Goal: Task Accomplishment & Management: Use online tool/utility

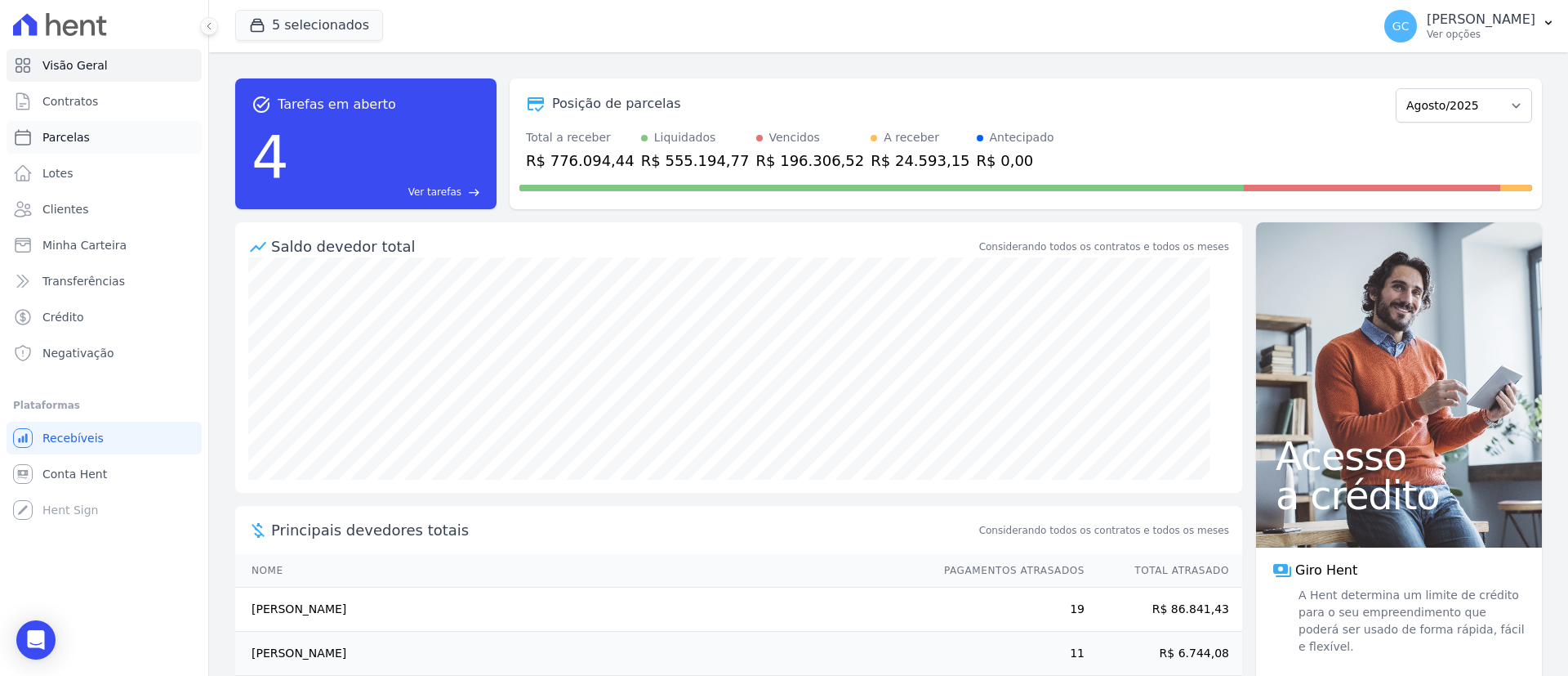
click at [85, 135] on link "Parcelas" at bounding box center [104, 138] width 195 height 33
select select
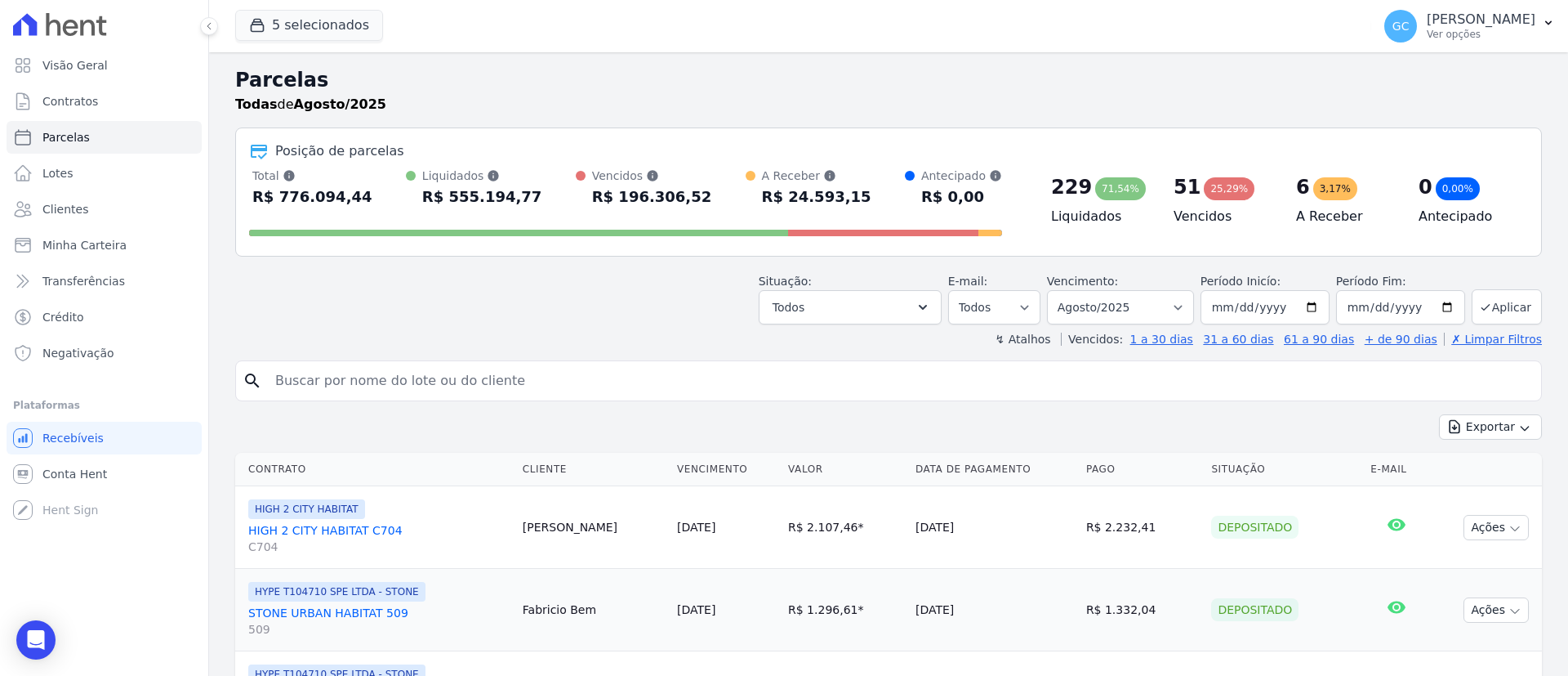
click at [606, 393] on input "search" at bounding box center [900, 381] width 1269 height 33
type input "Fatima Regina Van Helder"
select select
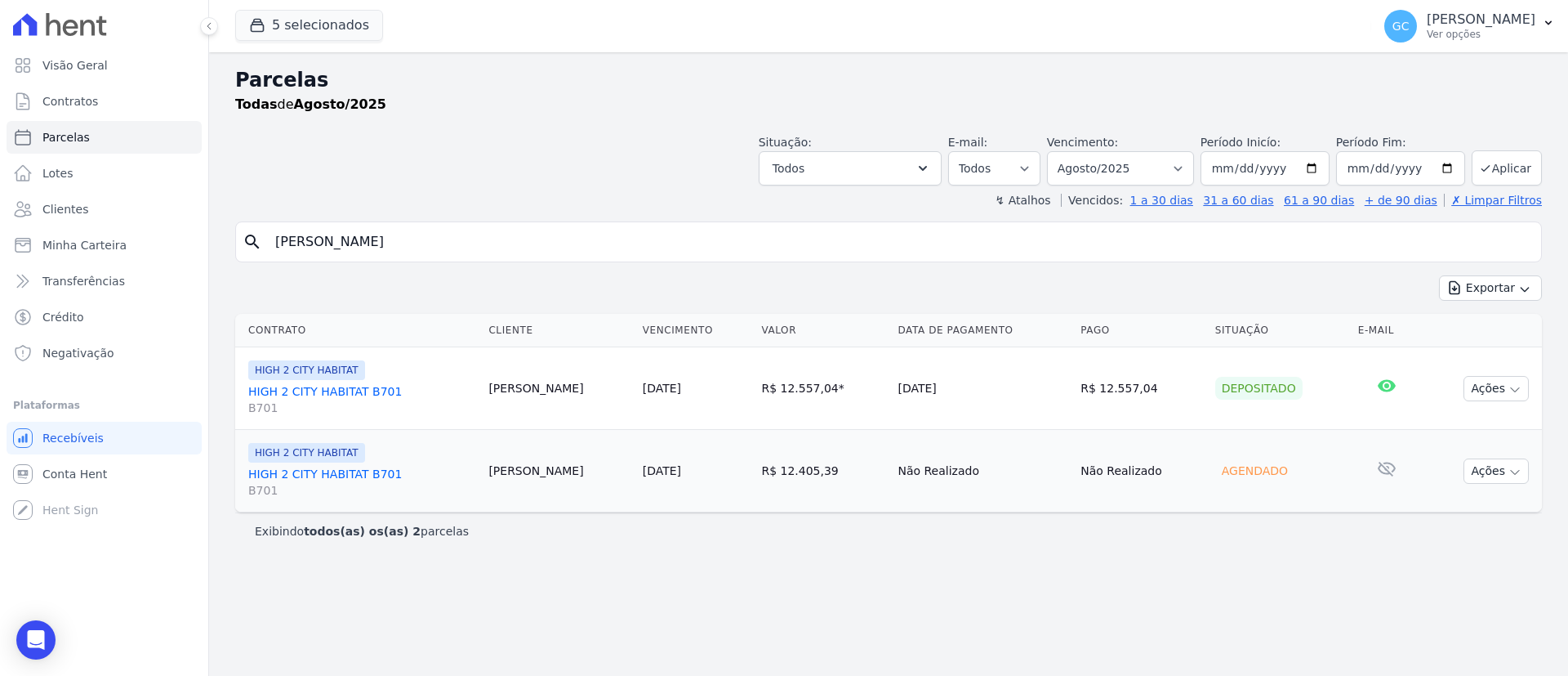
click at [323, 472] on link "HIGH 2 CITY HABITAT B701 B701" at bounding box center [362, 483] width 227 height 33
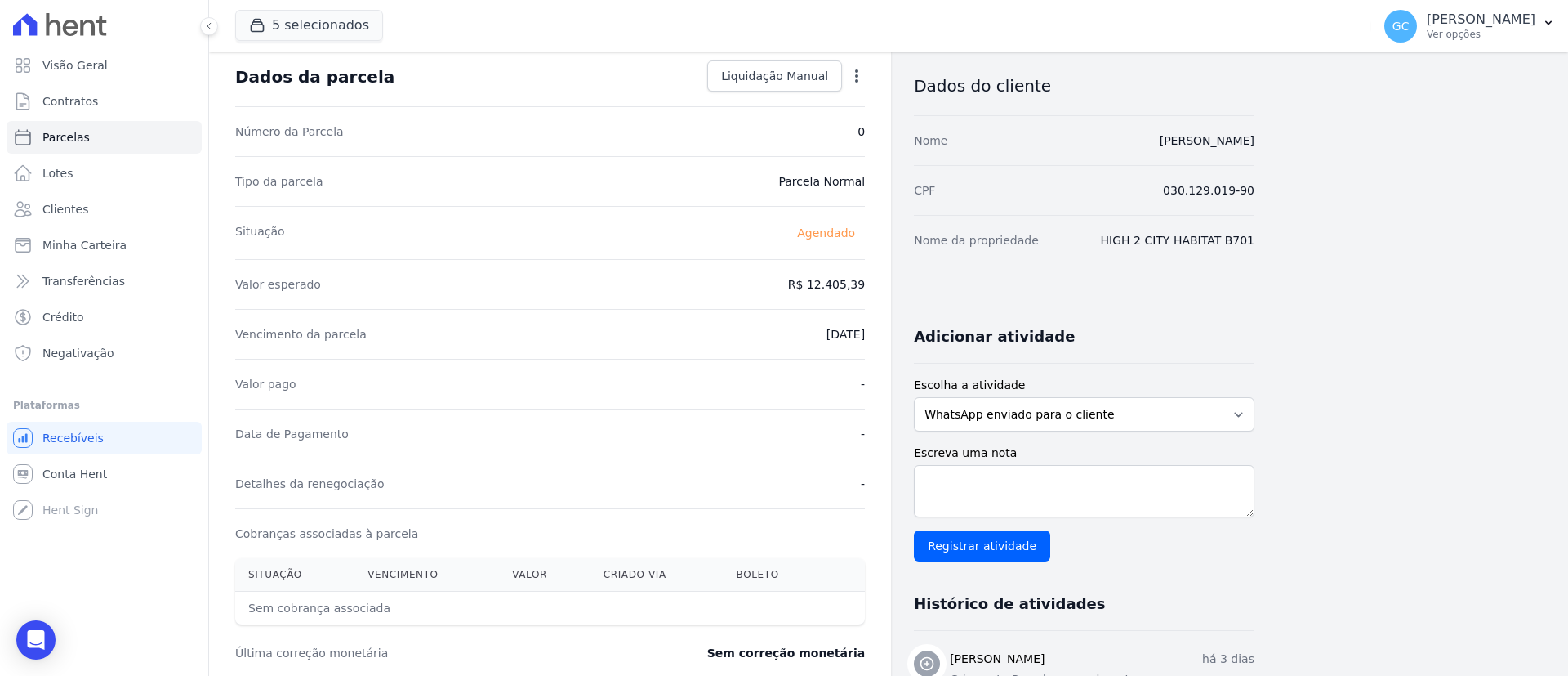
scroll to position [123, 0]
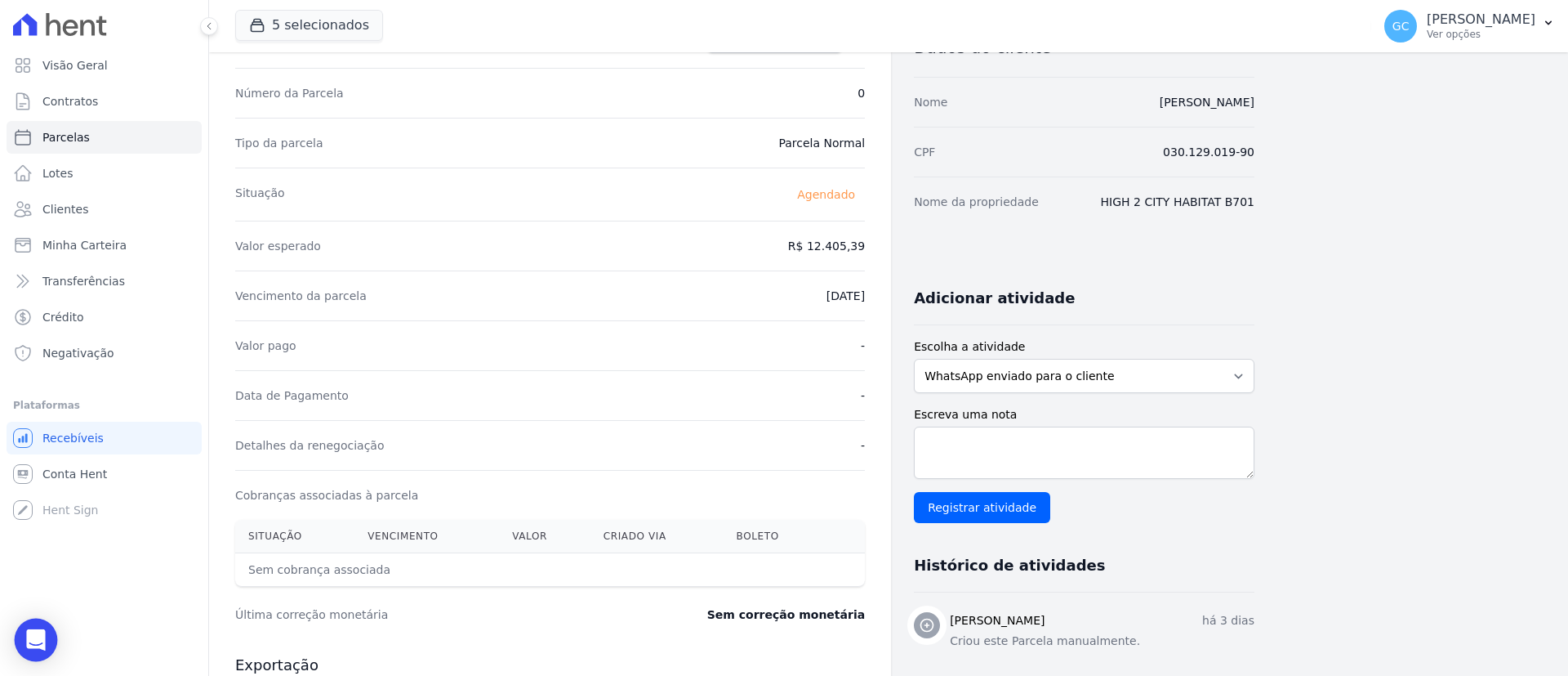
click at [33, 643] on icon "Open Intercom Messenger" at bounding box center [36, 640] width 21 height 21
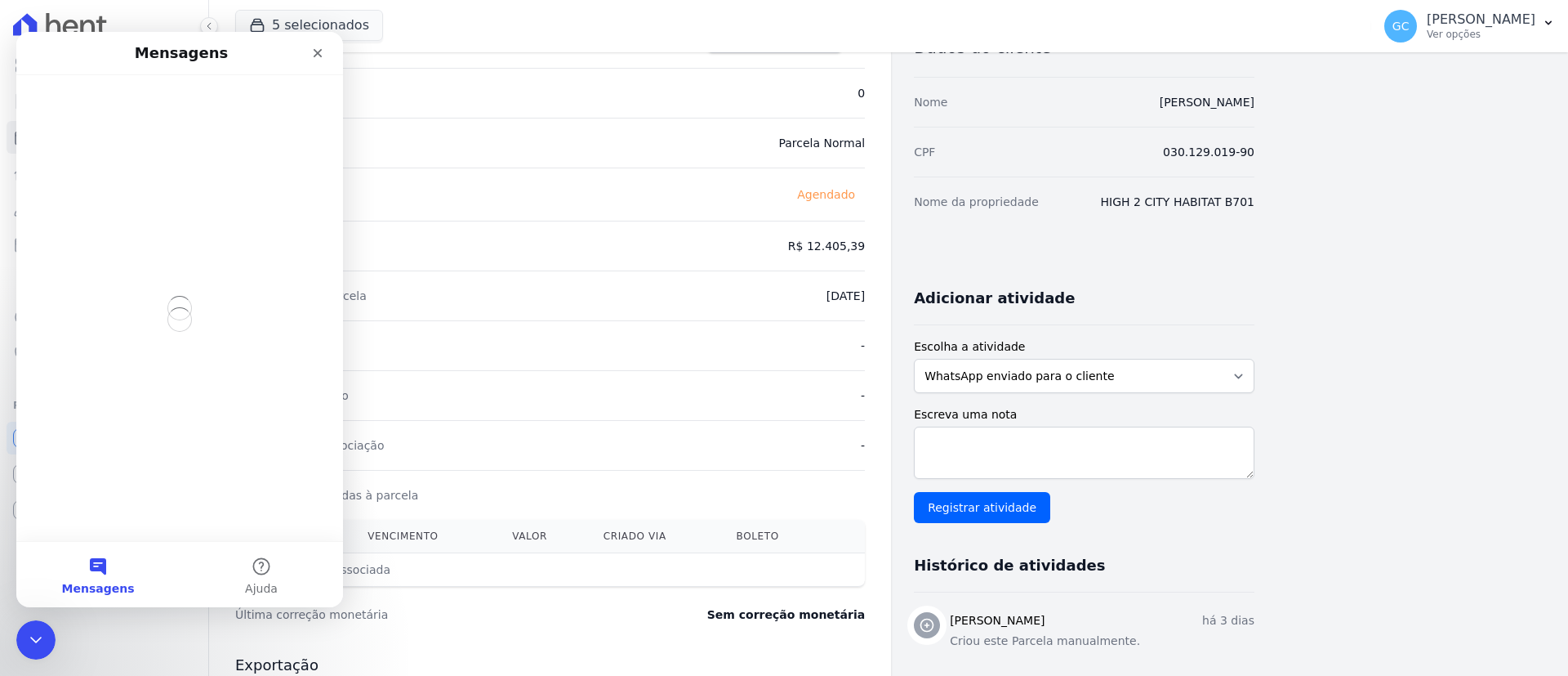
scroll to position [0, 0]
click at [492, 196] on div "Situação Agendado" at bounding box center [550, 193] width 630 height 53
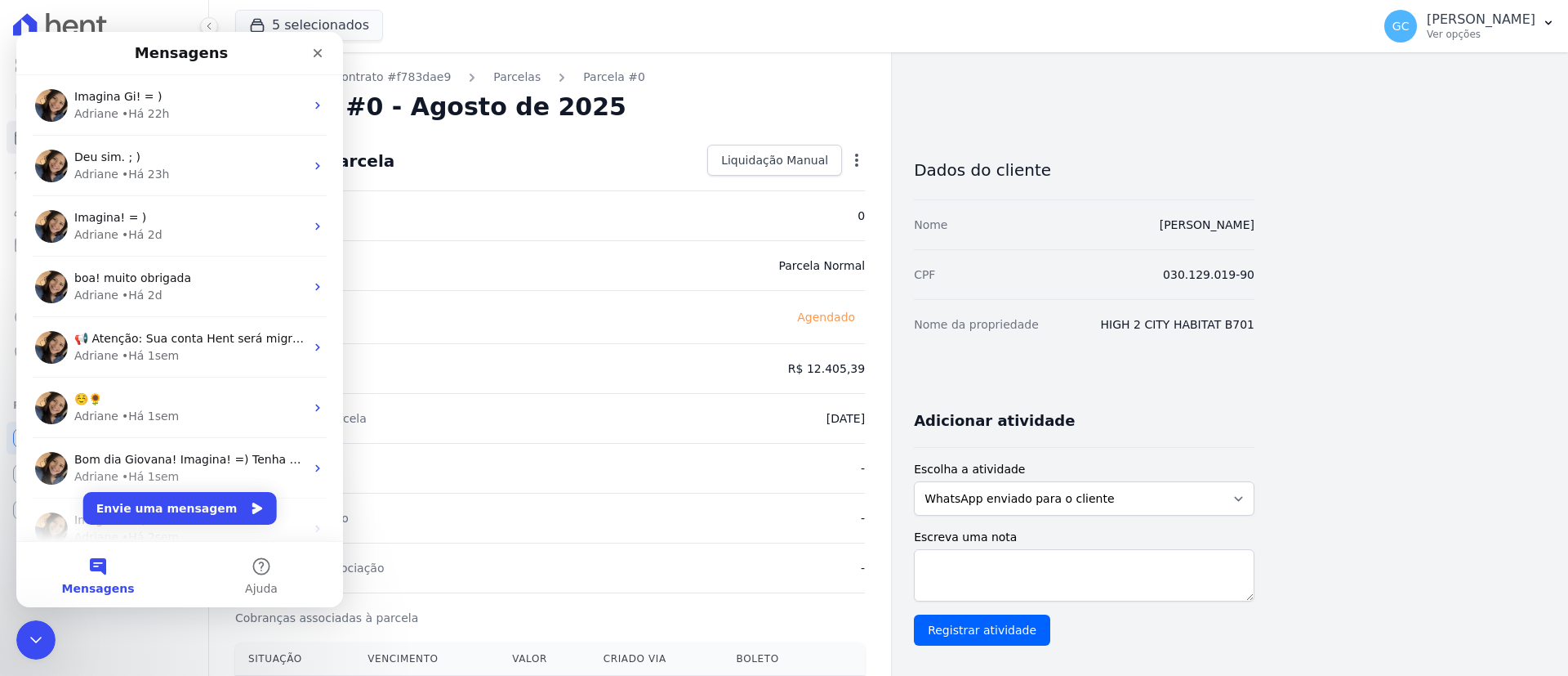
drag, startPoint x: 1288, startPoint y: 216, endPoint x: 1041, endPoint y: 213, distance: 247.0
click at [1104, 227] on div "Contratos Contrato #f783dae9 Parcelas Parcela #0 Parcela #0 - Agosto de 2025 Da…" at bounding box center [875, 578] width 1333 height 1051
copy link "Fatima Regina Van Helder"
click at [632, 324] on div "Situação Agendado" at bounding box center [550, 316] width 630 height 53
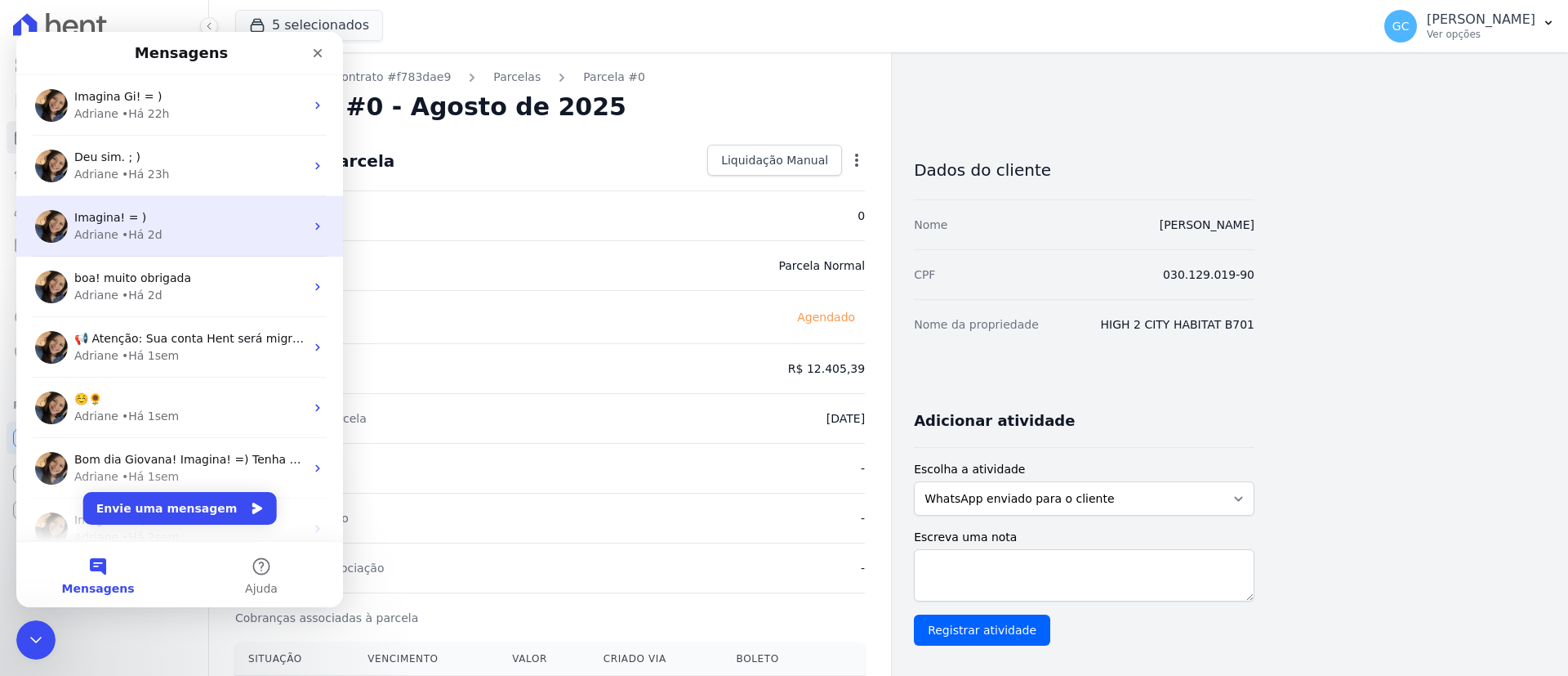
click at [194, 231] on div "Adriane • Há 2d" at bounding box center [189, 235] width 230 height 17
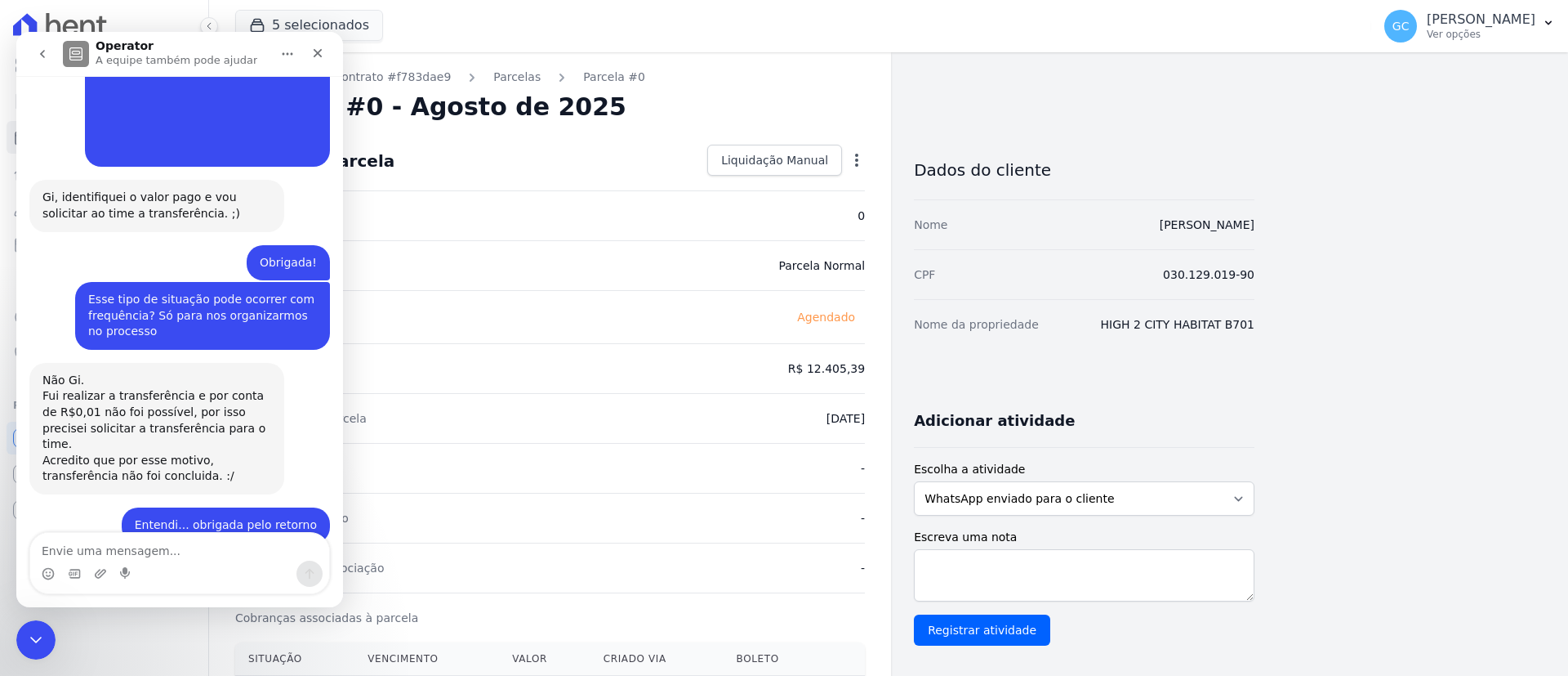
scroll to position [523, 0]
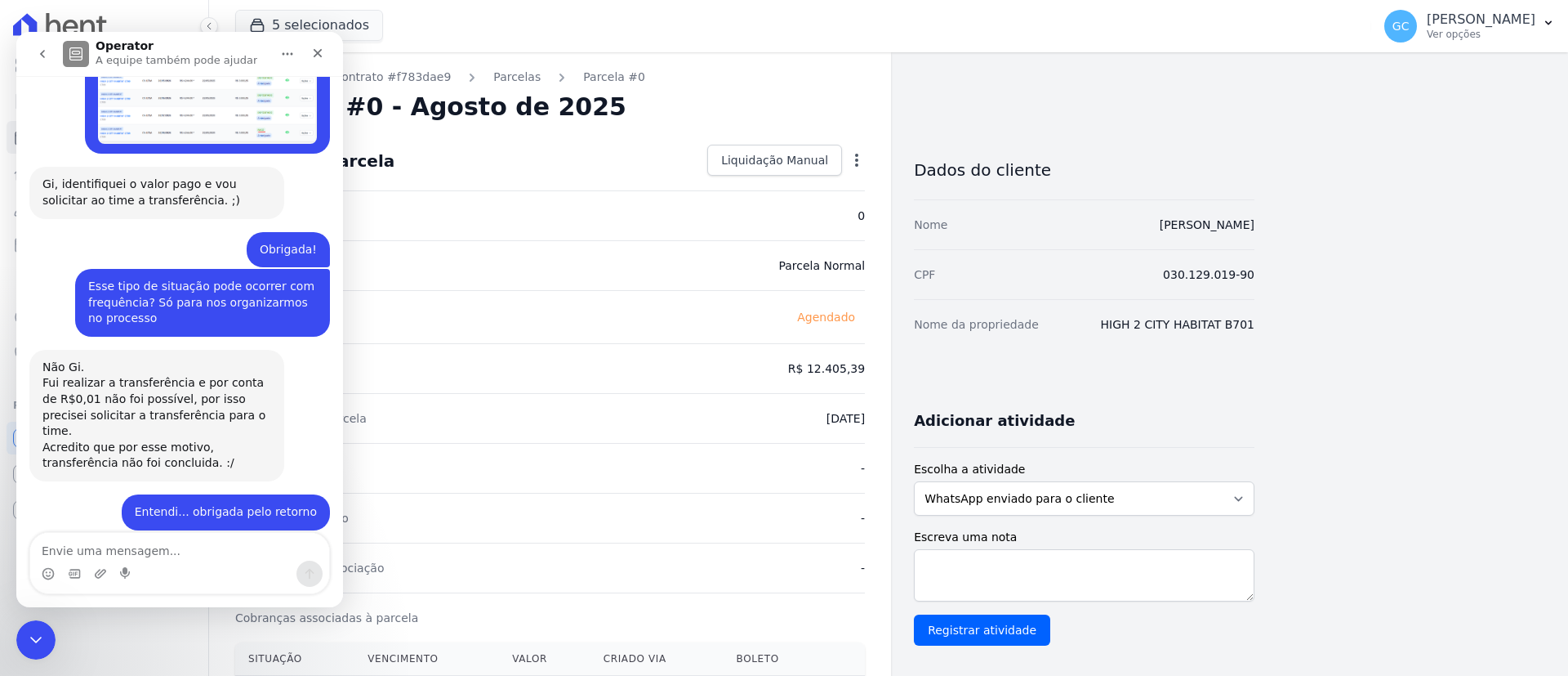
click at [47, 54] on icon "go back" at bounding box center [43, 54] width 13 height 13
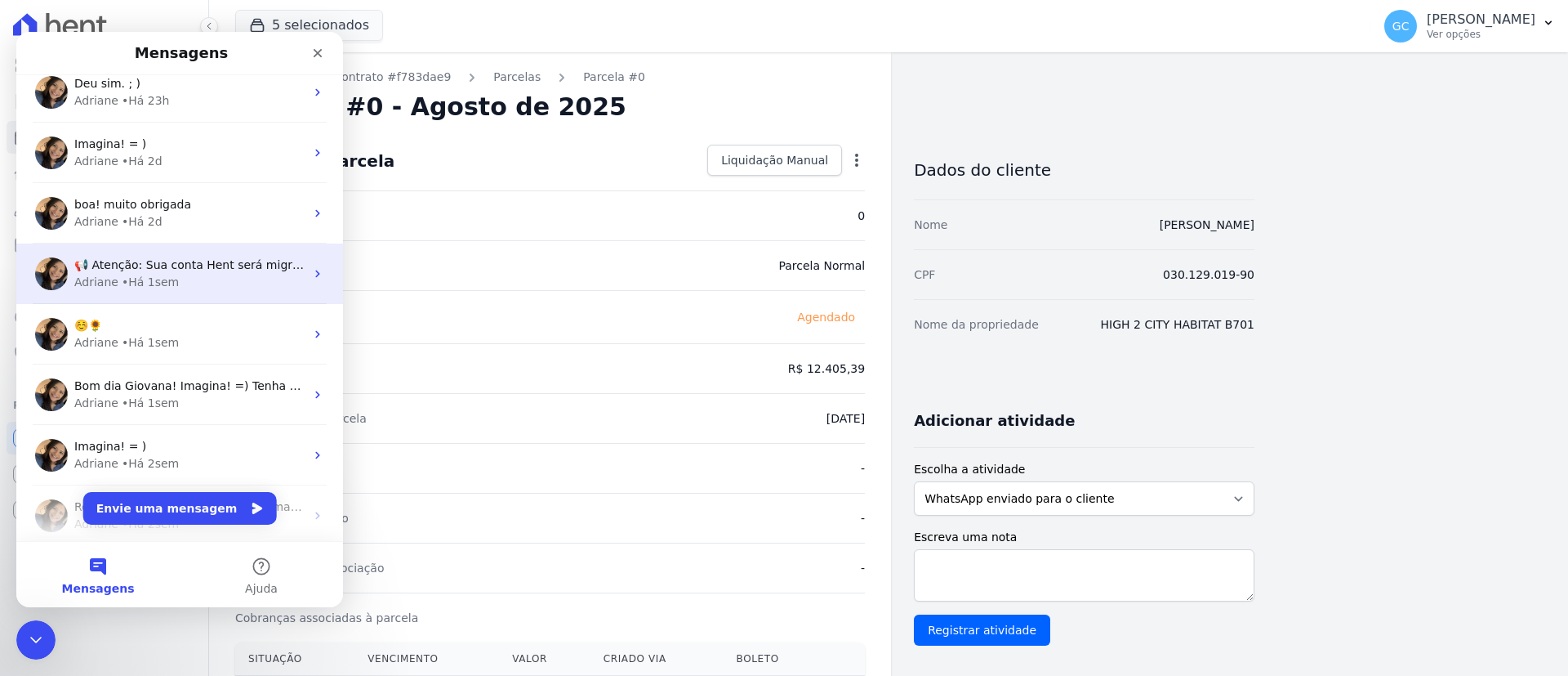
scroll to position [123, 0]
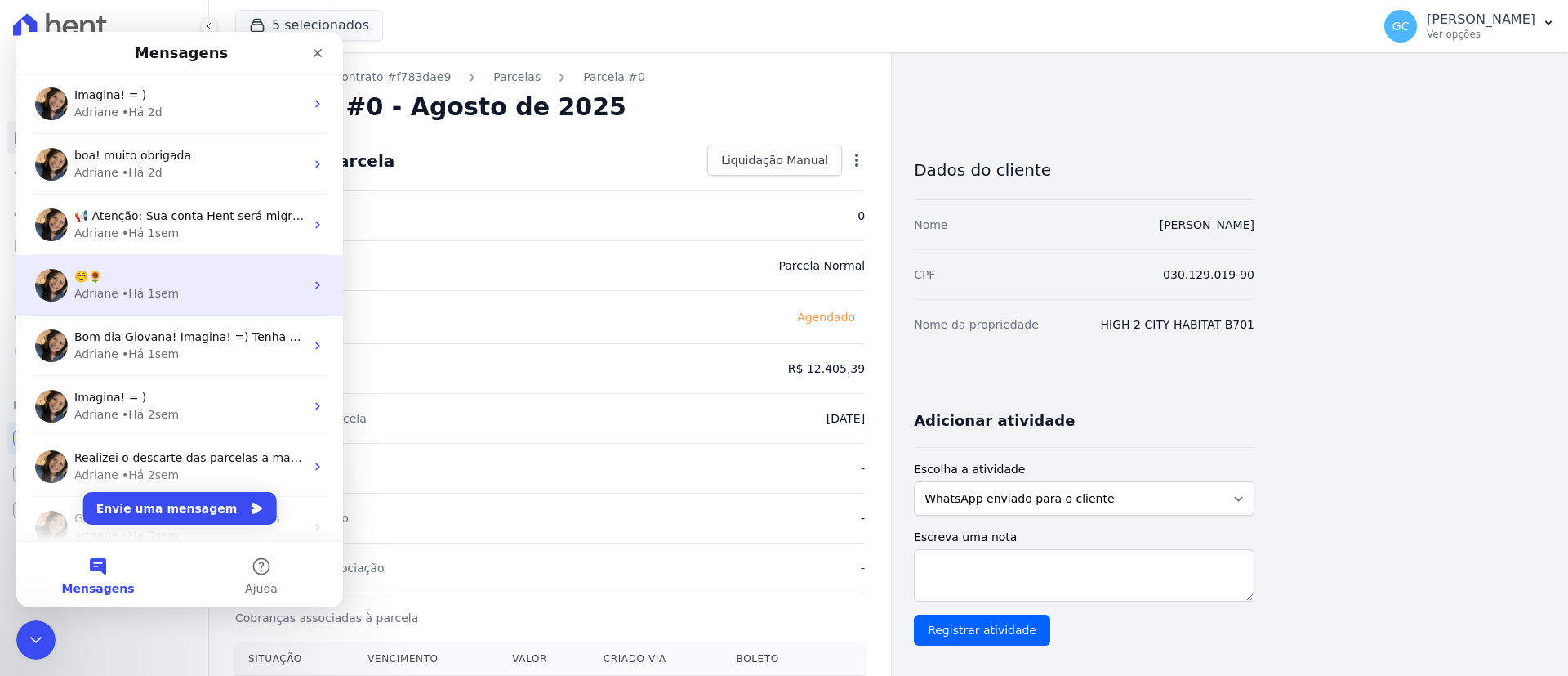
click at [148, 285] on div "• Há 1sem" at bounding box center [150, 293] width 57 height 17
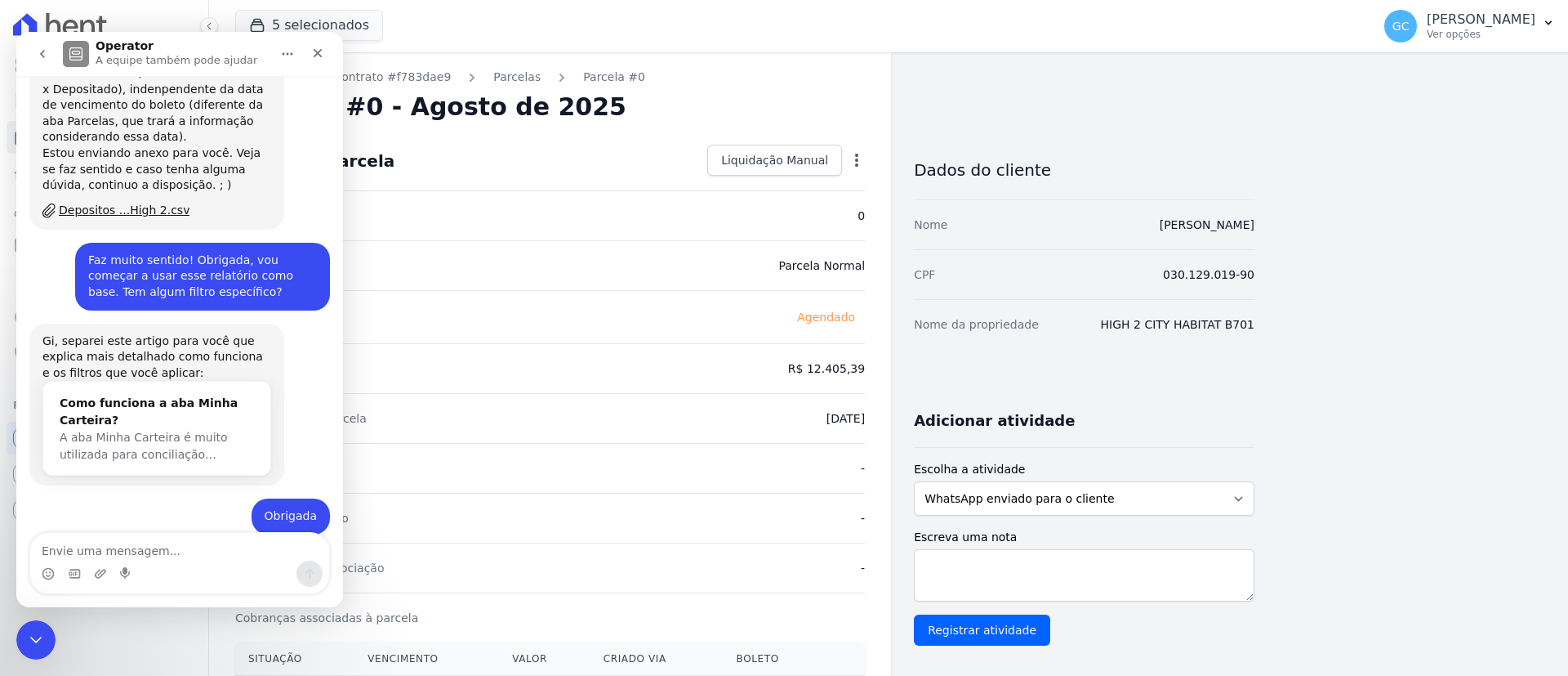
scroll to position [1128, 0]
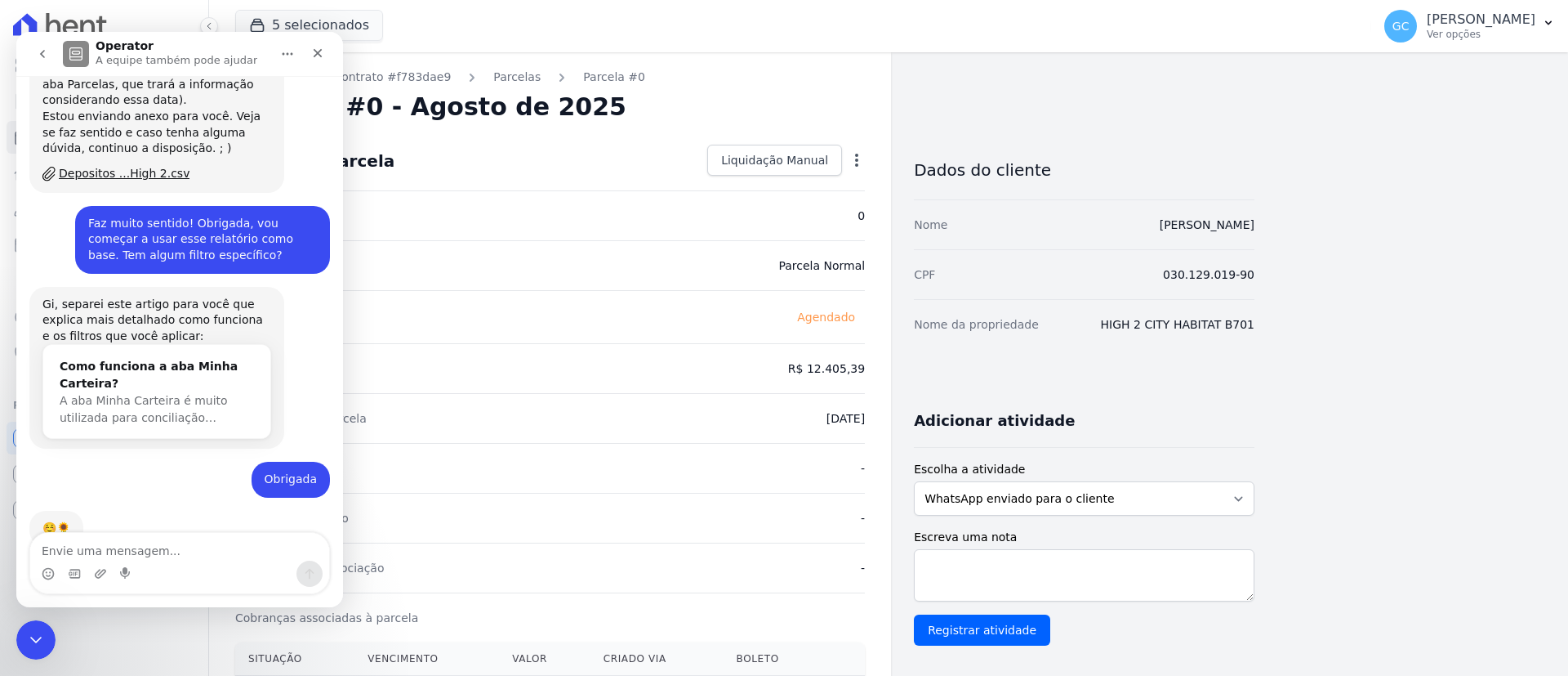
click at [42, 52] on icon "go back" at bounding box center [43, 54] width 13 height 13
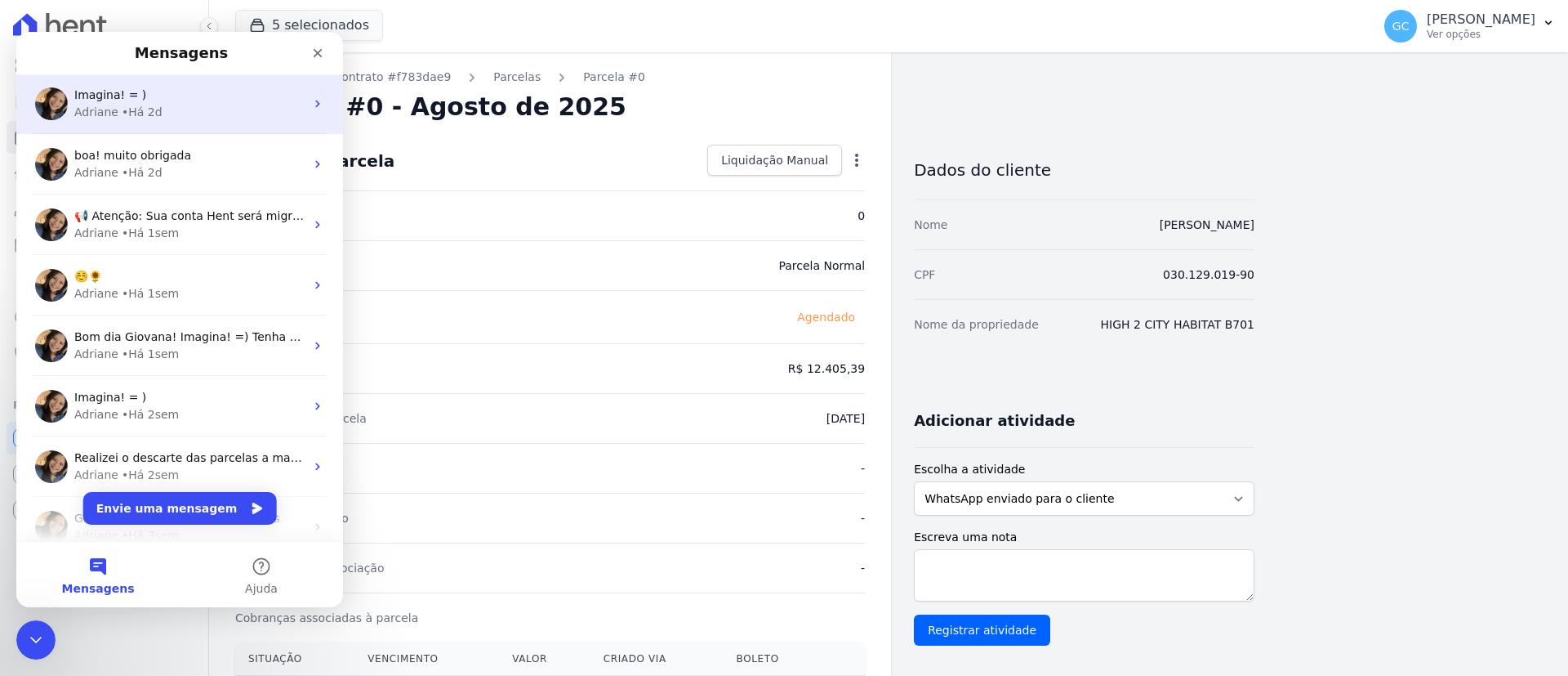
scroll to position [0, 0]
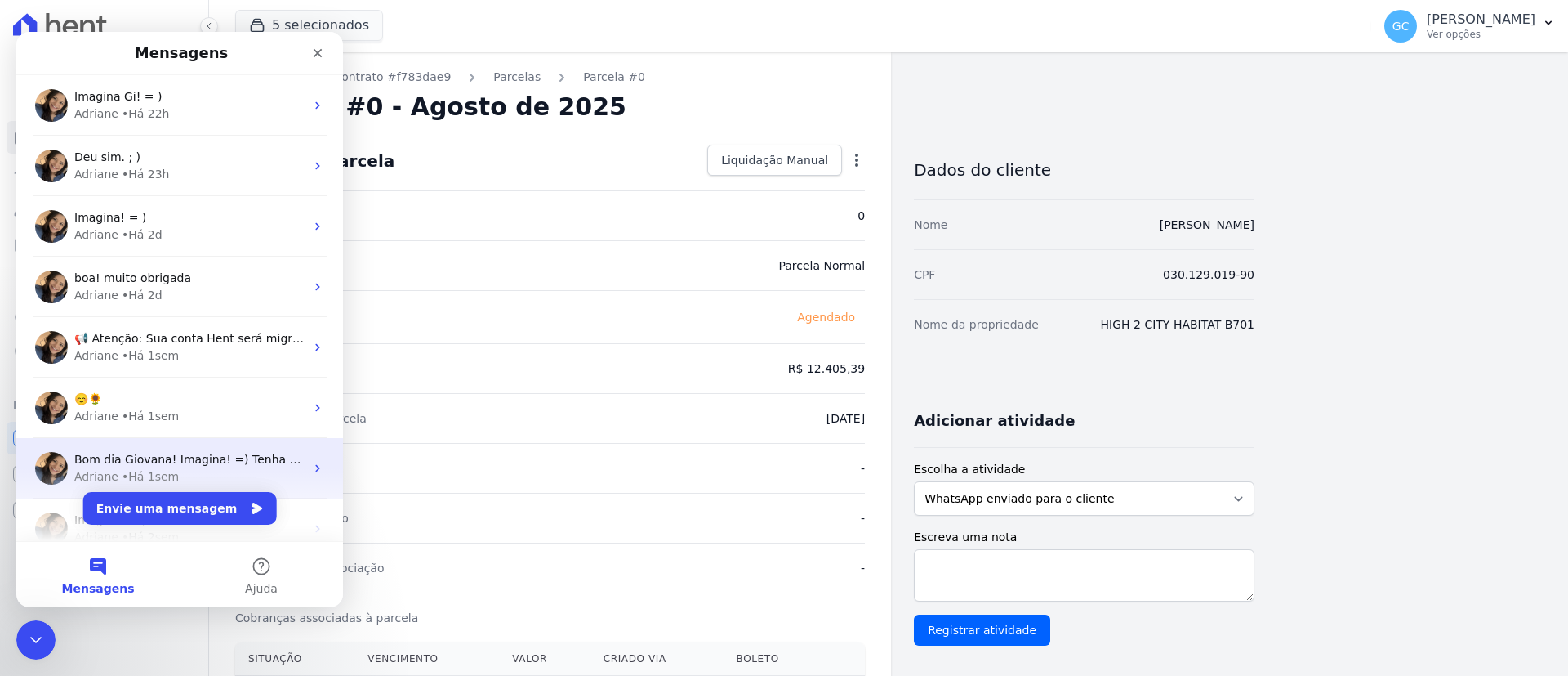
click at [218, 457] on span "Bom dia Giovana! Imagina! =) Tenha uma ótima semana. 🌻" at bounding box center [248, 459] width 347 height 13
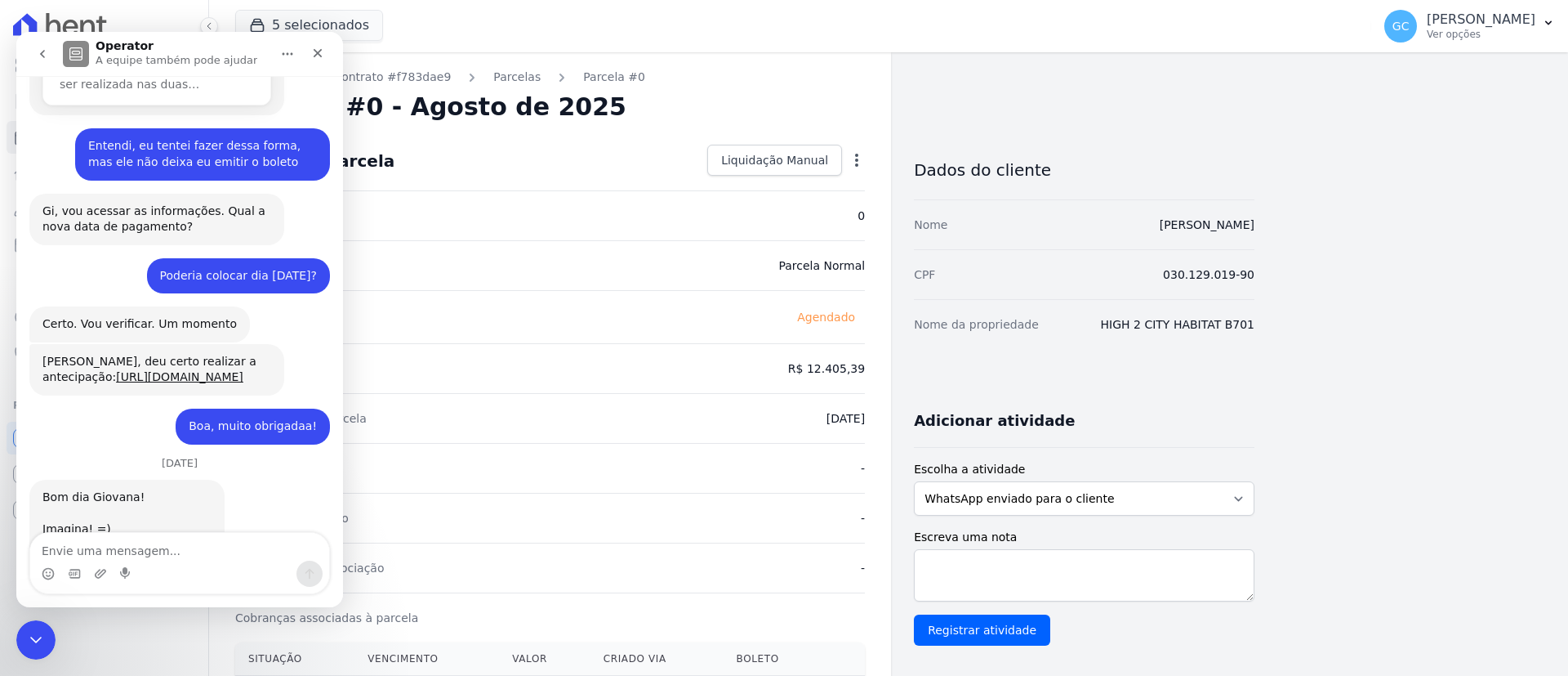
scroll to position [373, 0]
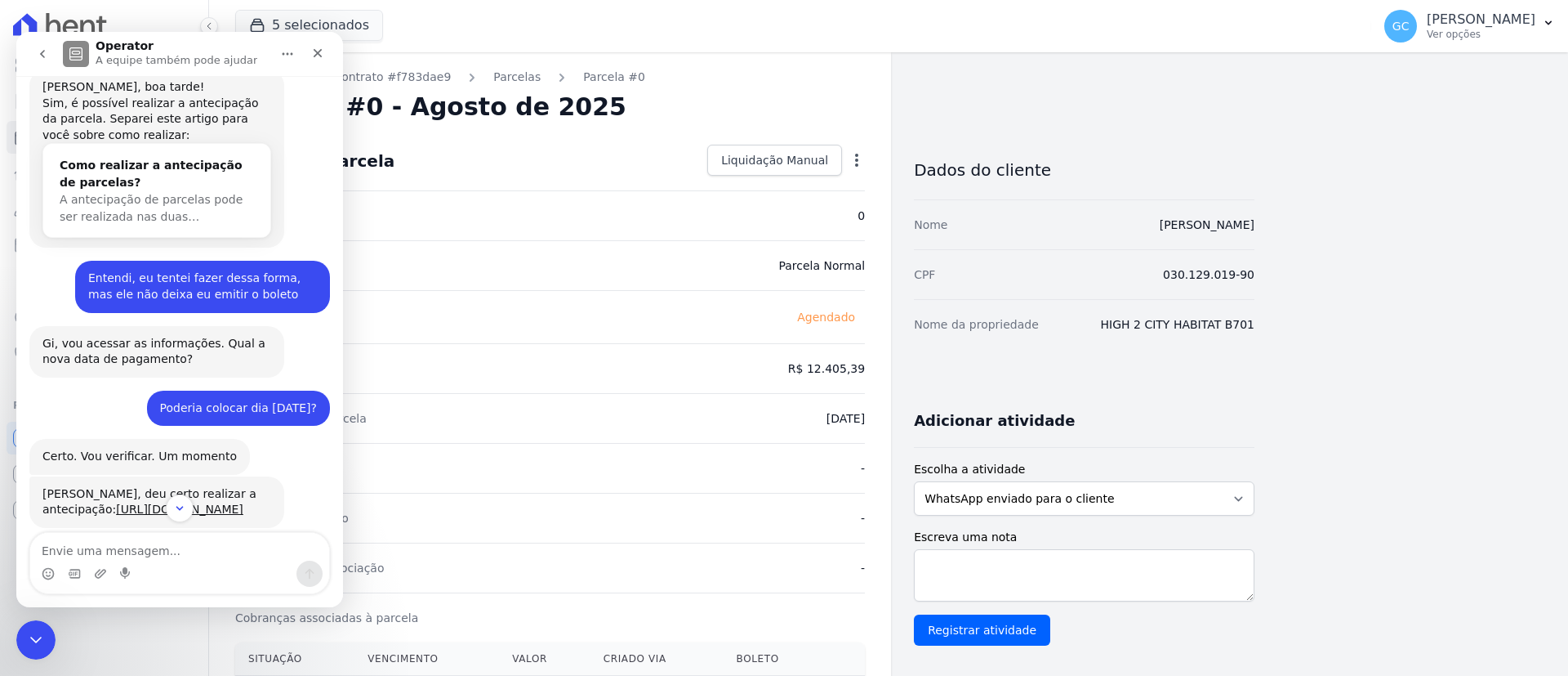
click at [40, 48] on icon "go back" at bounding box center [43, 54] width 13 height 13
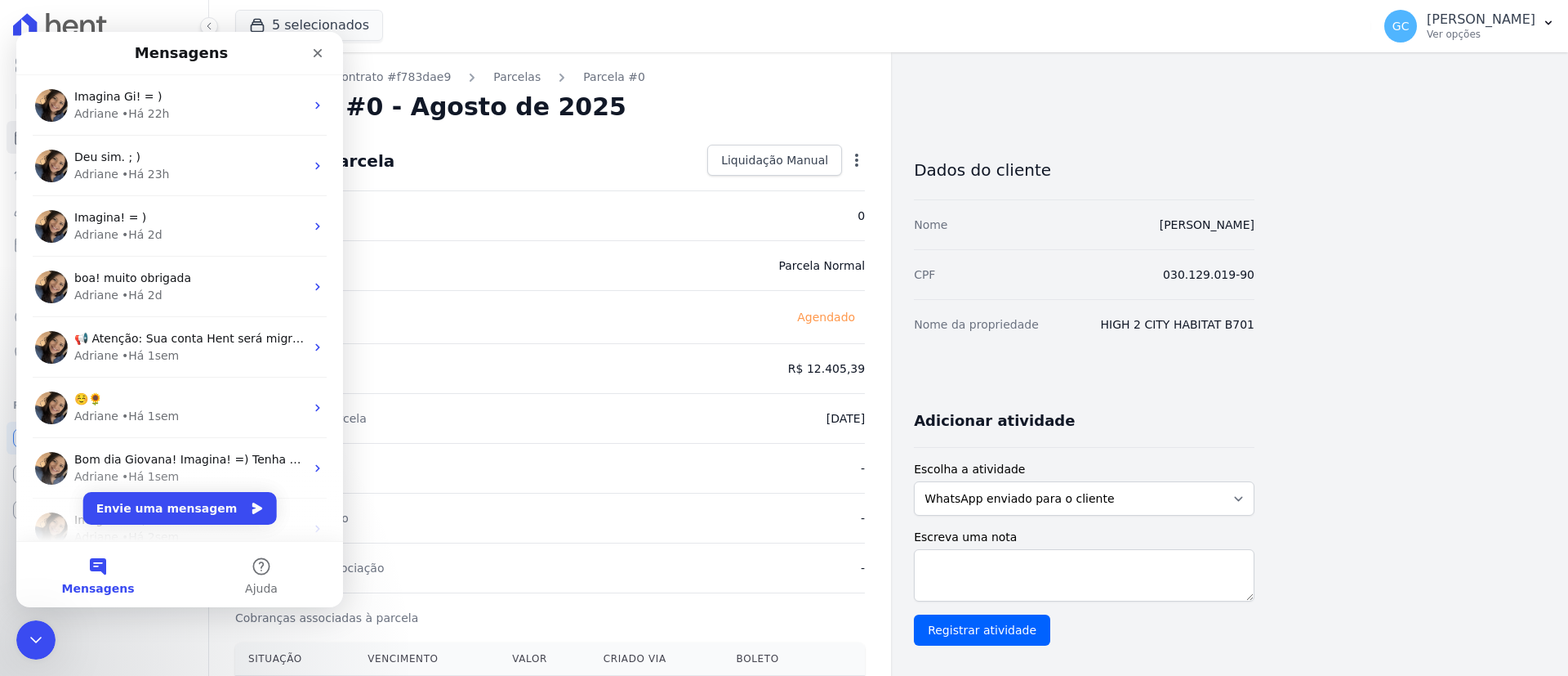
scroll to position [0, 0]
click at [191, 503] on button "Envie uma mensagem" at bounding box center [179, 508] width 193 height 33
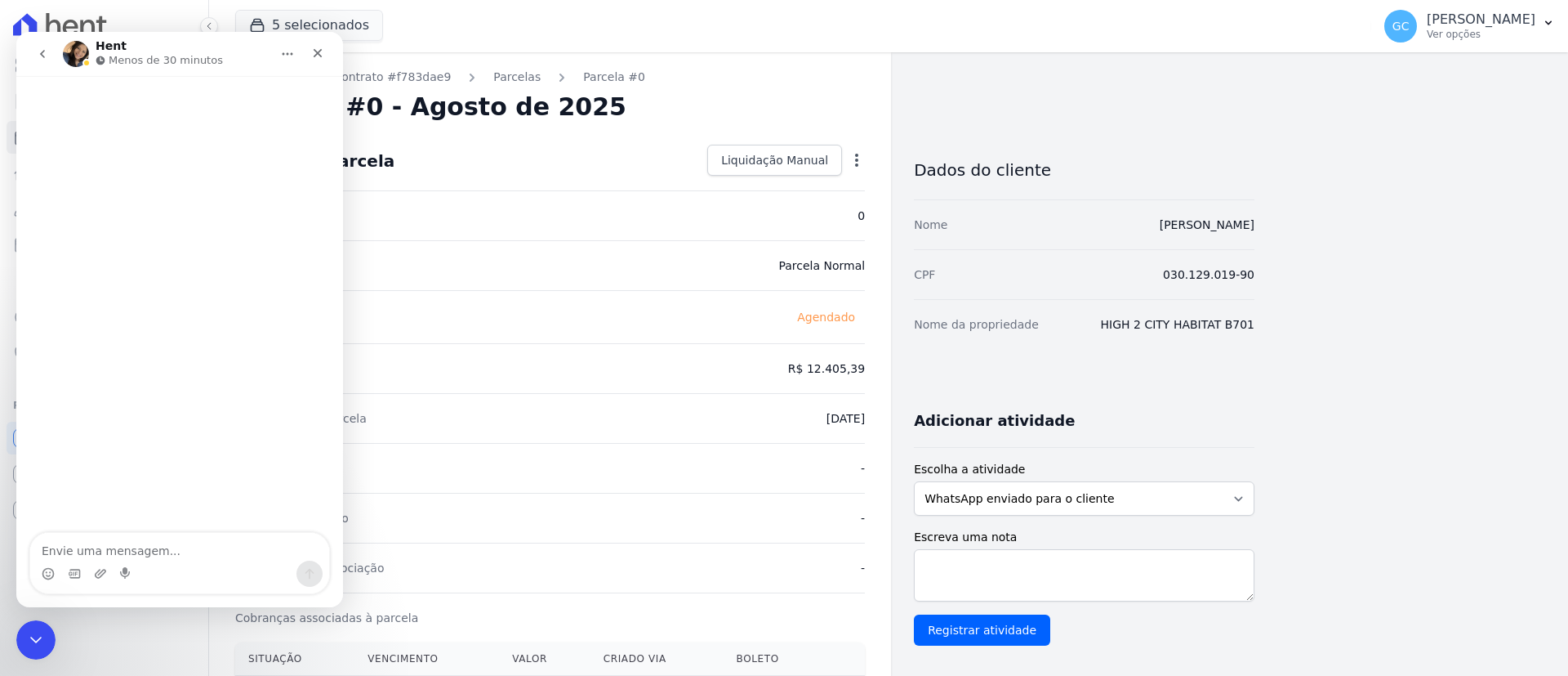
click at [675, 400] on div "Vencimento da parcela 26/08/2025" at bounding box center [550, 417] width 630 height 50
click at [30, 644] on icon "Encerramento do Messenger da Intercom" at bounding box center [34, 637] width 20 height 20
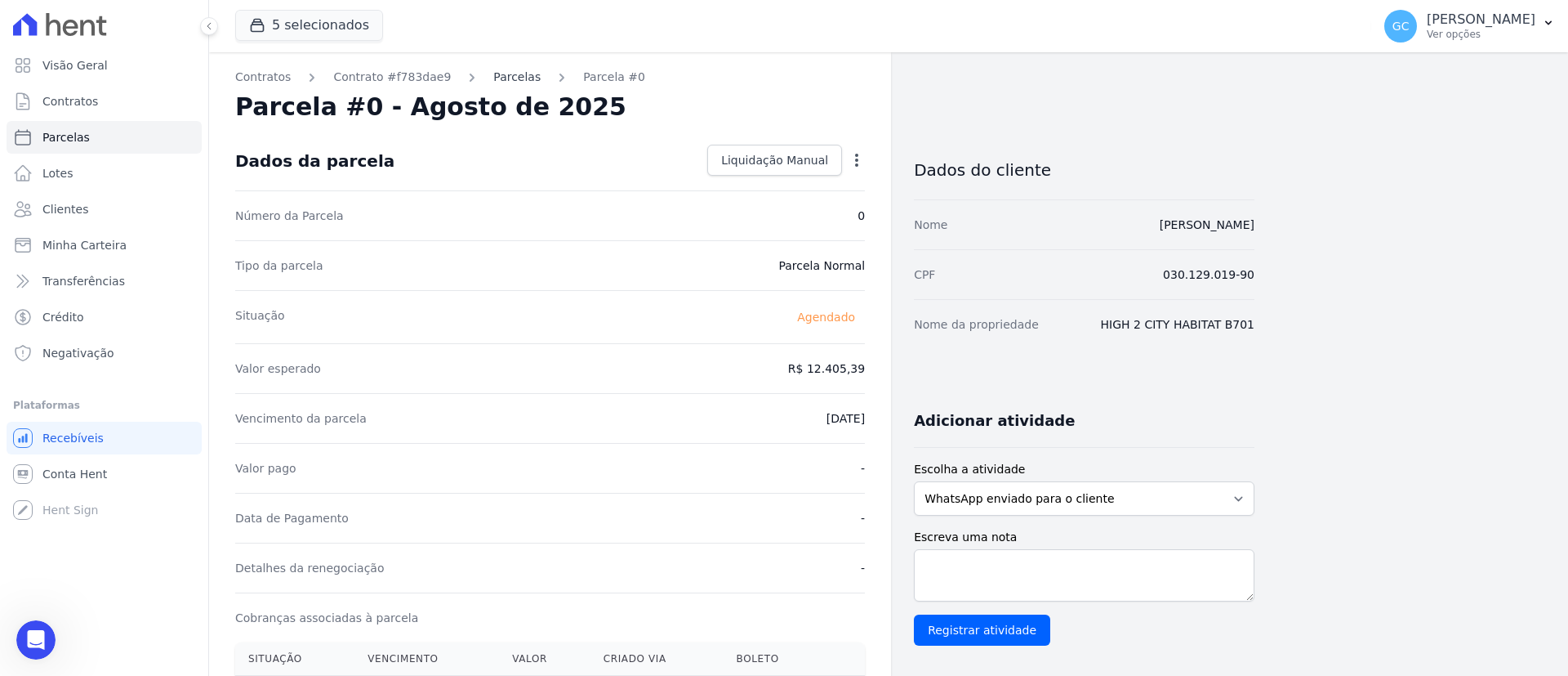
click at [497, 79] on link "Parcelas" at bounding box center [517, 77] width 48 height 17
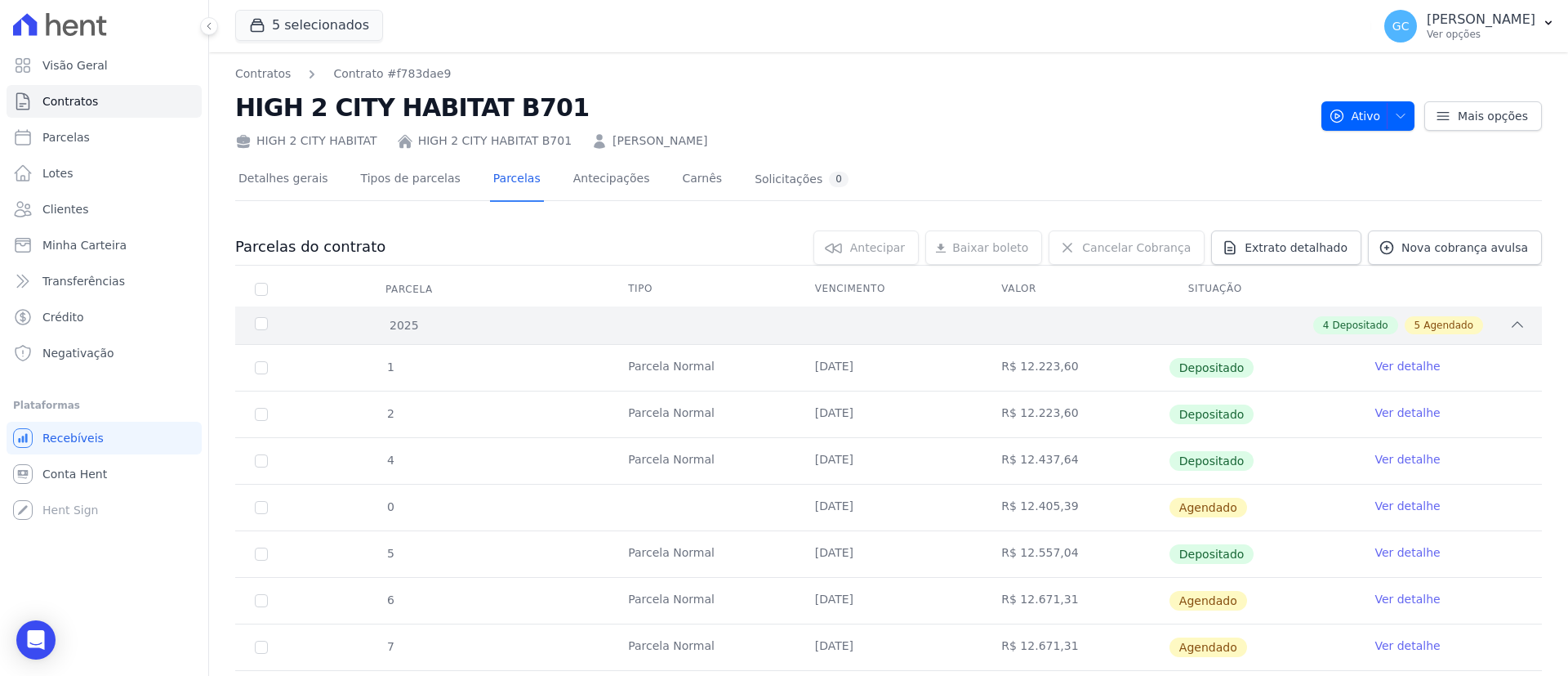
scroll to position [123, 0]
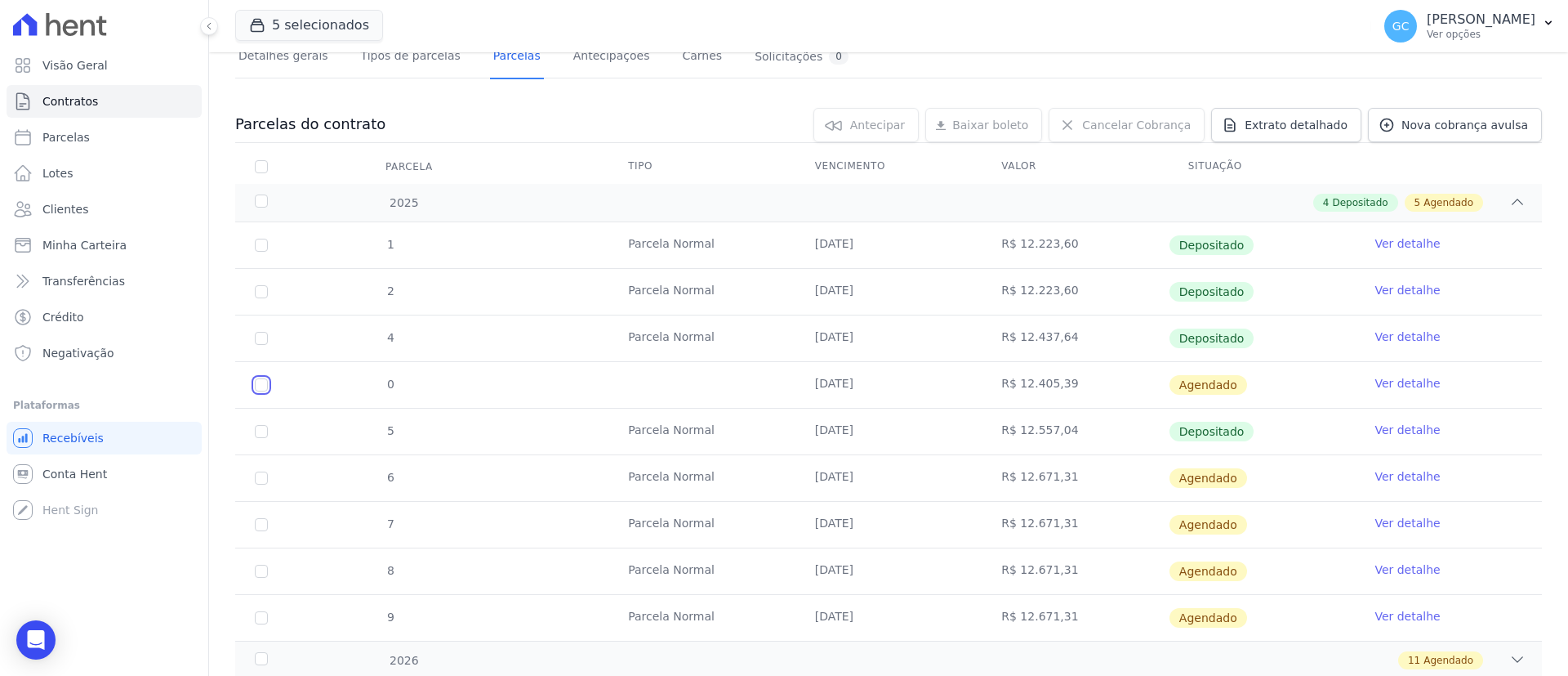
click at [260, 384] on input "checkbox" at bounding box center [262, 385] width 13 height 13
checkbox input "true"
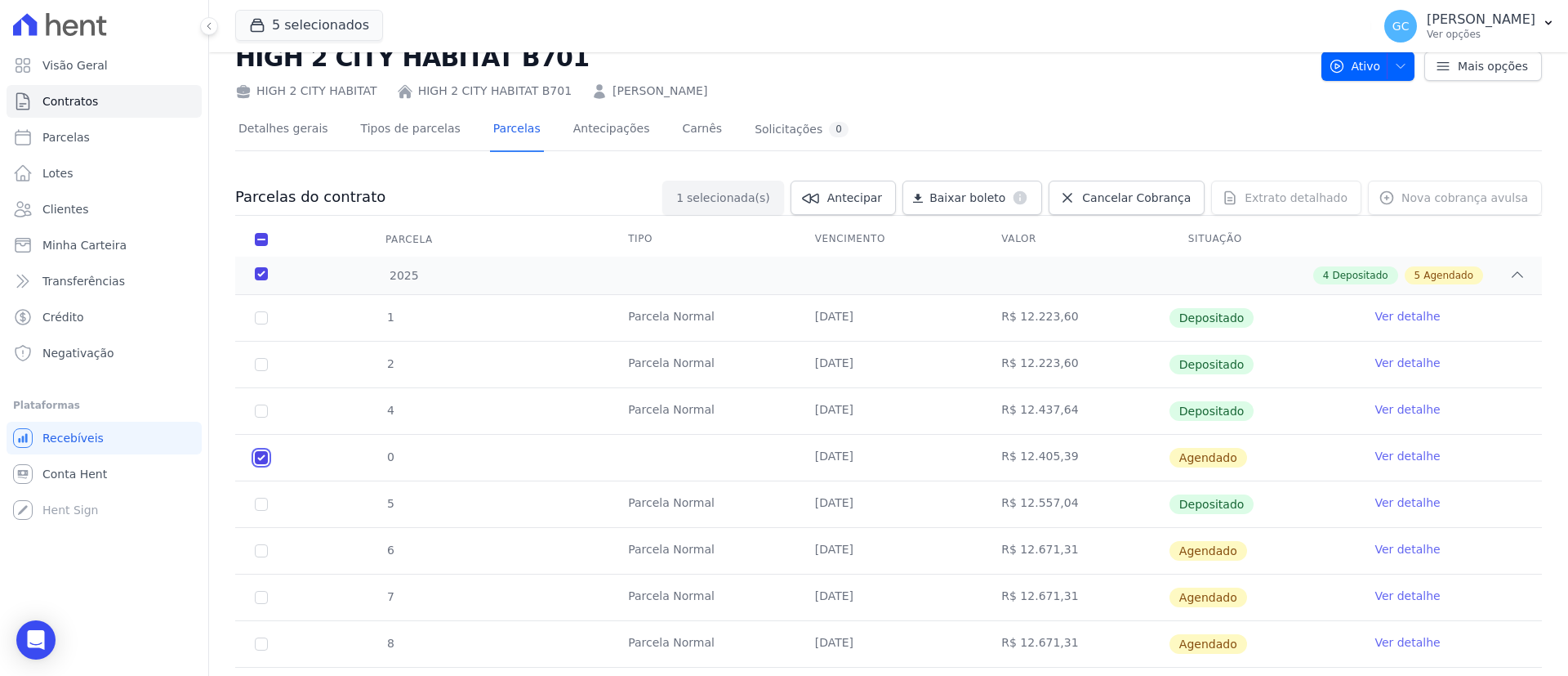
scroll to position [0, 0]
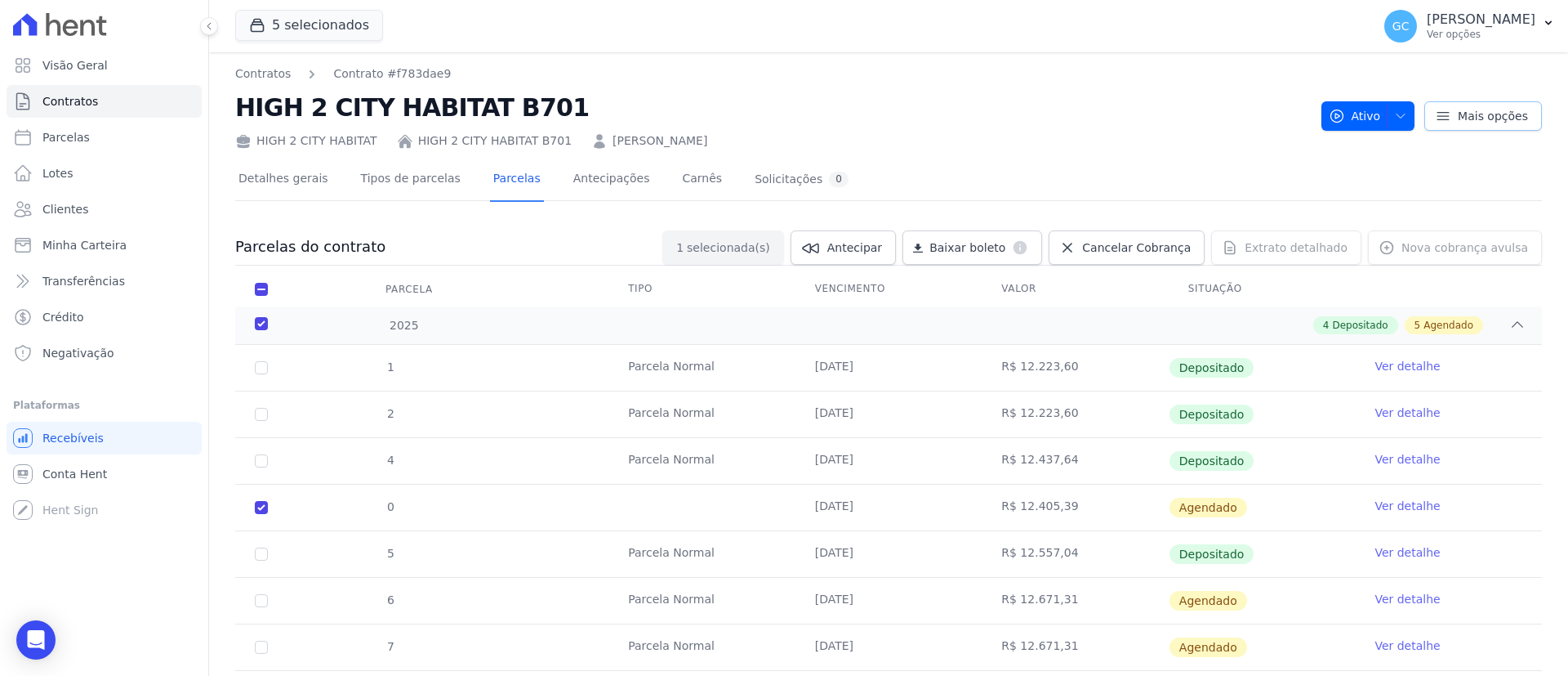
click at [1476, 115] on span "Mais opções" at bounding box center [1492, 116] width 70 height 16
click at [1394, 111] on icon "button" at bounding box center [1401, 116] width 13 height 13
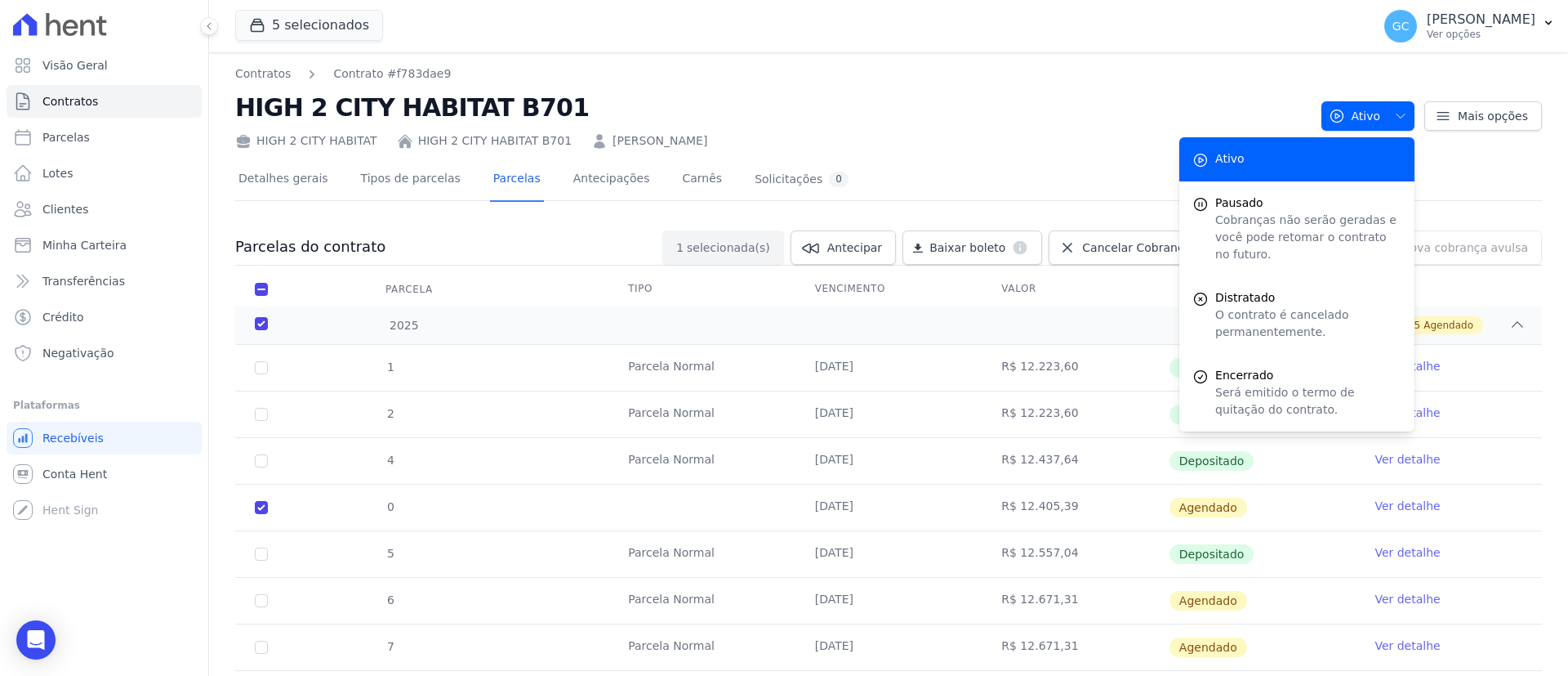
click at [948, 134] on div "HIGH 2 CITY HABITAT HIGH 2 CITY HABITAT B701 Fatima Regina Van Helder" at bounding box center [772, 138] width 1073 height 24
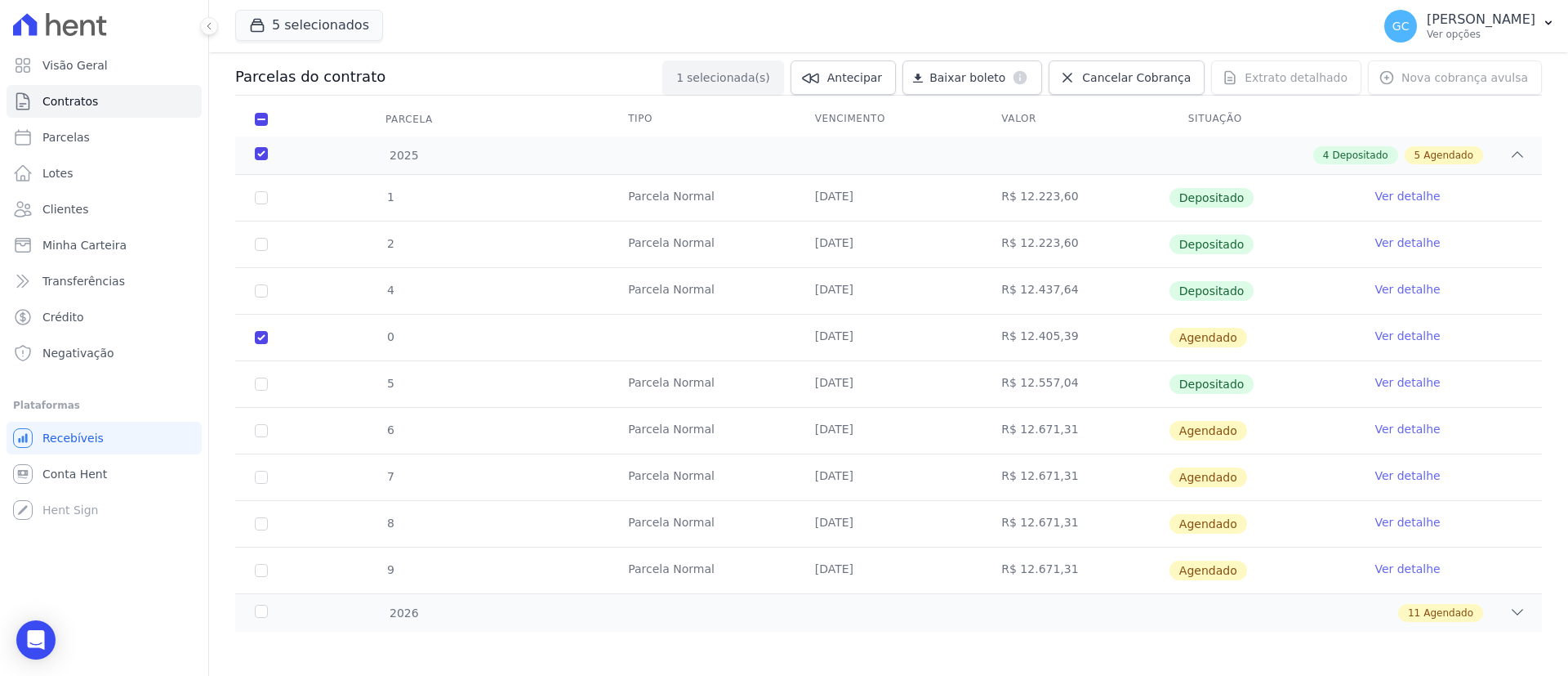
scroll to position [175, 0]
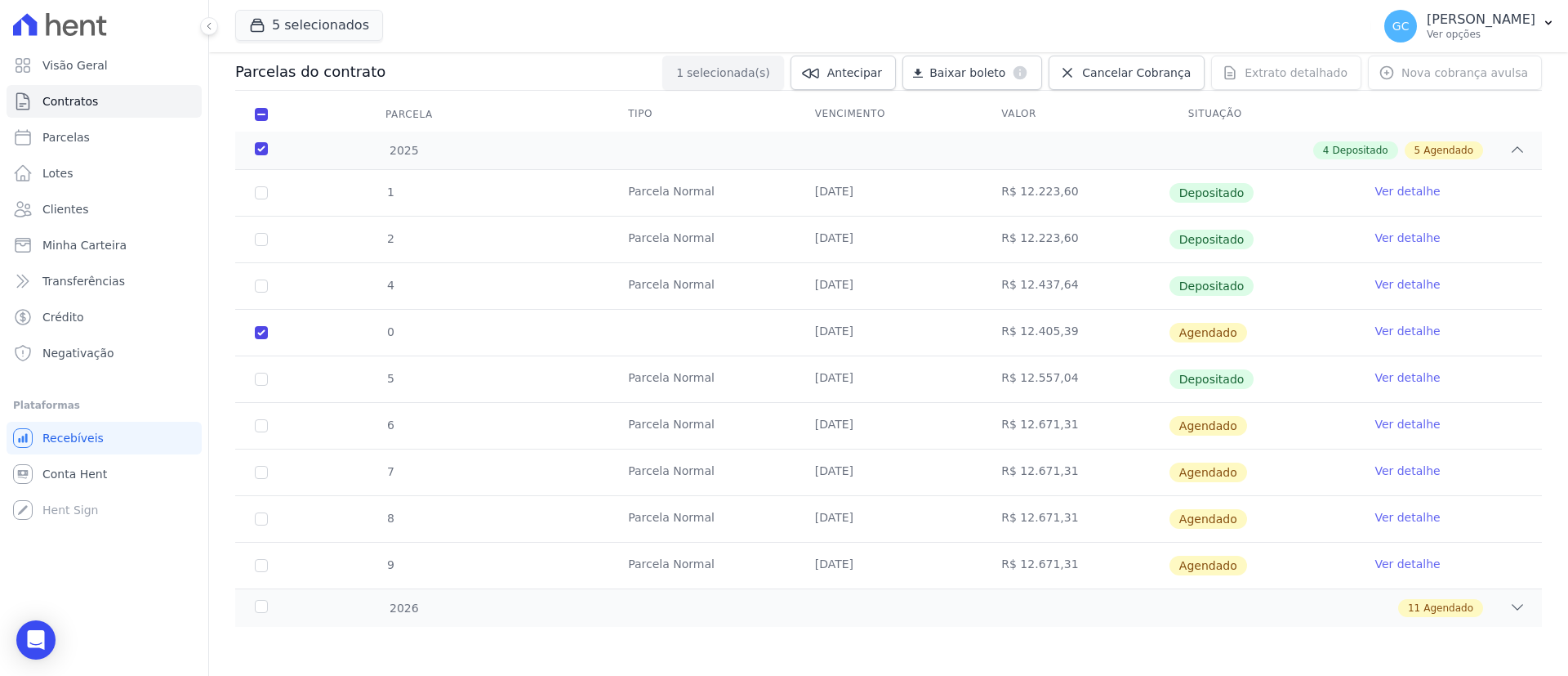
click at [1384, 329] on link "Ver detalhe" at bounding box center [1407, 331] width 65 height 16
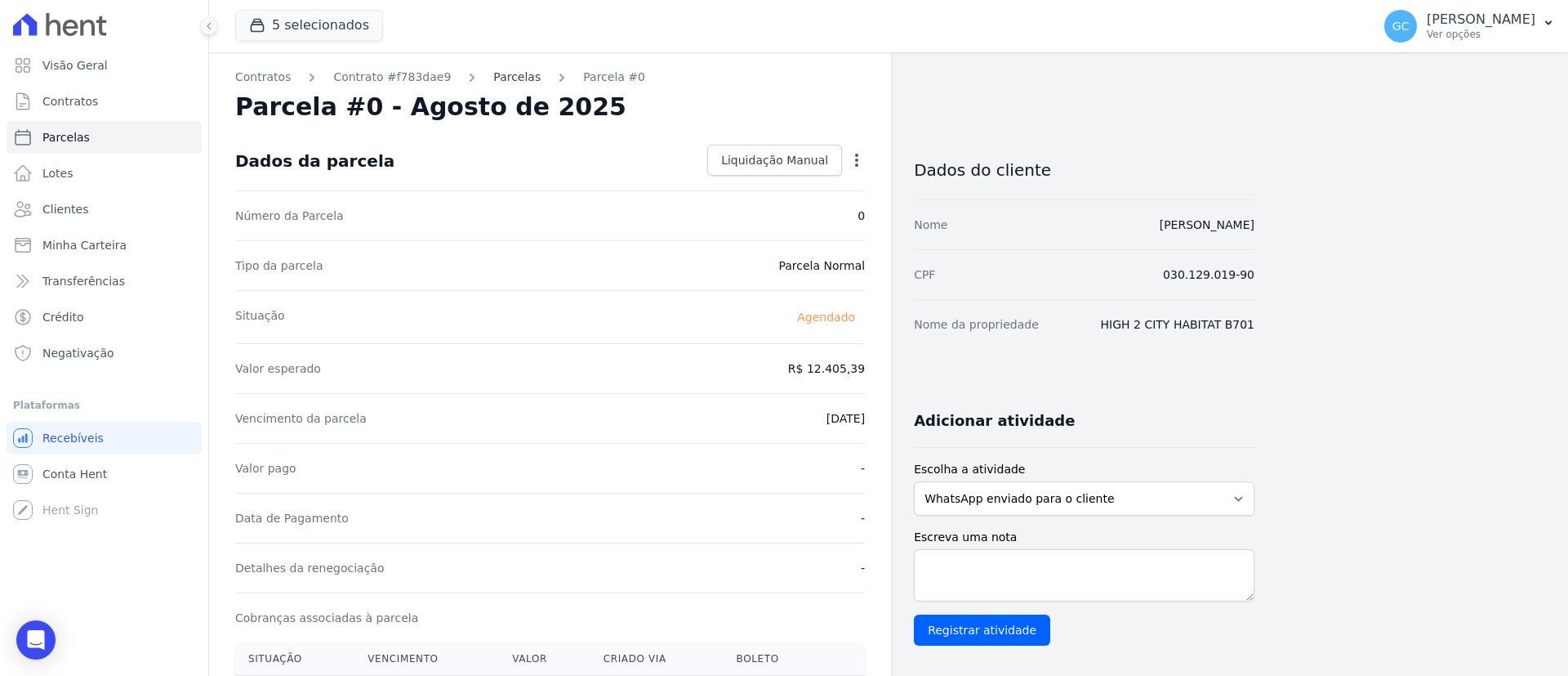
click at [501, 75] on link "Parcelas" at bounding box center [517, 77] width 48 height 17
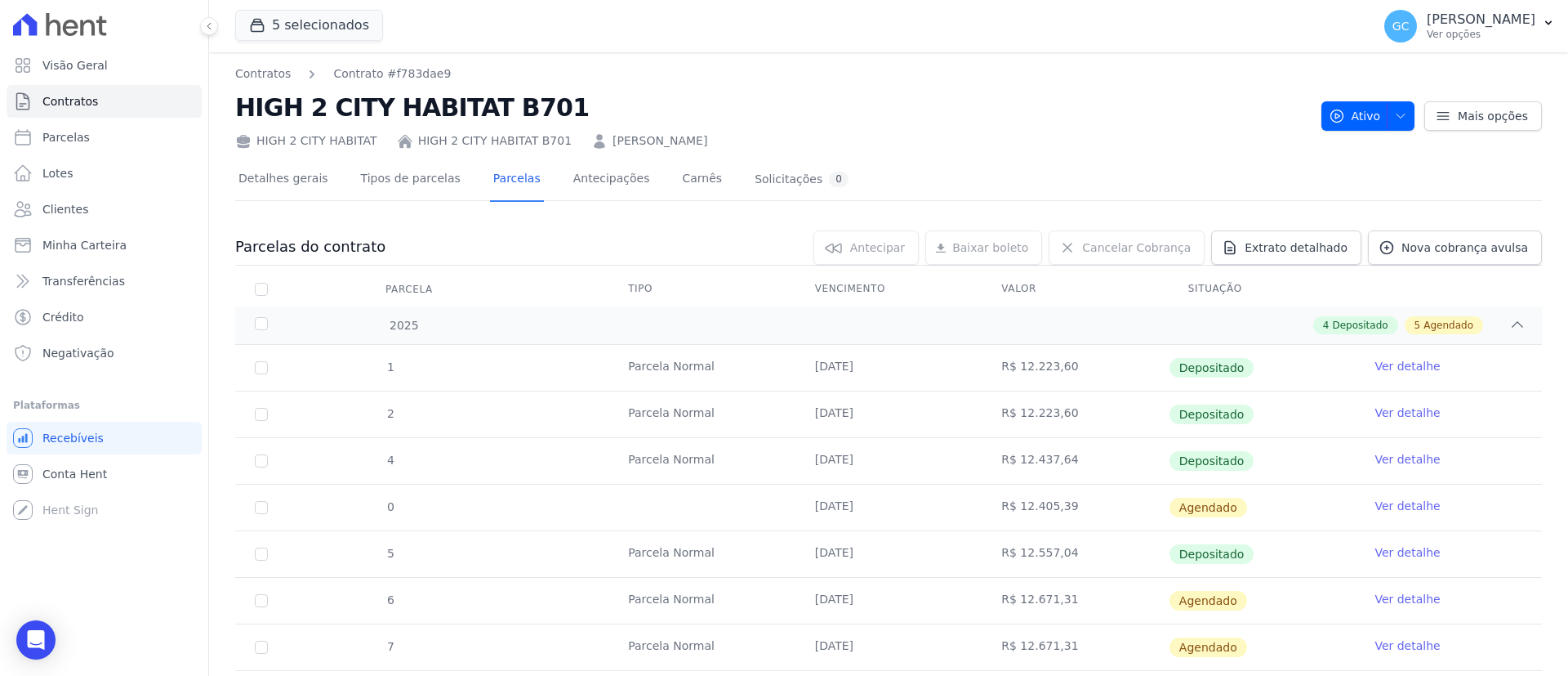
drag, startPoint x: 724, startPoint y: 142, endPoint x: 405, endPoint y: 147, distance: 319.0
click at [405, 147] on div "HIGH 2 CITY HABITAT HIGH 2 CITY HABITAT B701 Fatima Regina Van Helder" at bounding box center [772, 138] width 1073 height 24
copy div "HIGH 2 CITY HABITAT B701 Fatima Regina Van Helder"
click at [35, 628] on div "Open Intercom Messenger" at bounding box center [36, 640] width 44 height 44
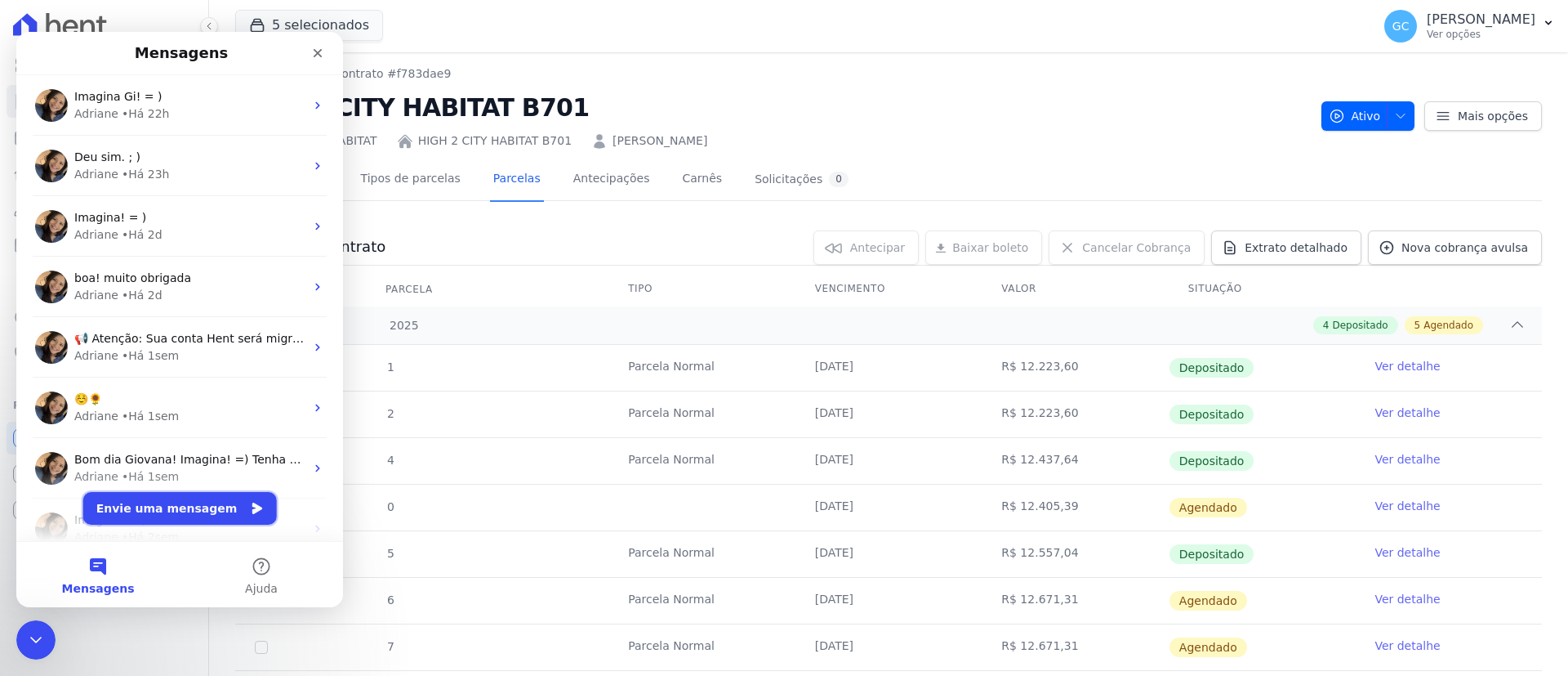
click at [173, 516] on button "Envie uma mensagem" at bounding box center [179, 508] width 193 height 33
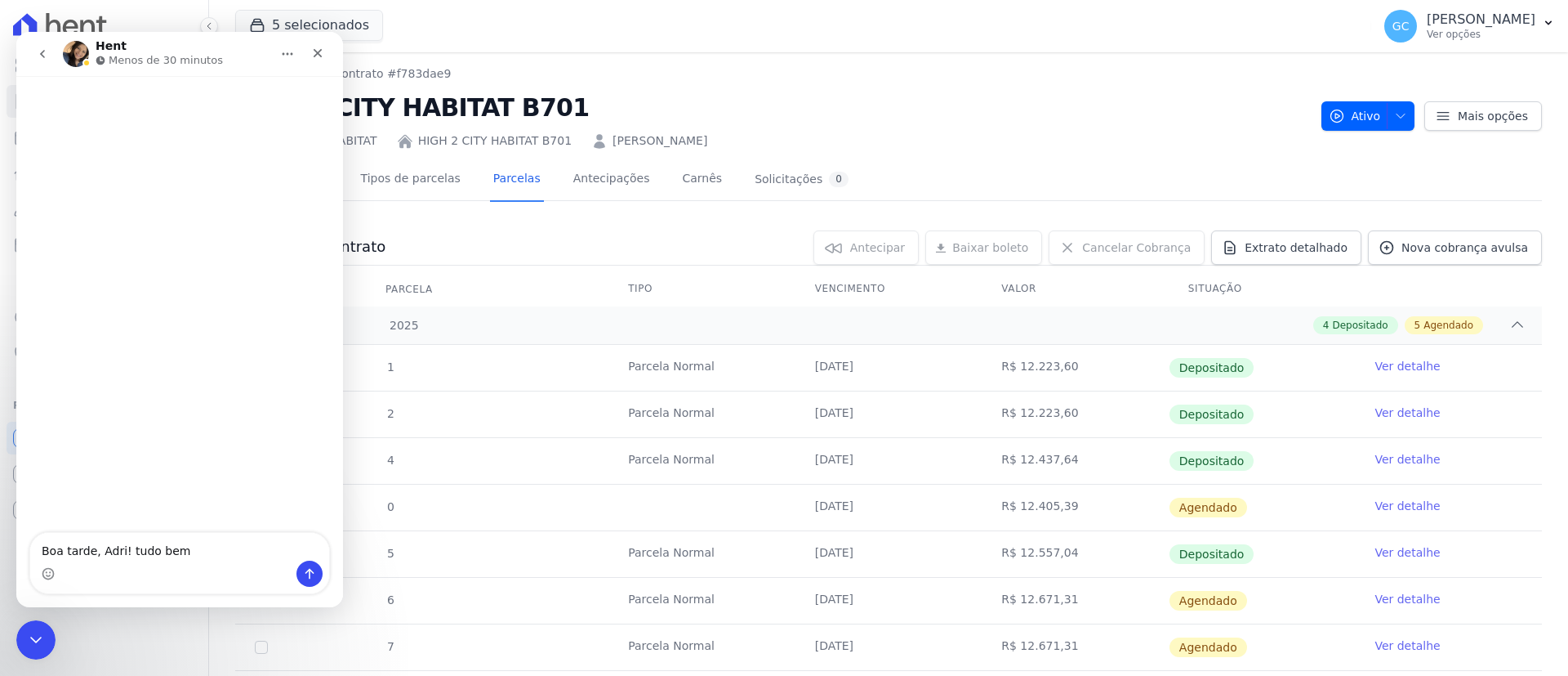
type textarea "Boa tarde, Adri! tudo bem?"
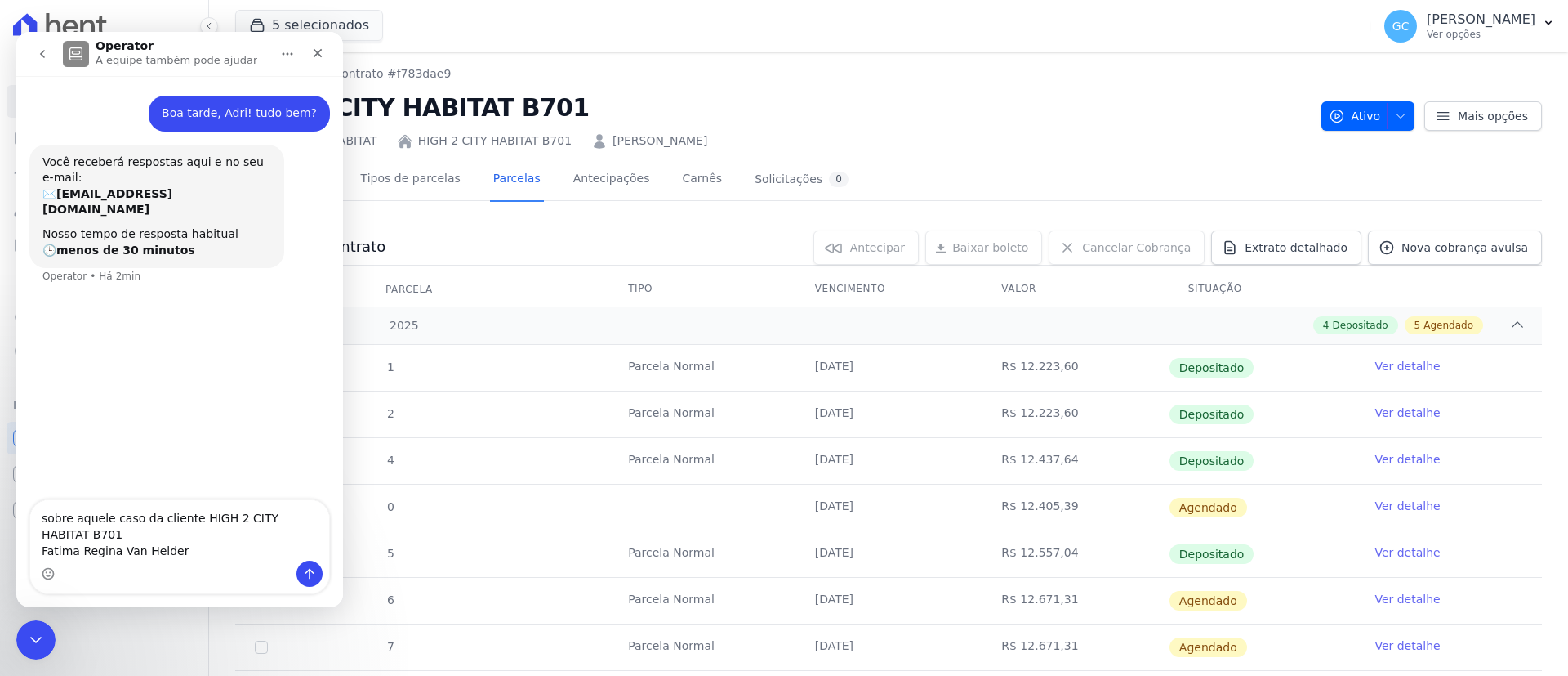
type textarea "sobre aquele caso da cliente HIGH 2 CITY HABITAT B701 Fatima Regina Van Helder"
click at [309, 571] on icon "Enviar uma mensagem" at bounding box center [309, 574] width 13 height 13
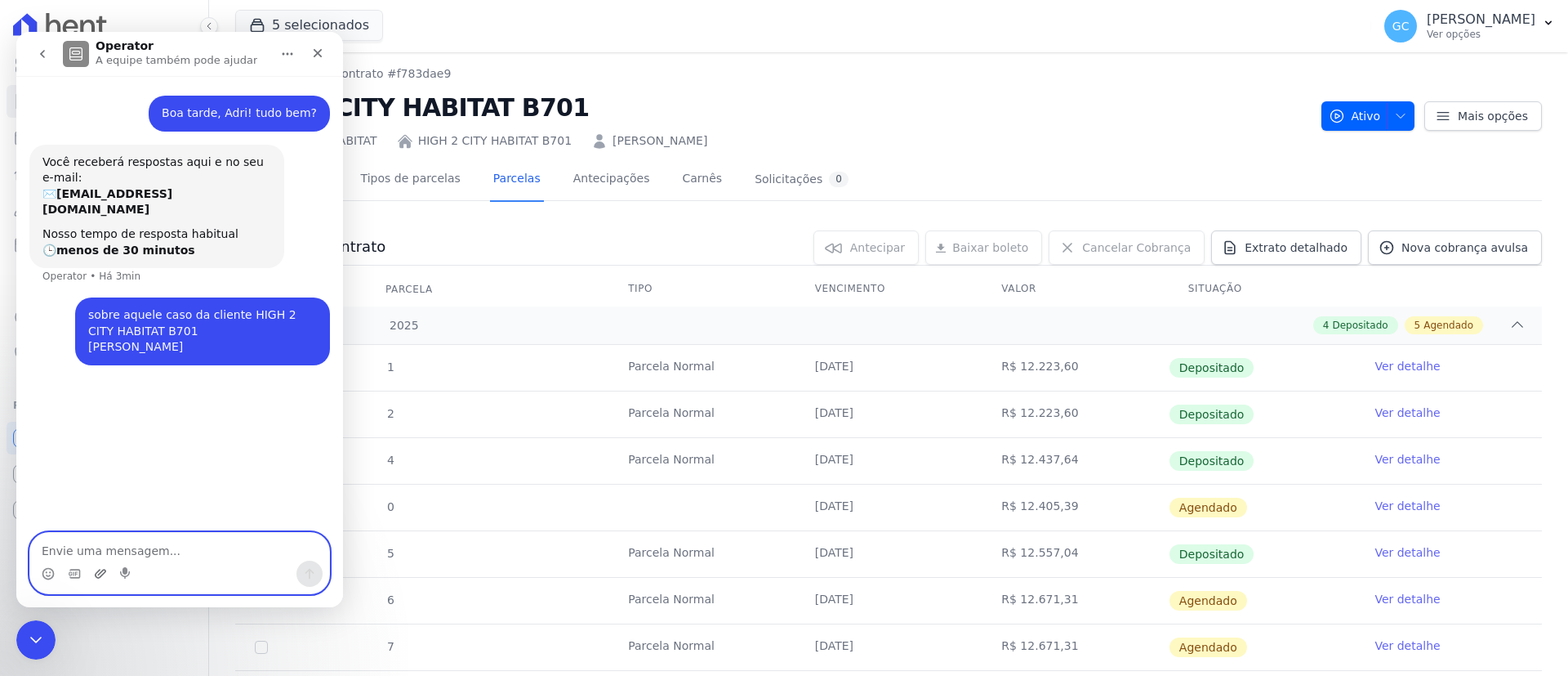
click at [103, 571] on icon "Upload do anexo" at bounding box center [100, 574] width 13 height 13
click at [134, 548] on textarea "Envie uma mensagem..." at bounding box center [179, 547] width 299 height 28
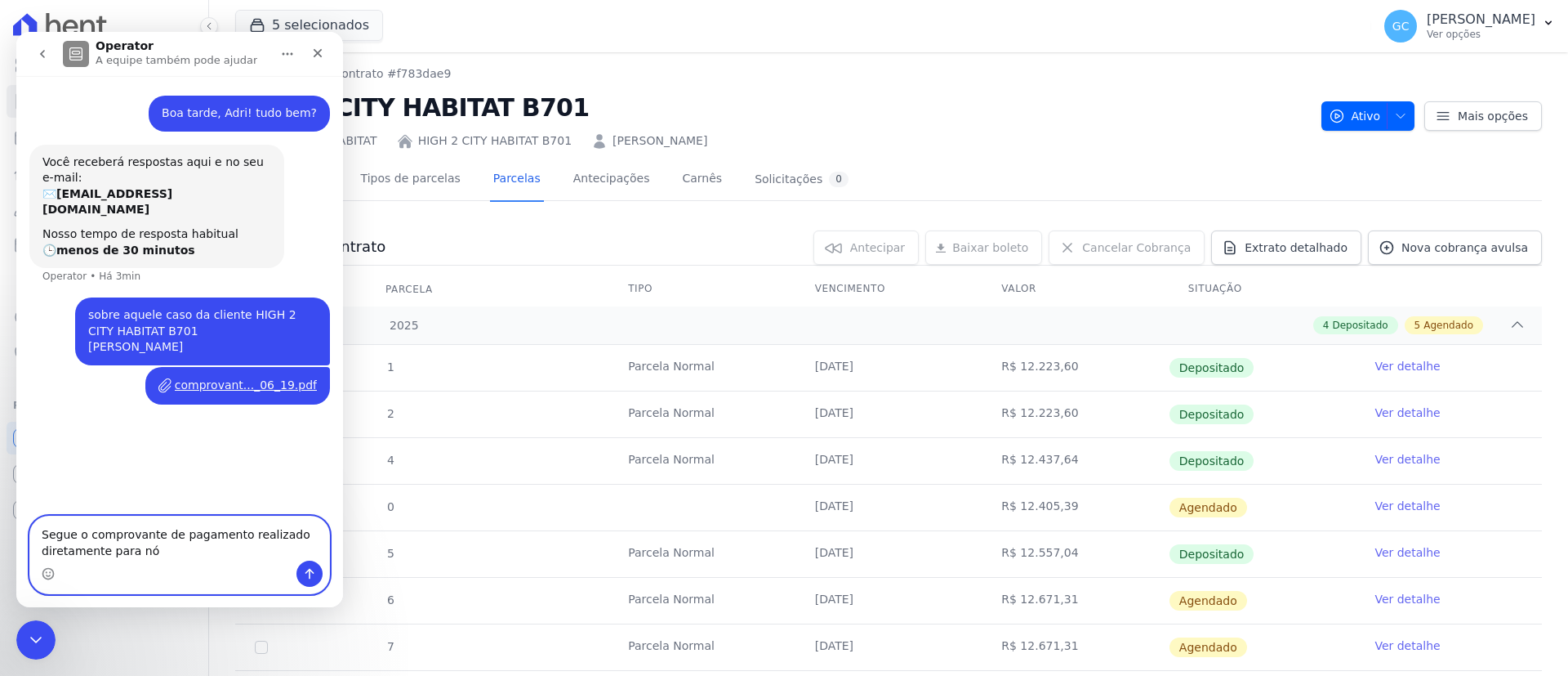
type textarea "Segue o comprovante de pagamento realizado diretamente para nós"
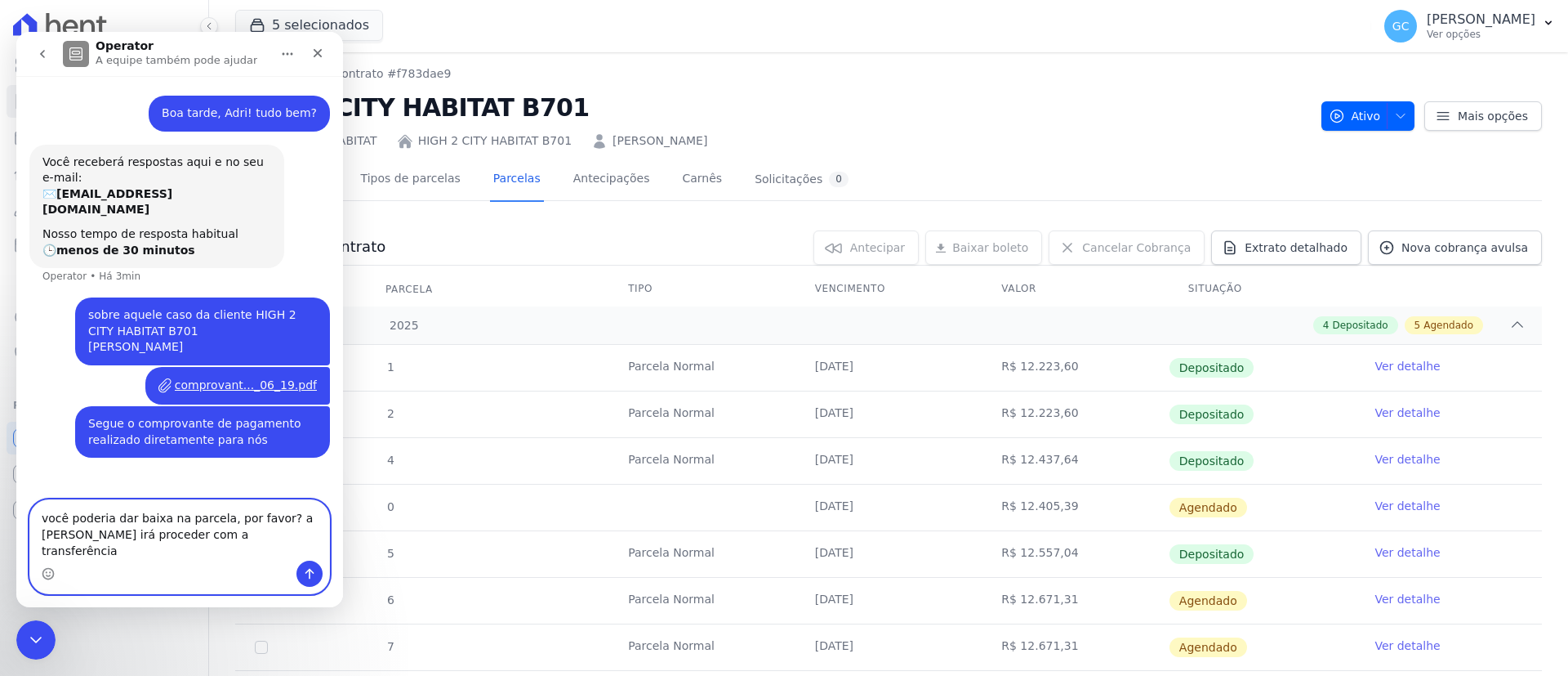
type textarea "você poderia dar baixa na parcela, por favor? a Monica irá proceder com a trans…"
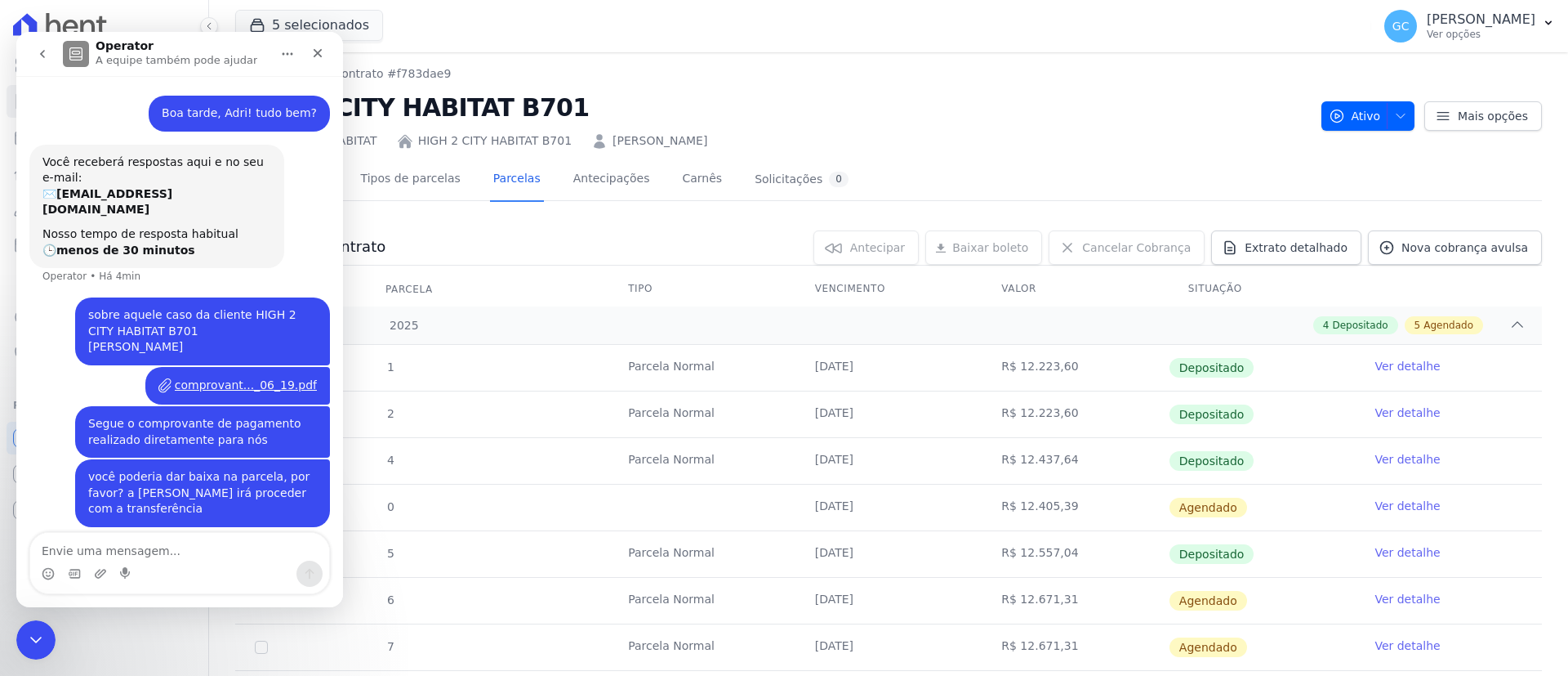
click at [216, 376] on div "comprovant..._06_19.pdf" at bounding box center [245, 385] width 142 height 17
click at [40, 630] on icon "Encerramento do Messenger da Intercom" at bounding box center [34, 637] width 20 height 20
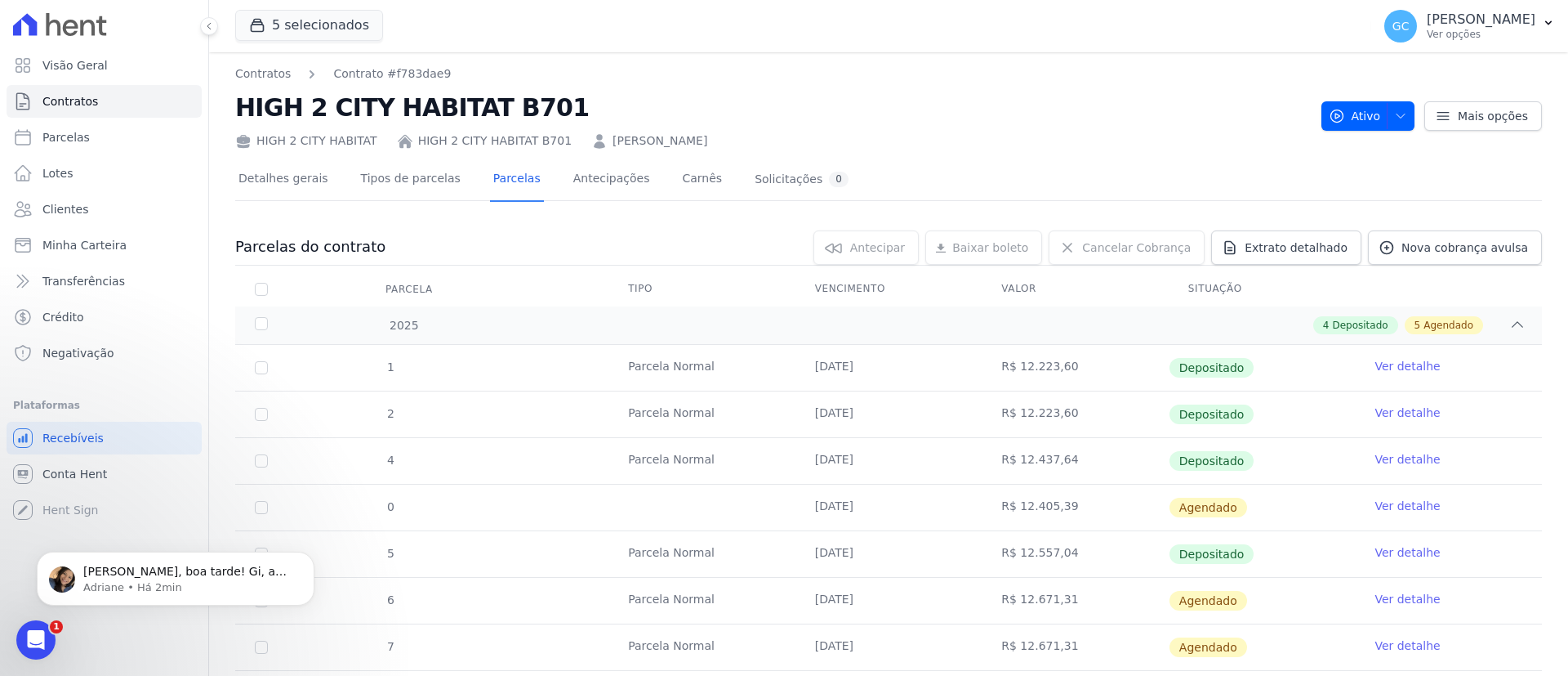
scroll to position [217, 0]
click at [147, 587] on p "Adriane • Há 2min" at bounding box center [188, 587] width 211 height 15
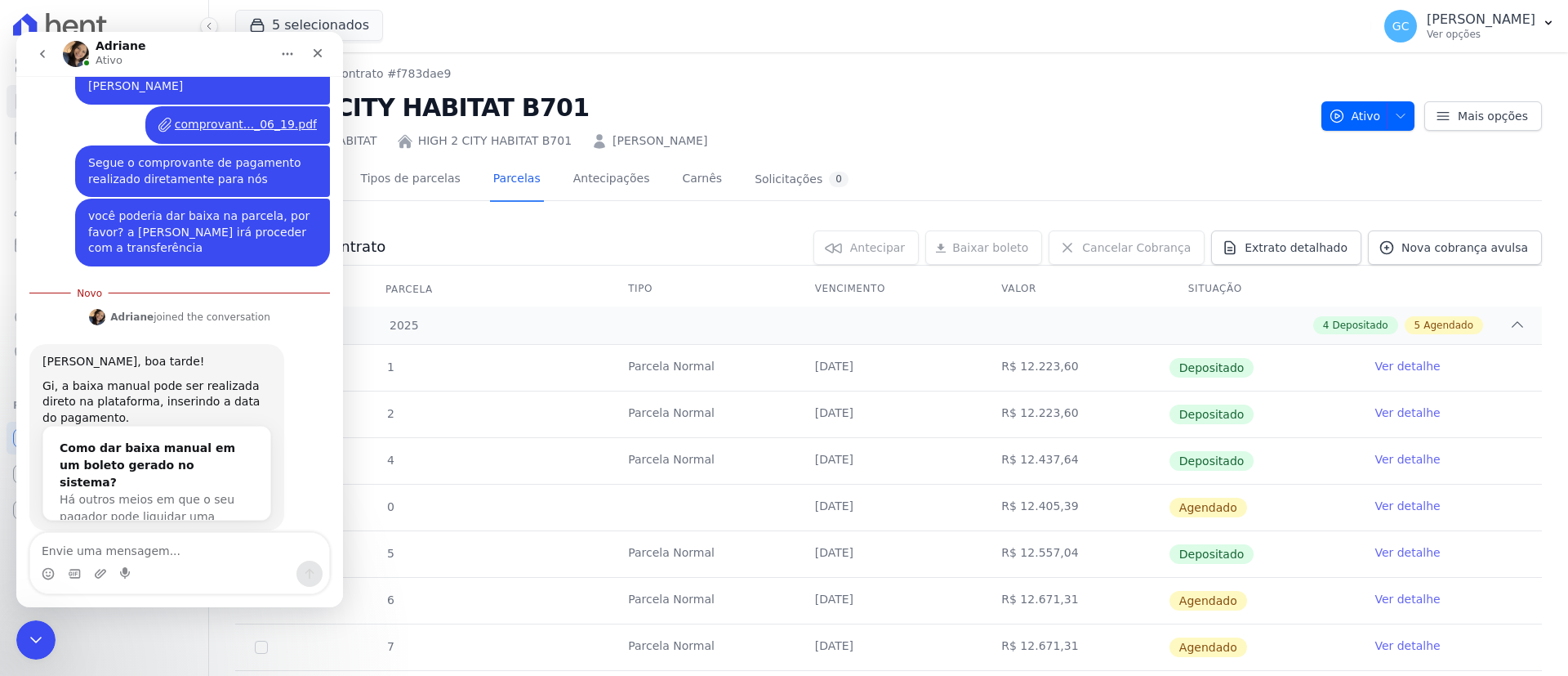
scroll to position [245, 0]
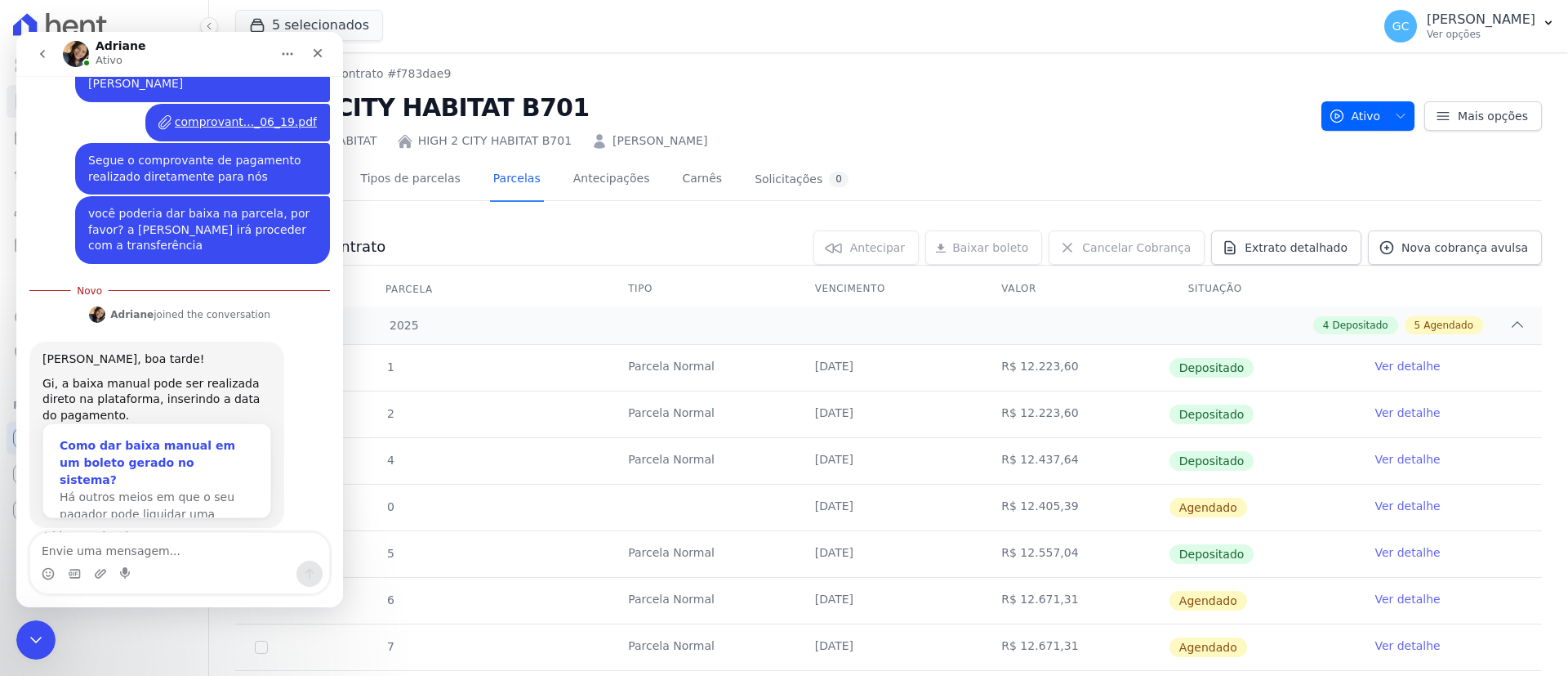
click at [176, 437] on div "Como dar baixa manual em um boleto gerado no sistema?" at bounding box center [156, 463] width 194 height 52
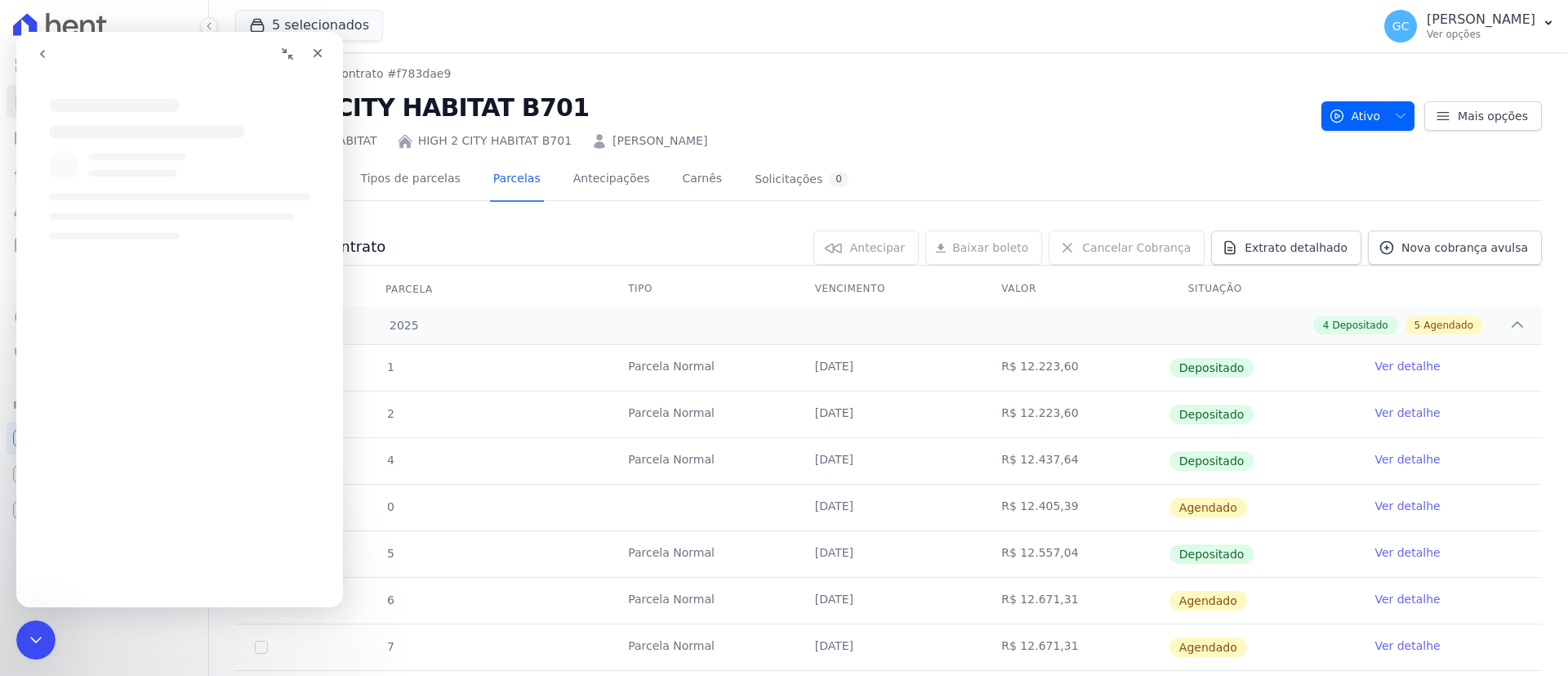
scroll to position [0, 0]
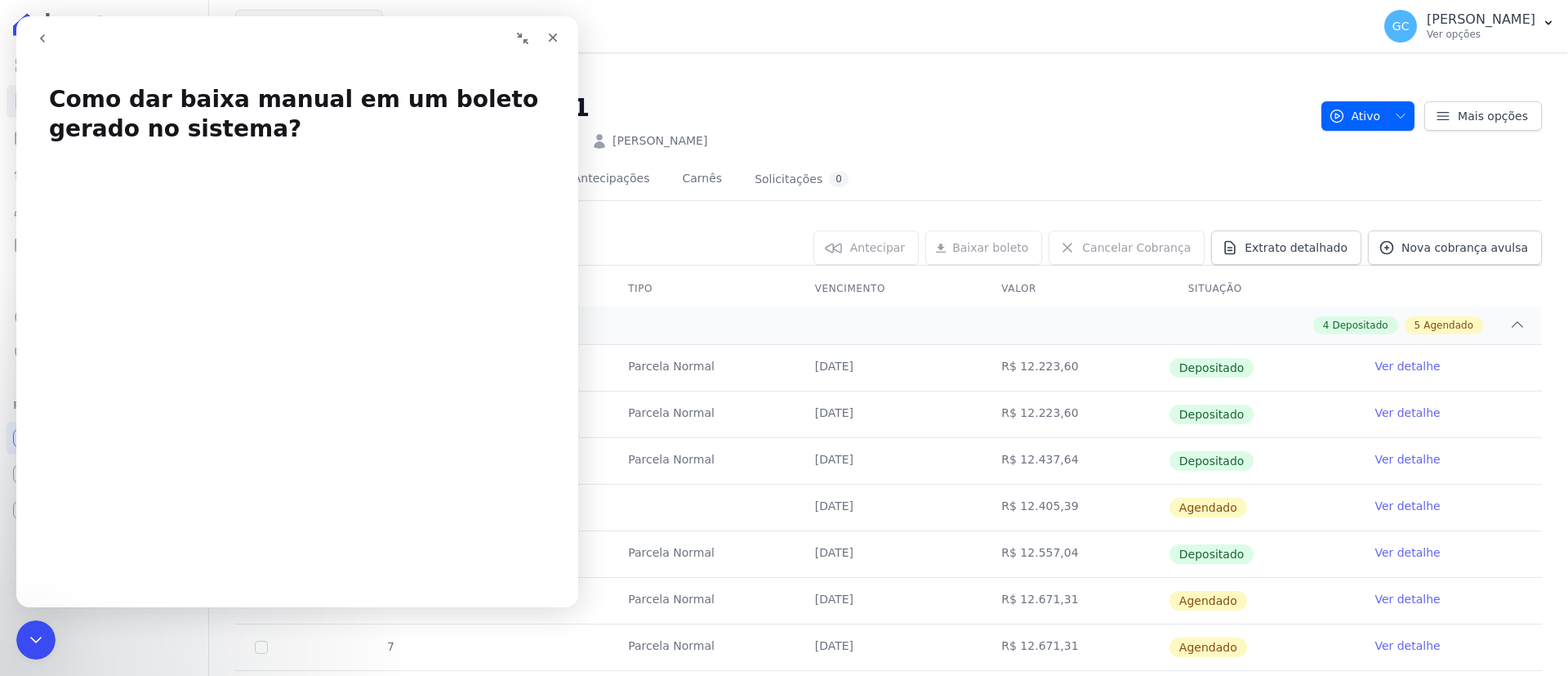
click at [929, 72] on nav "Contratos Contrato #f783dae9" at bounding box center [772, 73] width 1073 height 17
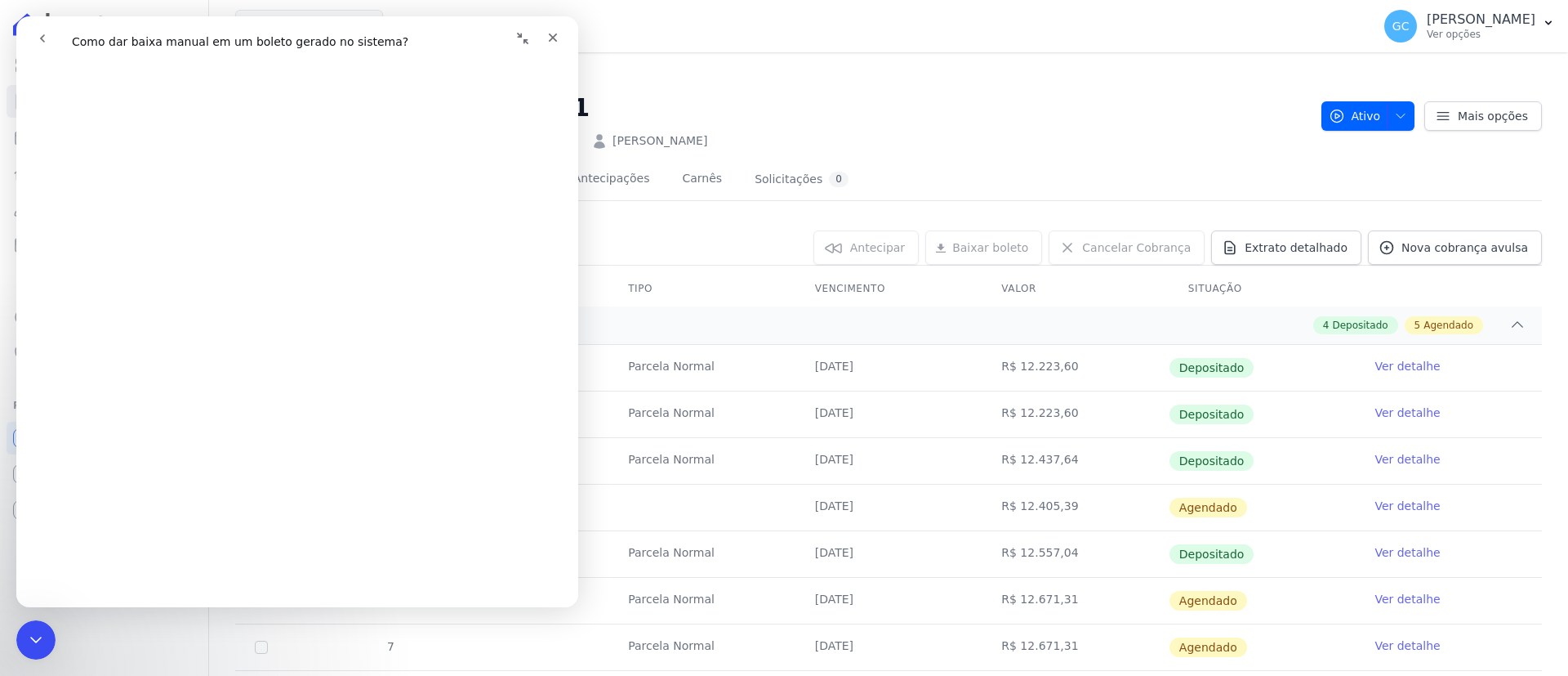
scroll to position [123, 0]
click at [827, 92] on h2 "HIGH 2 CITY HABITAT B701" at bounding box center [772, 107] width 1073 height 37
click at [14, 647] on div "Encerramento do Messenger da Intercom" at bounding box center [34, 637] width 40 height 40
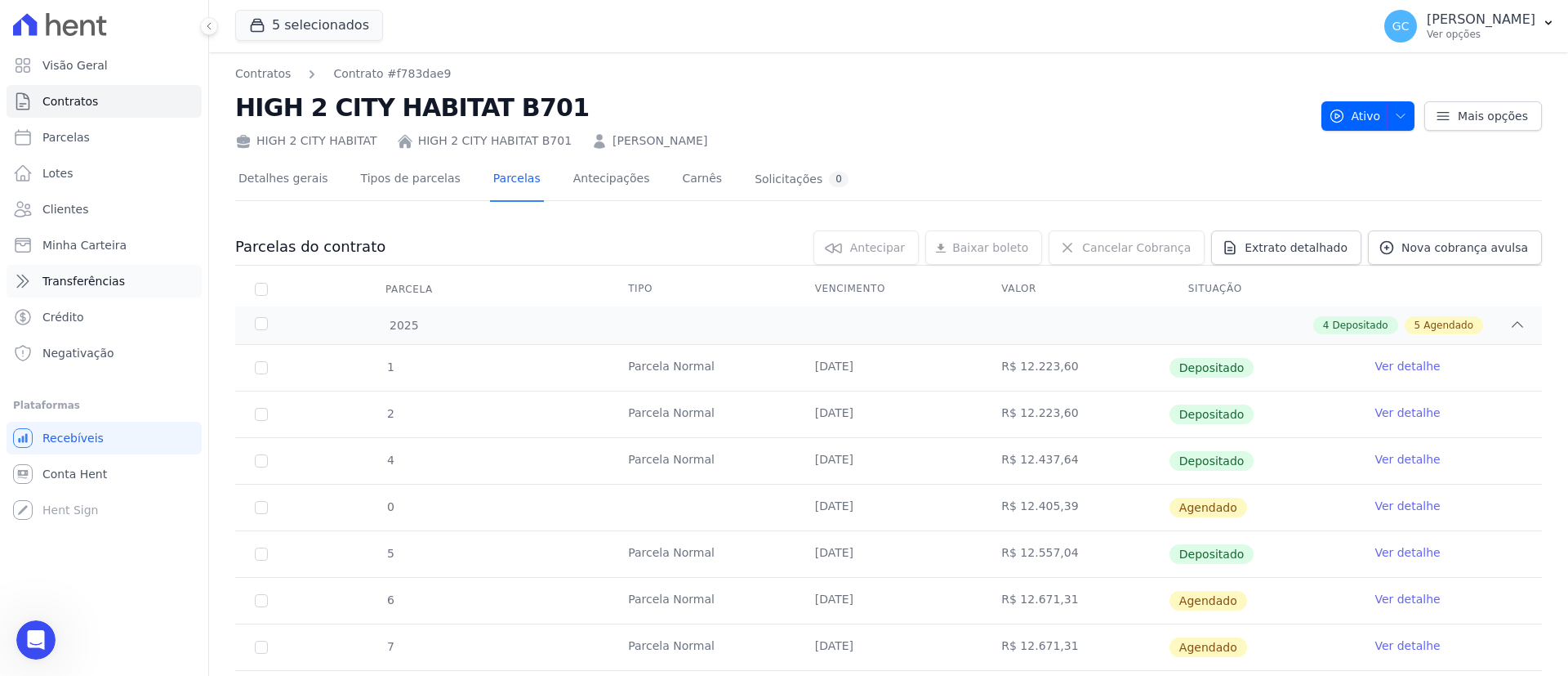
click at [88, 277] on span "Transferências" at bounding box center [84, 281] width 82 height 16
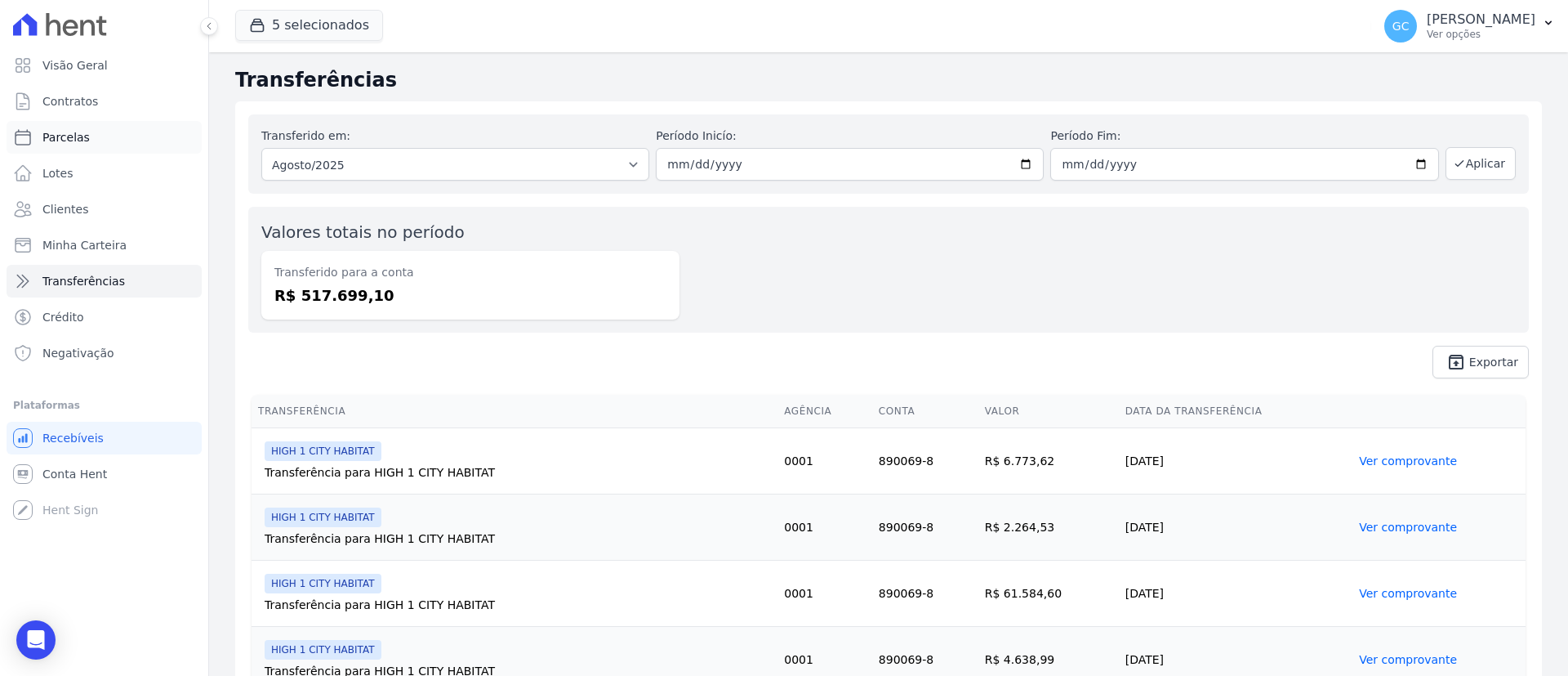
click at [71, 138] on span "Parcelas" at bounding box center [67, 138] width 48 height 16
select select
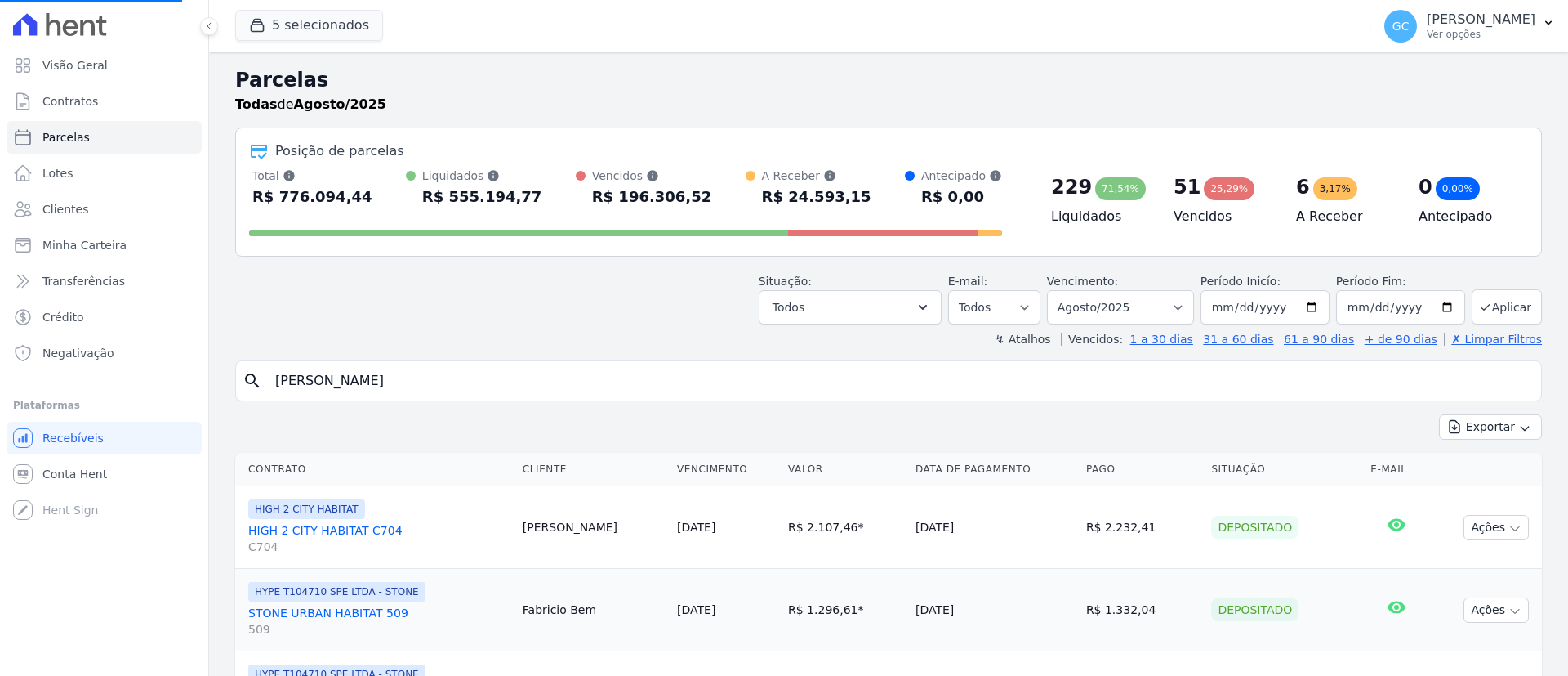
select select
click at [74, 324] on span "Crédito" at bounding box center [63, 317] width 42 height 16
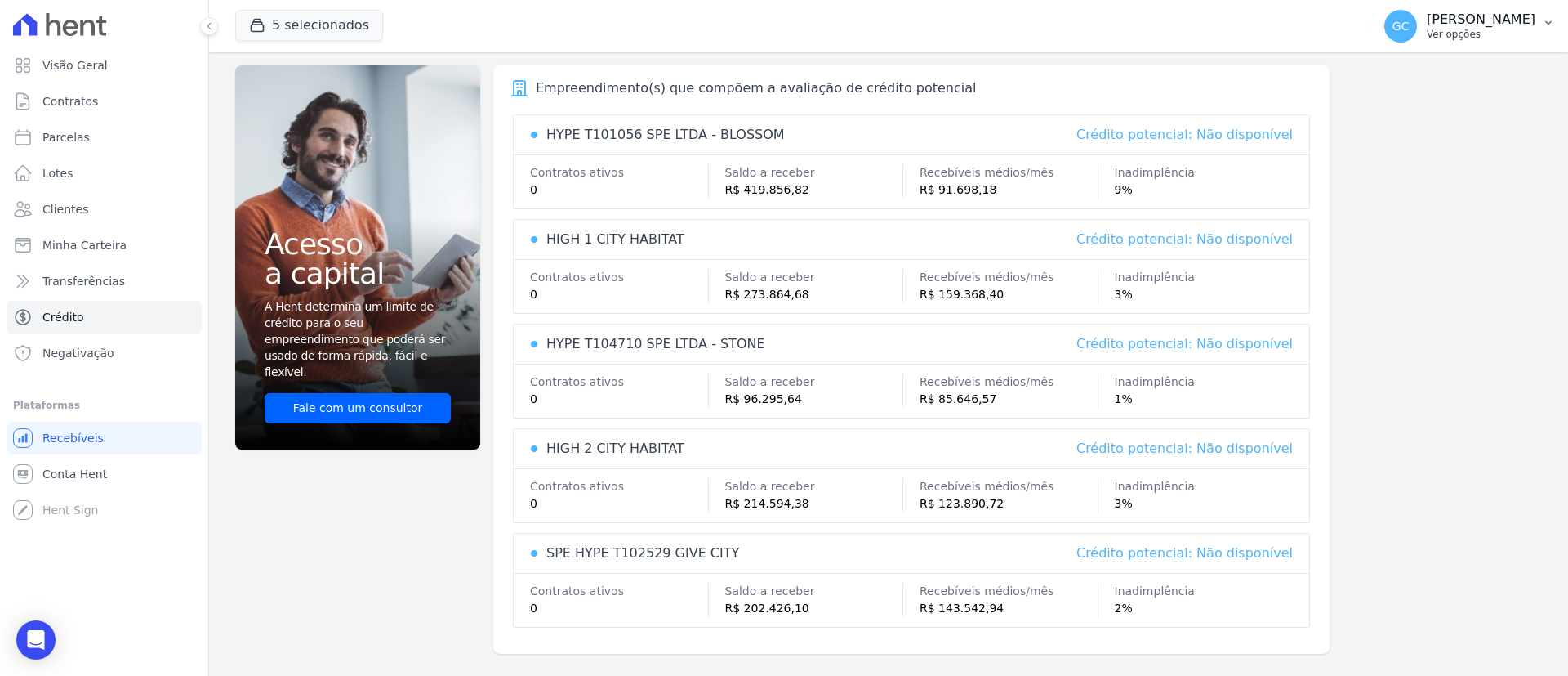
click at [1448, 25] on p "[PERSON_NAME]" at bounding box center [1481, 20] width 109 height 16
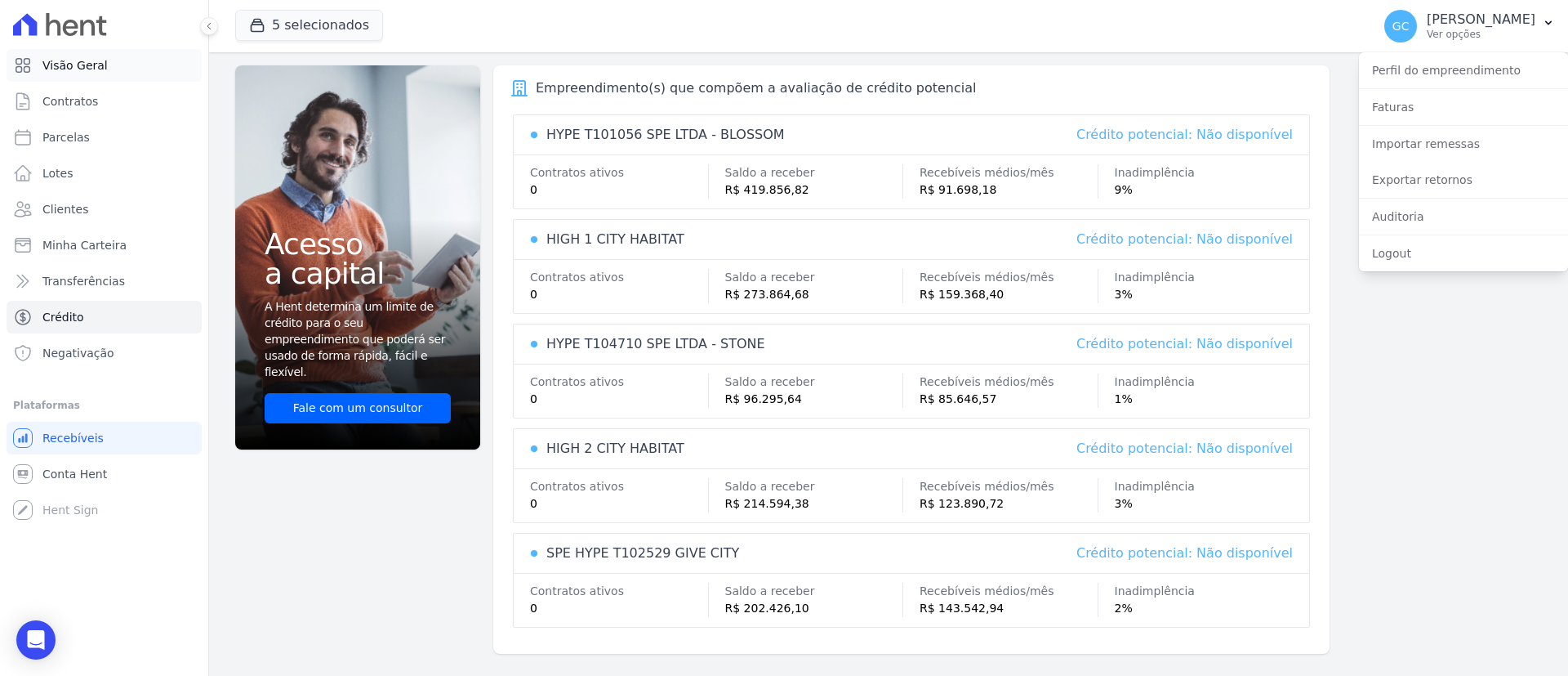
click at [77, 73] on link "Visão Geral" at bounding box center [104, 66] width 195 height 33
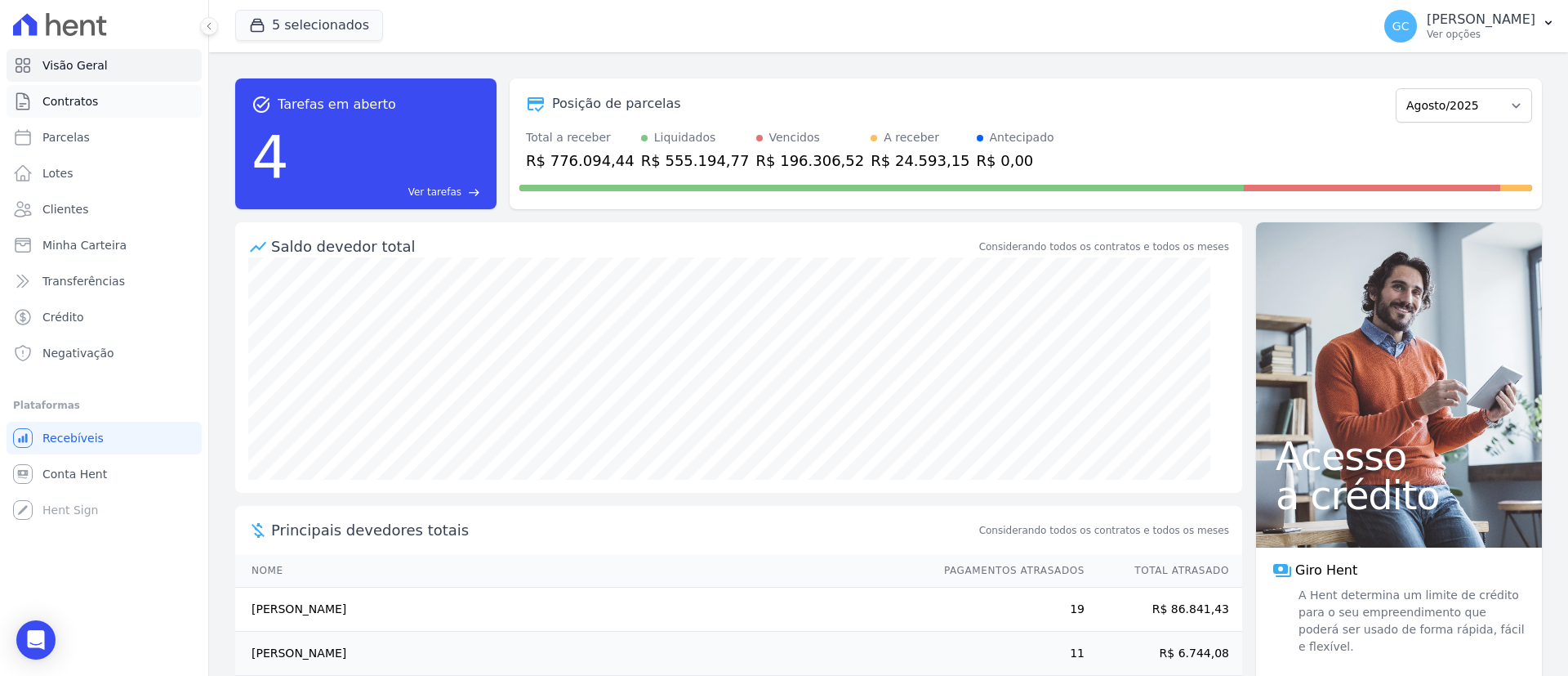
click at [82, 95] on span "Contratos" at bounding box center [70, 101] width 55 height 16
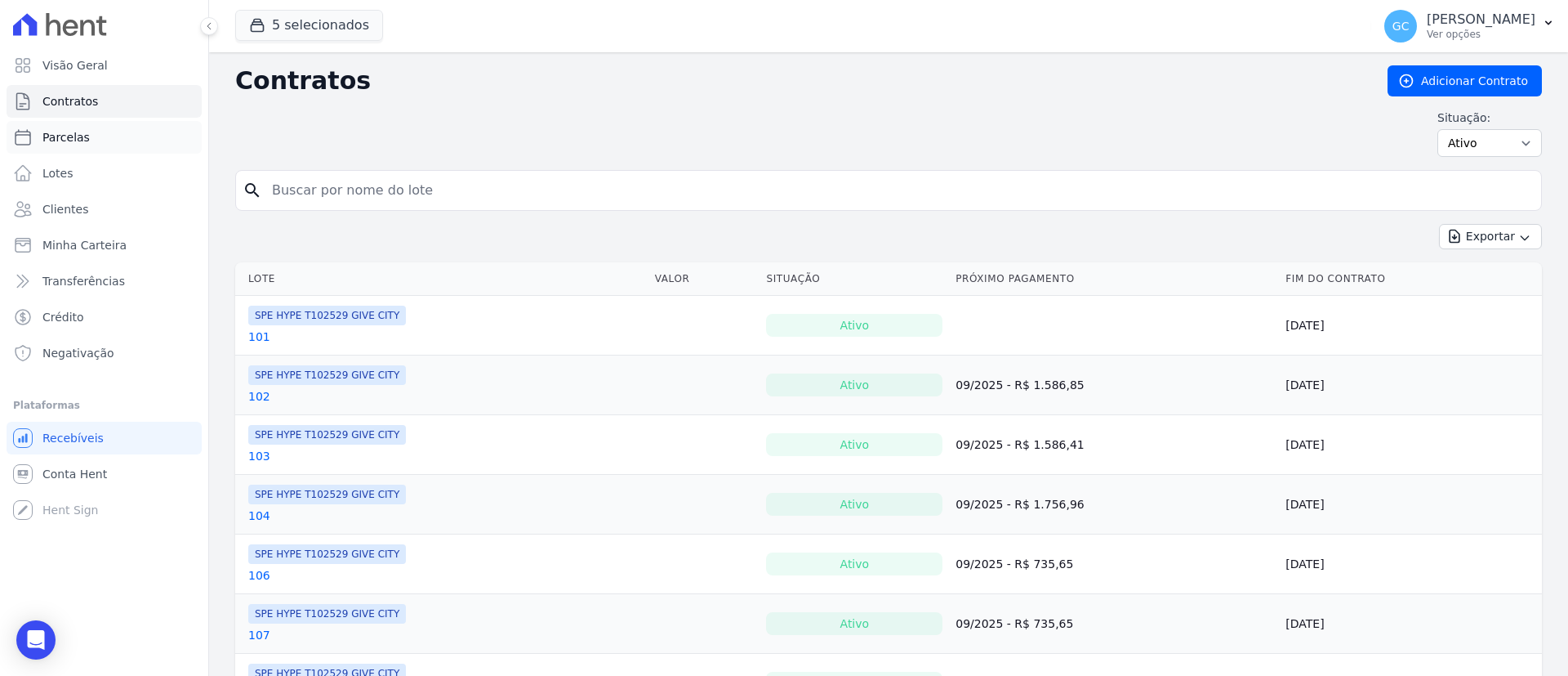
click at [82, 138] on span "Parcelas" at bounding box center [67, 138] width 48 height 16
select select
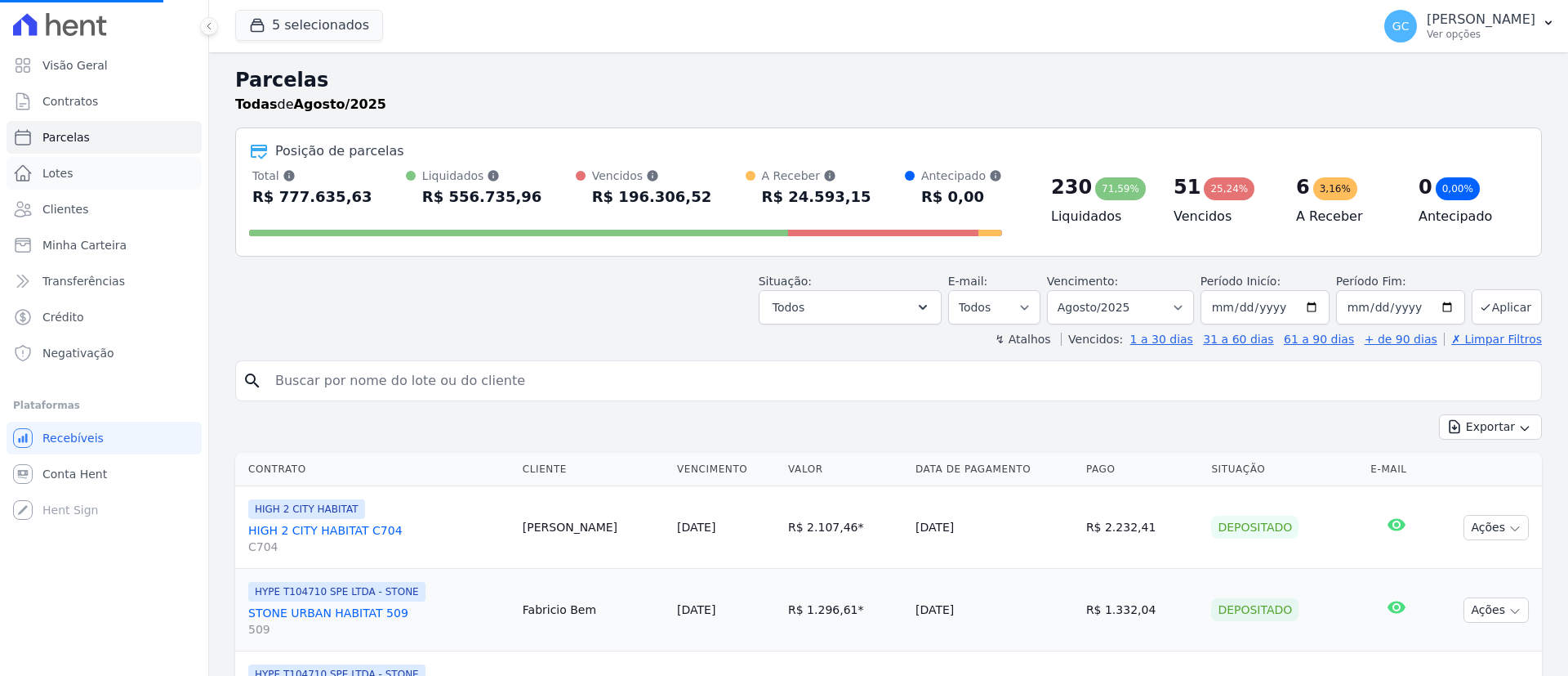
click at [83, 156] on ul "Visão Geral Contratos Parcelas Lotes Clientes Minha Carteira Transferências Cré…" at bounding box center [104, 209] width 195 height 320
select select
click at [29, 634] on icon "Open Intercom Messenger" at bounding box center [35, 640] width 19 height 21
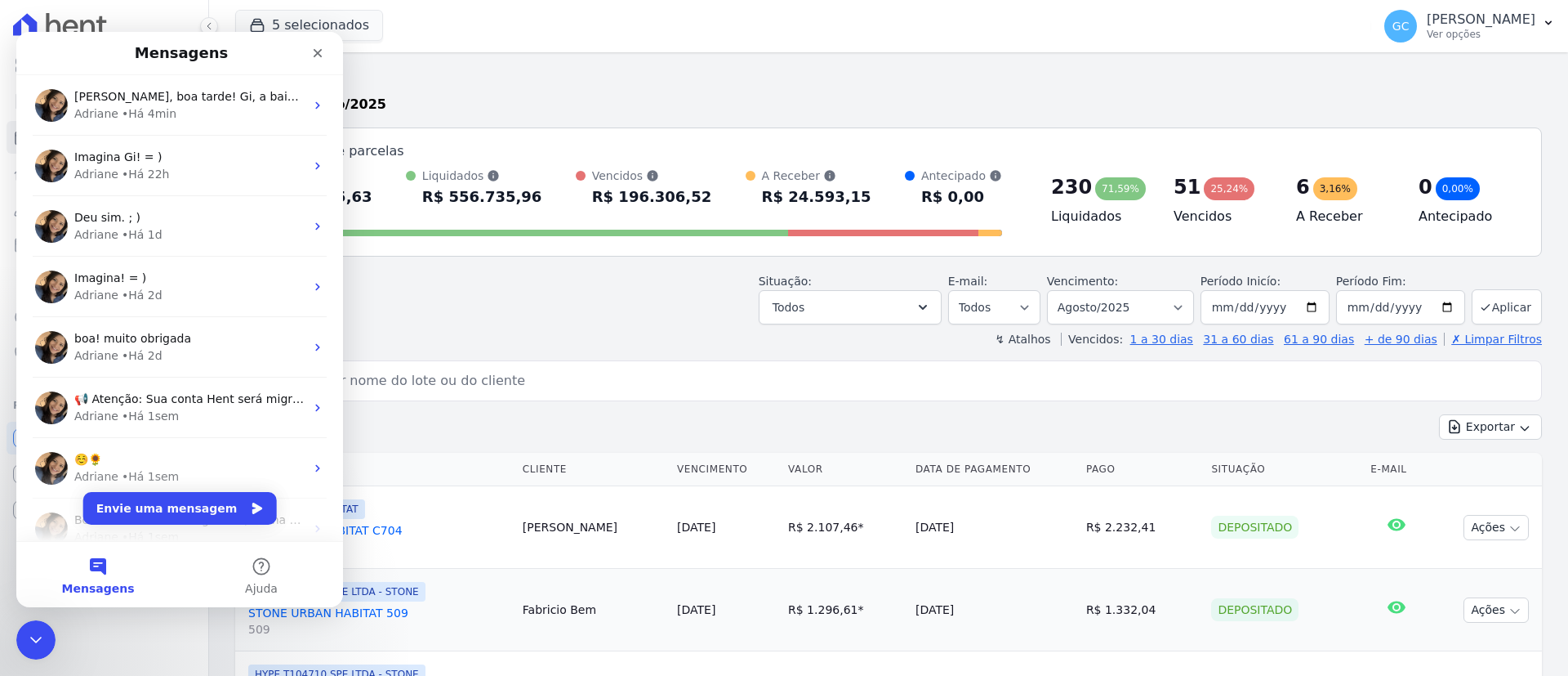
click at [667, 43] on div "5 selecionados HYPE EMPREENDIMENTOS IMOBILIARIOS SPE LTDA HIGH 1 CITY HABITAT H…" at bounding box center [800, 26] width 1129 height 54
click at [41, 635] on icon "Encerramento do Messenger da Intercom" at bounding box center [34, 637] width 20 height 20
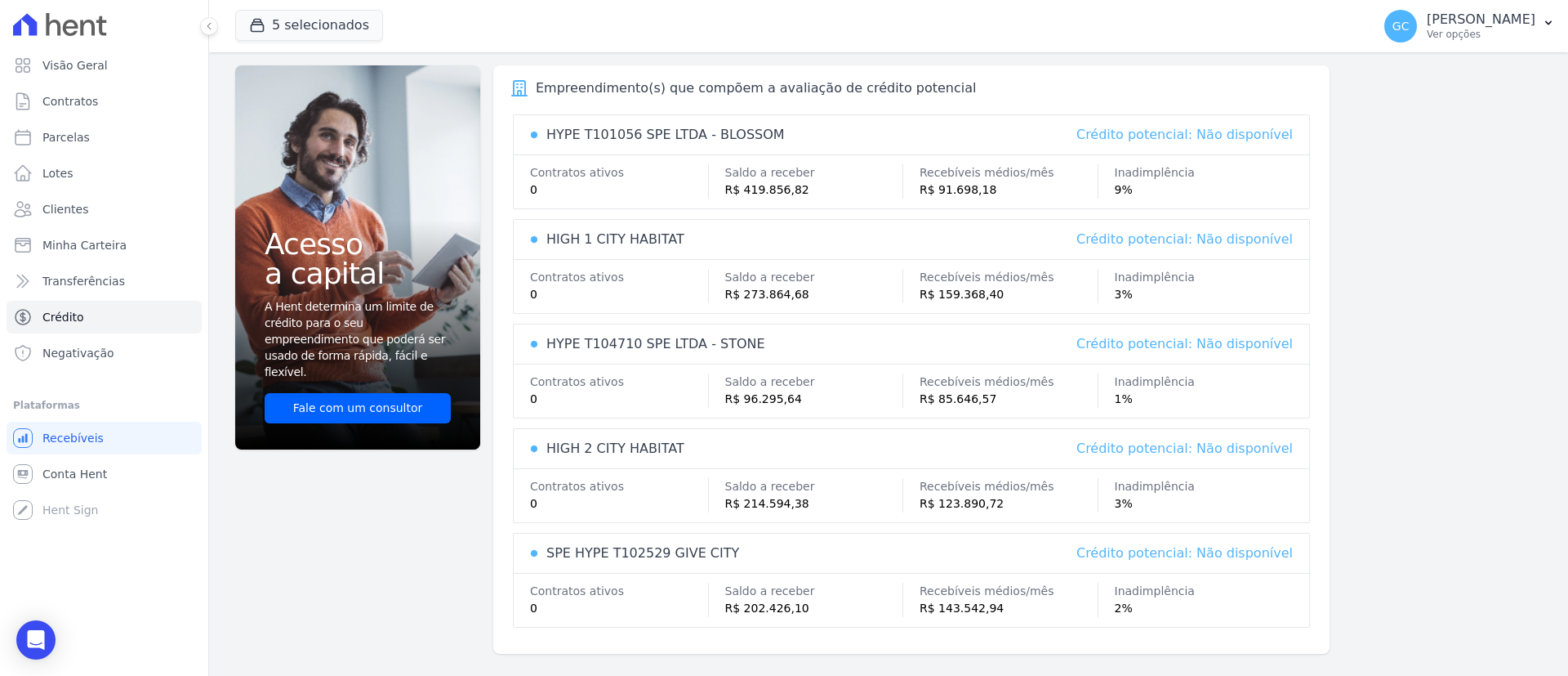
select select
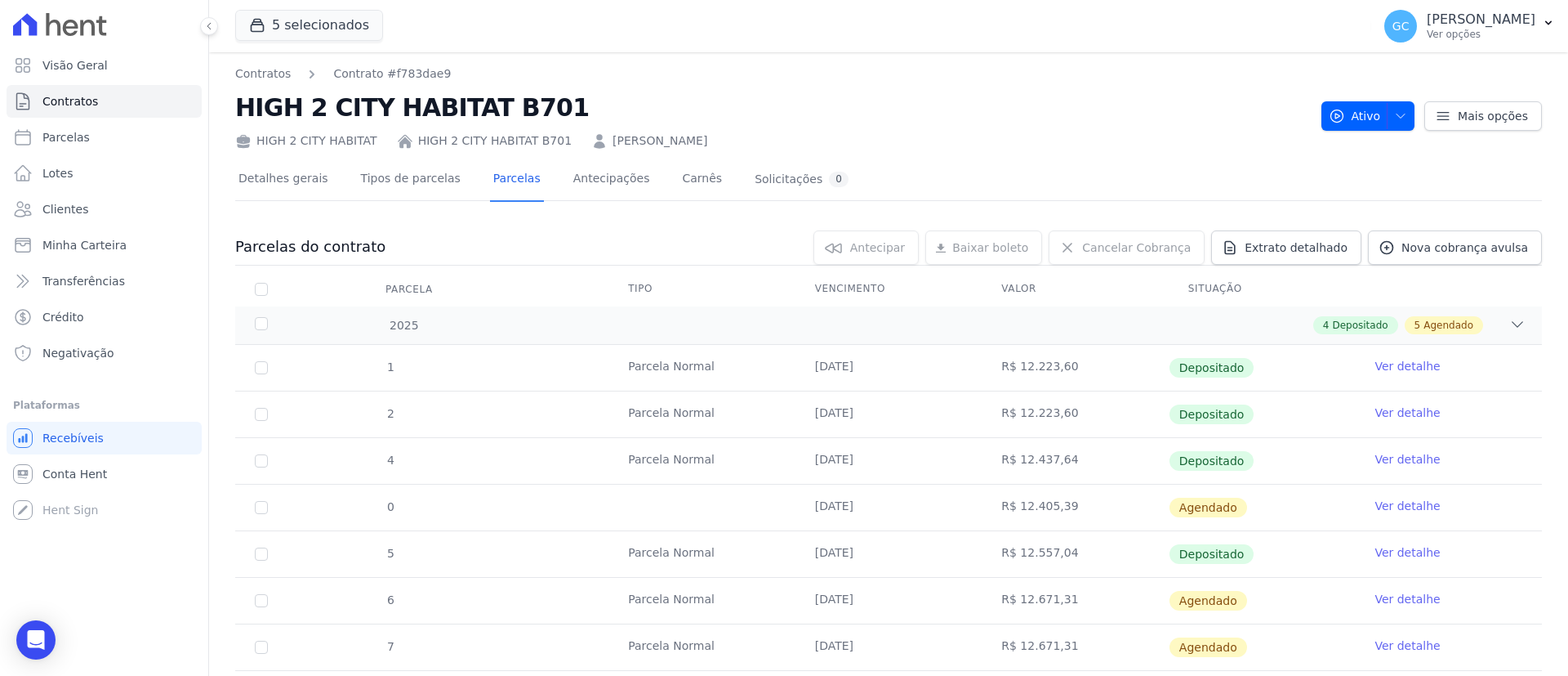
click at [1375, 502] on link "Ver detalhe" at bounding box center [1407, 506] width 65 height 16
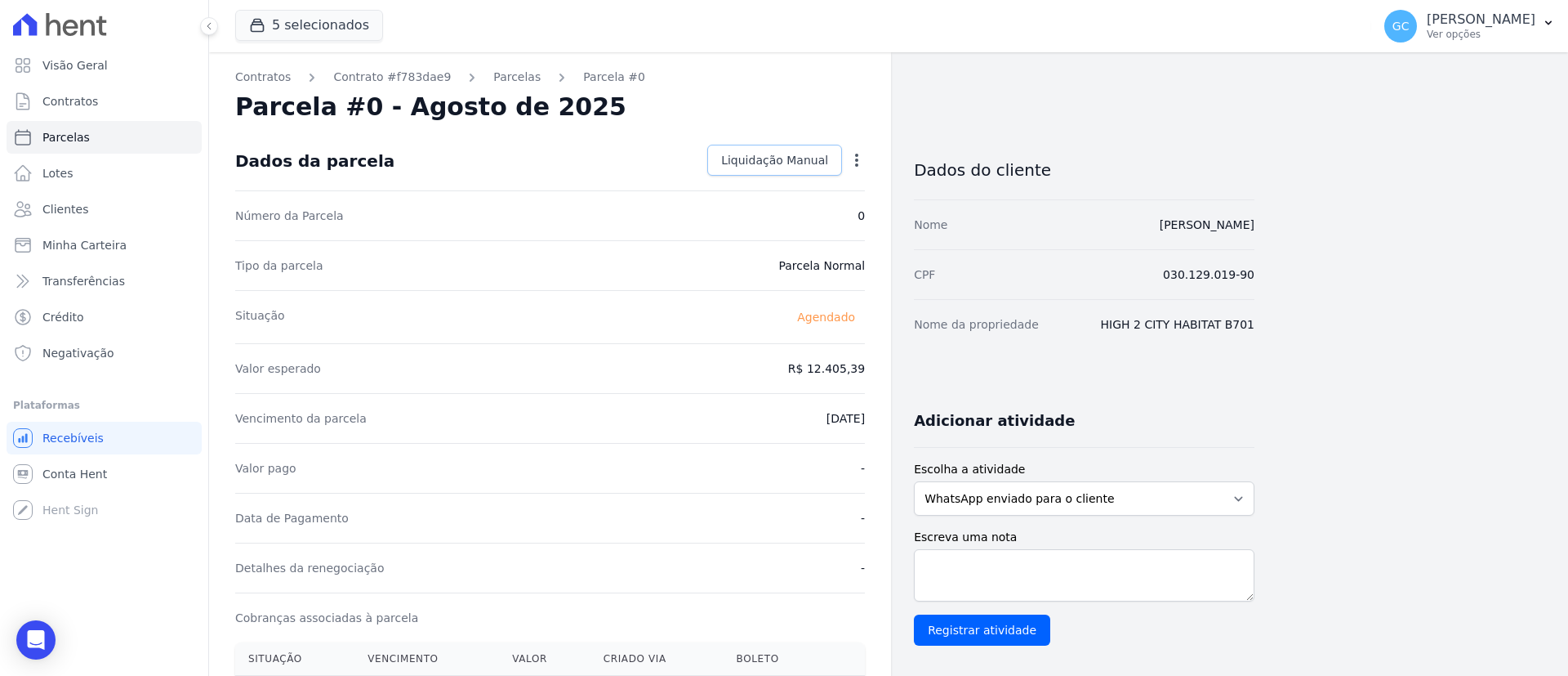
click at [798, 165] on span "Liquidação Manual" at bounding box center [775, 161] width 107 height 16
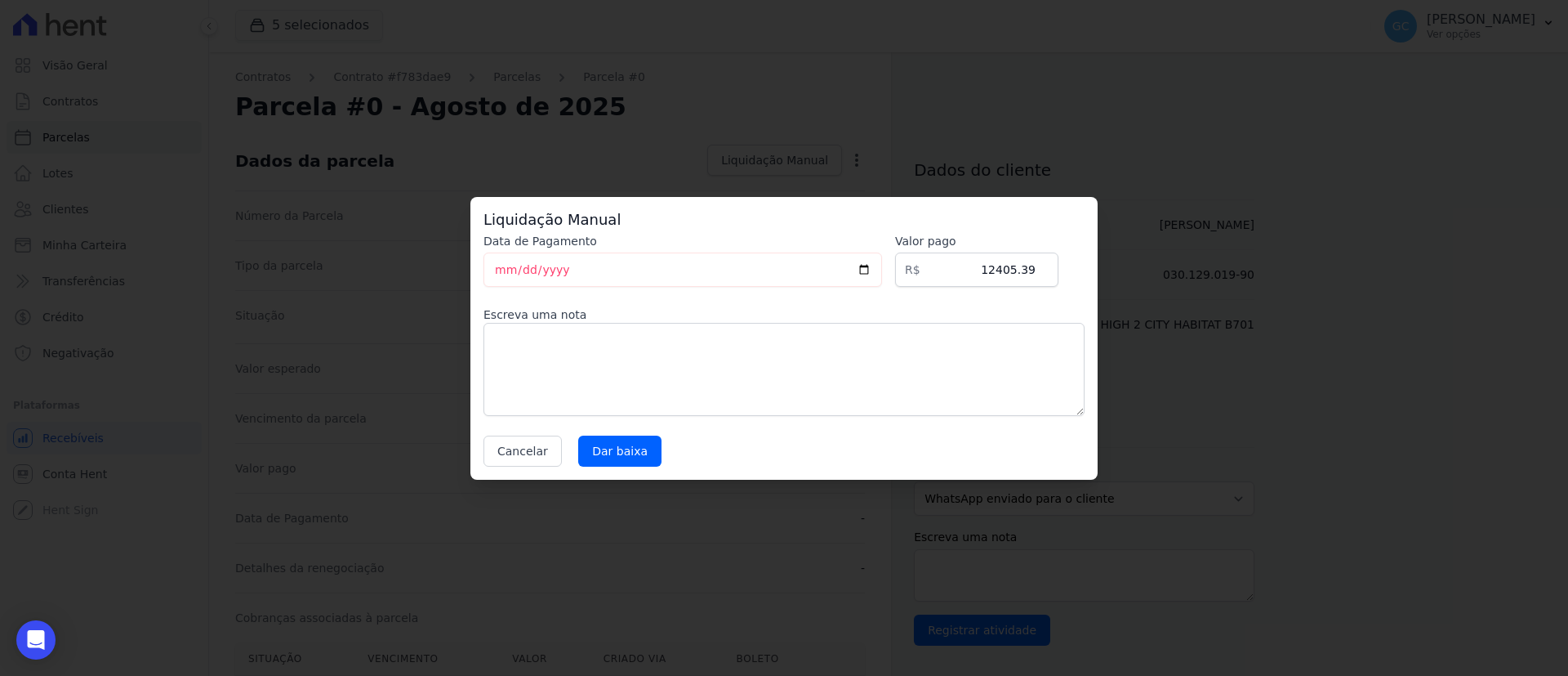
click at [895, 272] on div "Data de Pagamento 2025-08-29 Valor pago R$ 12405.39 Escreva uma nota Cancelar D…" at bounding box center [784, 350] width 601 height 234
click at [882, 268] on input "2025-08-29" at bounding box center [682, 270] width 398 height 35
click at [878, 277] on input "2025-08-29" at bounding box center [682, 270] width 398 height 35
click at [876, 271] on input "2025-08-29" at bounding box center [682, 270] width 398 height 35
type input "2025-06-19"
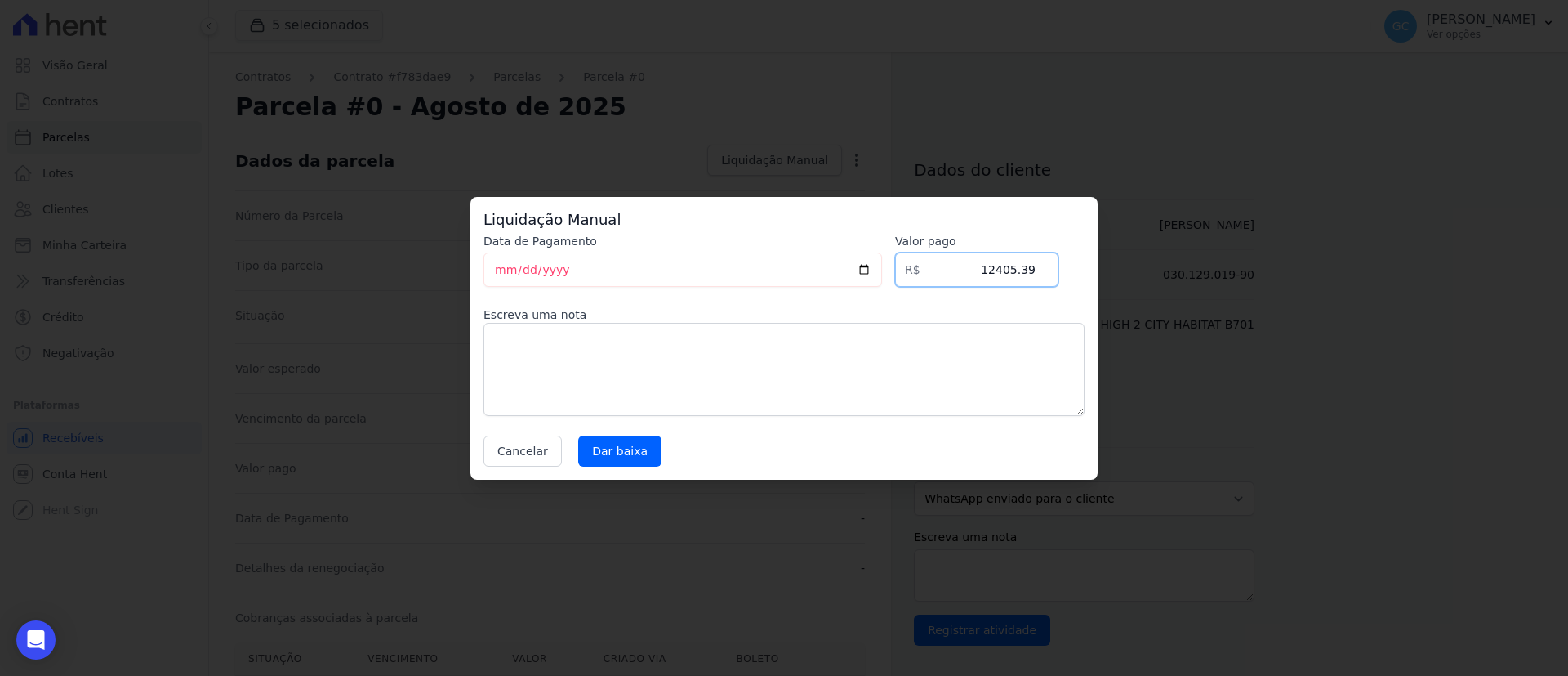
drag, startPoint x: 966, startPoint y: 268, endPoint x: 1097, endPoint y: 264, distance: 131.1
click at [1097, 264] on div "Liquidação Manual Data de Pagamento 2025-06-19 Valor pago R$ 12405.39 Escreva u…" at bounding box center [784, 338] width 627 height 282
paste input ".96747"
drag, startPoint x: 829, startPoint y: 357, endPoint x: 837, endPoint y: 358, distance: 8.1
click at [829, 355] on textarea at bounding box center [784, 369] width 601 height 93
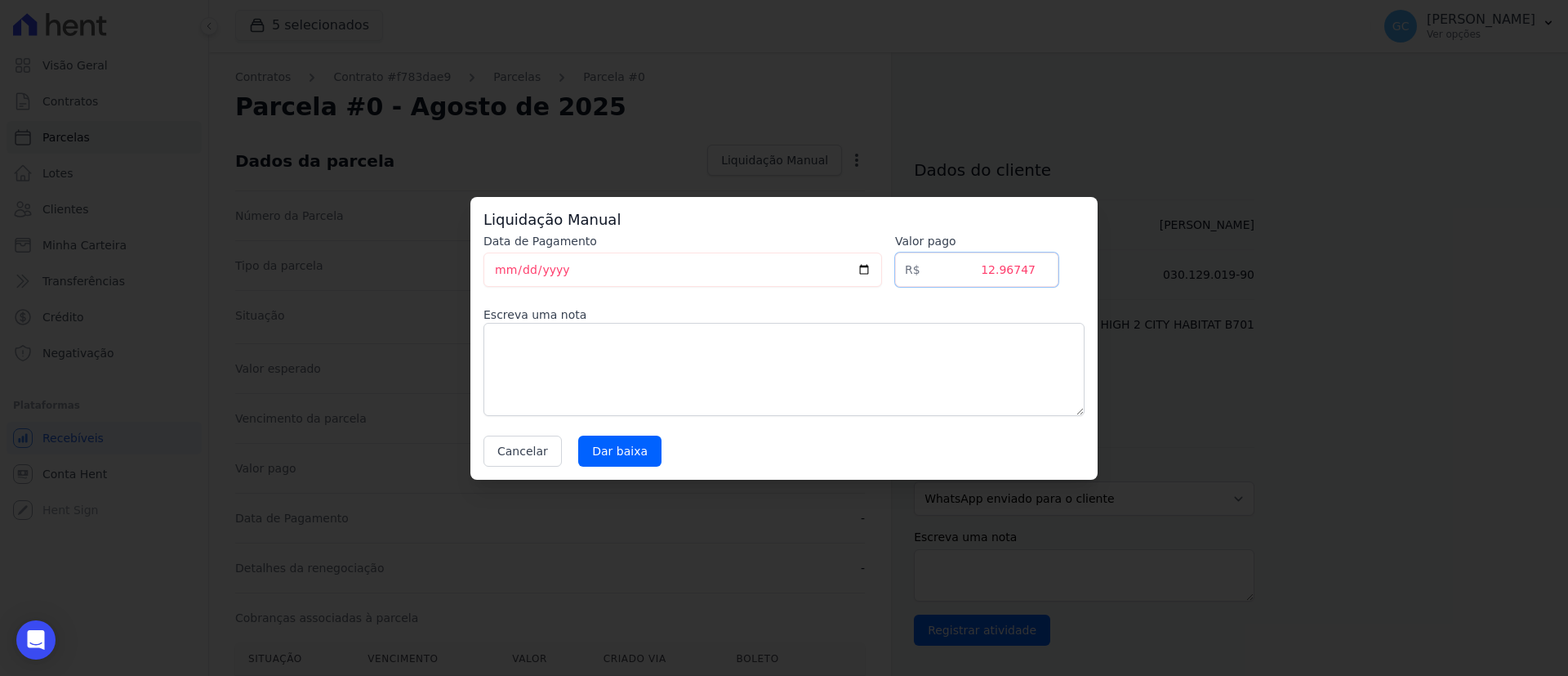
click at [1031, 269] on input "12.96747" at bounding box center [976, 270] width 163 height 35
click at [1003, 268] on input "12.96747" at bounding box center [976, 270] width 163 height 35
click at [1022, 263] on input "1296747" at bounding box center [976, 270] width 163 height 35
type input "12967.47"
drag, startPoint x: 894, startPoint y: 394, endPoint x: 894, endPoint y: 408, distance: 14.0
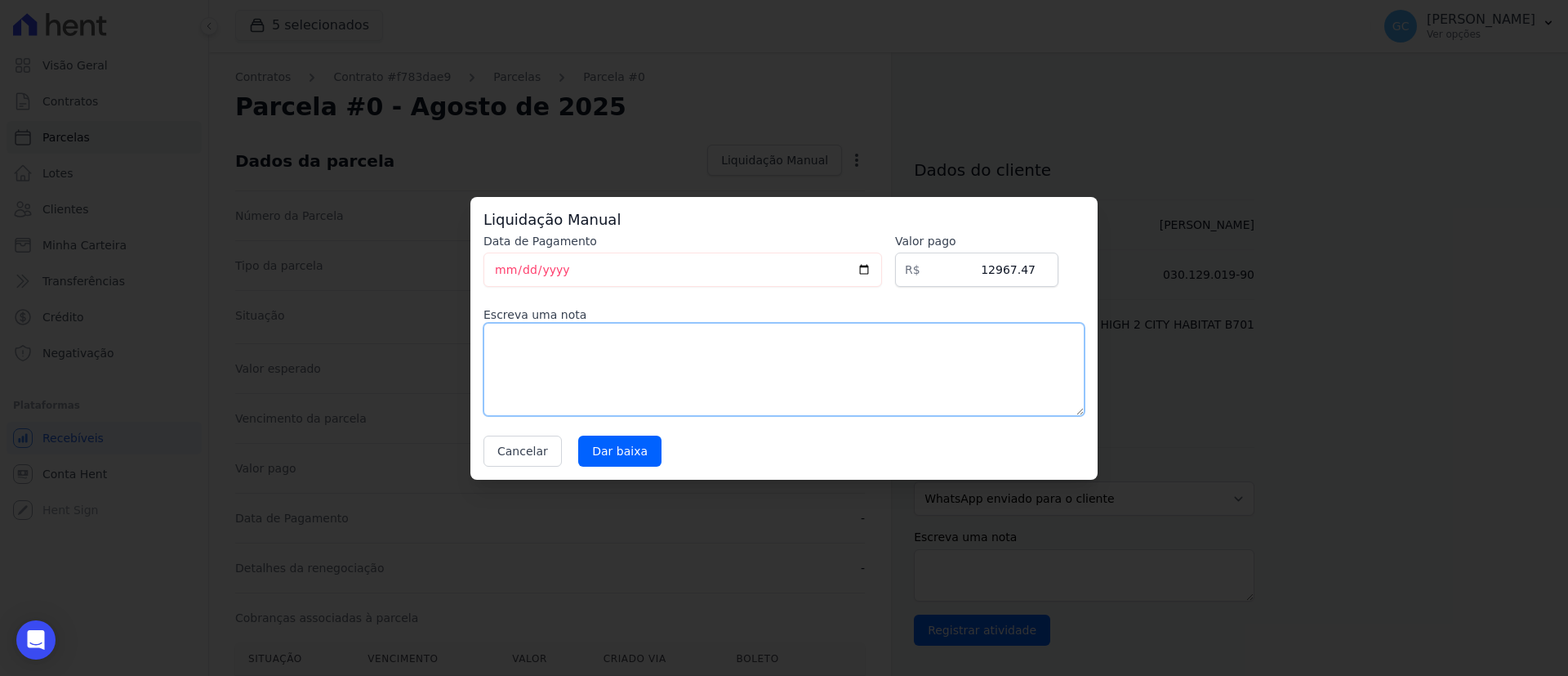
click at [894, 405] on textarea at bounding box center [784, 369] width 601 height 93
type textarea "Pagamento realizado diretamente para a Hype"
click at [631, 456] on input "Dar baixa" at bounding box center [620, 451] width 83 height 31
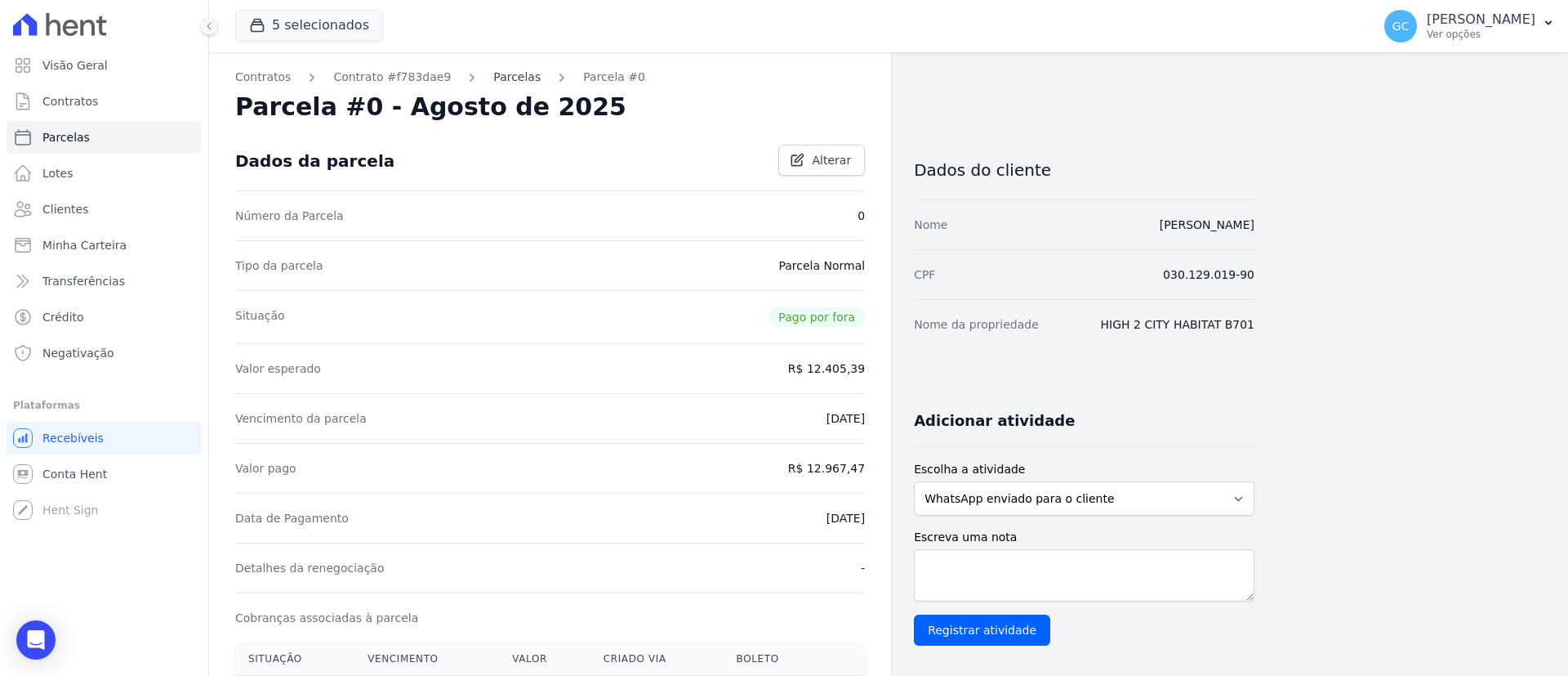
click at [500, 77] on link "Parcelas" at bounding box center [517, 77] width 48 height 17
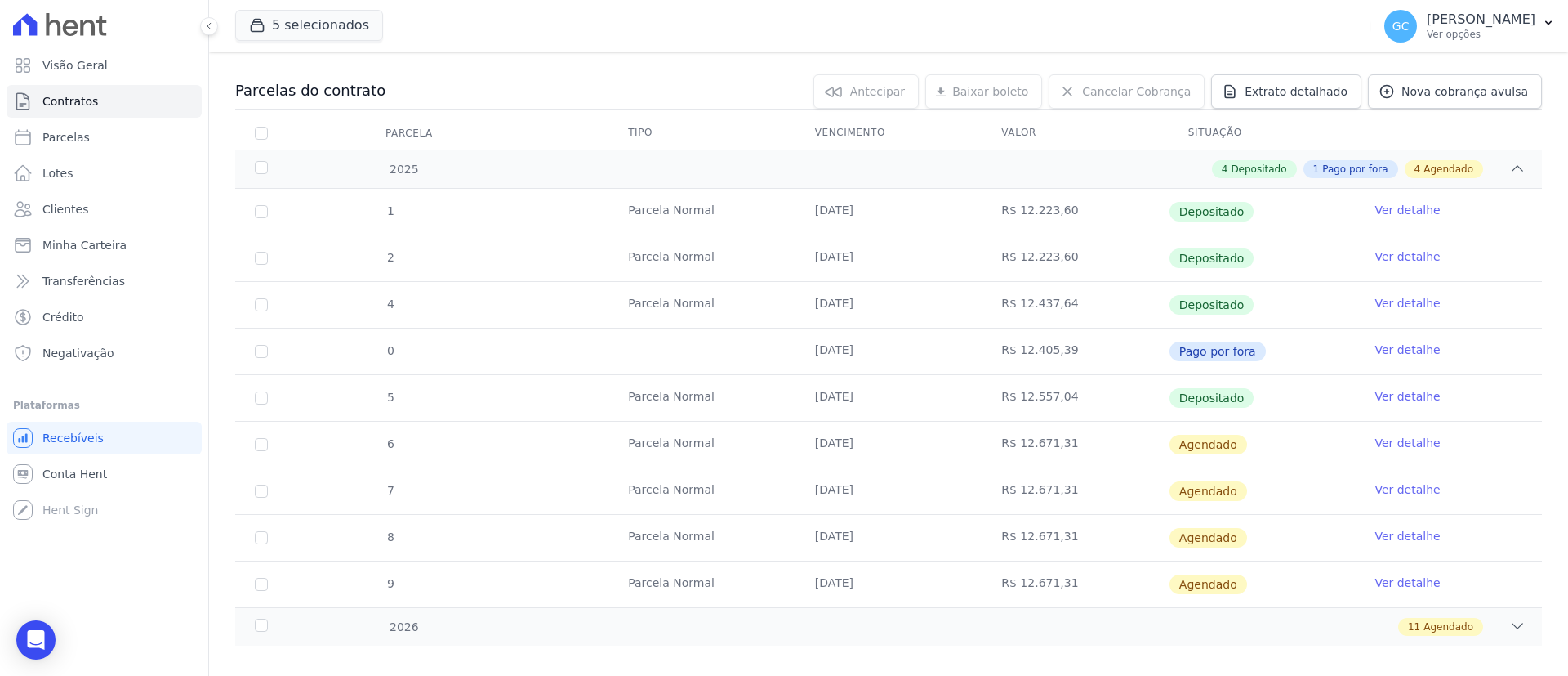
scroll to position [175, 0]
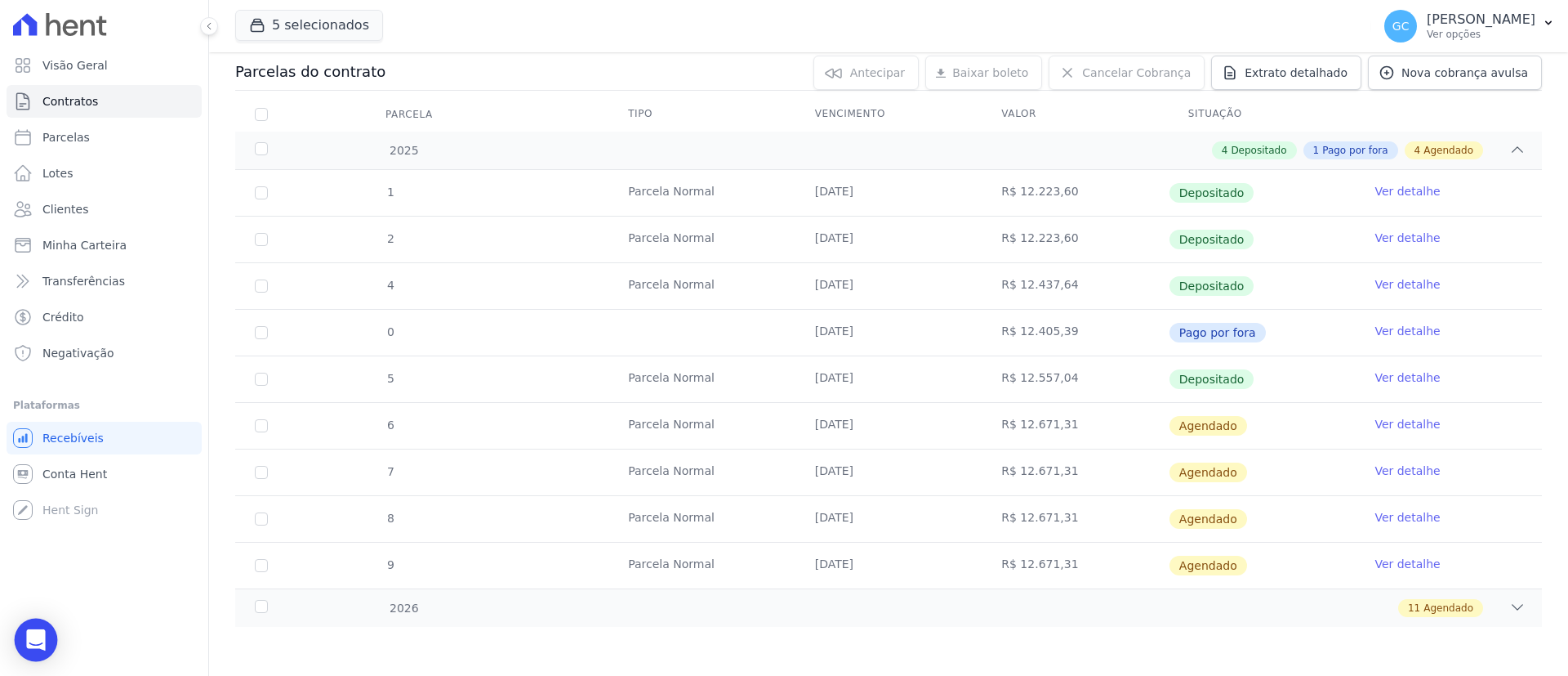
click at [43, 641] on icon "Open Intercom Messenger" at bounding box center [35, 640] width 19 height 21
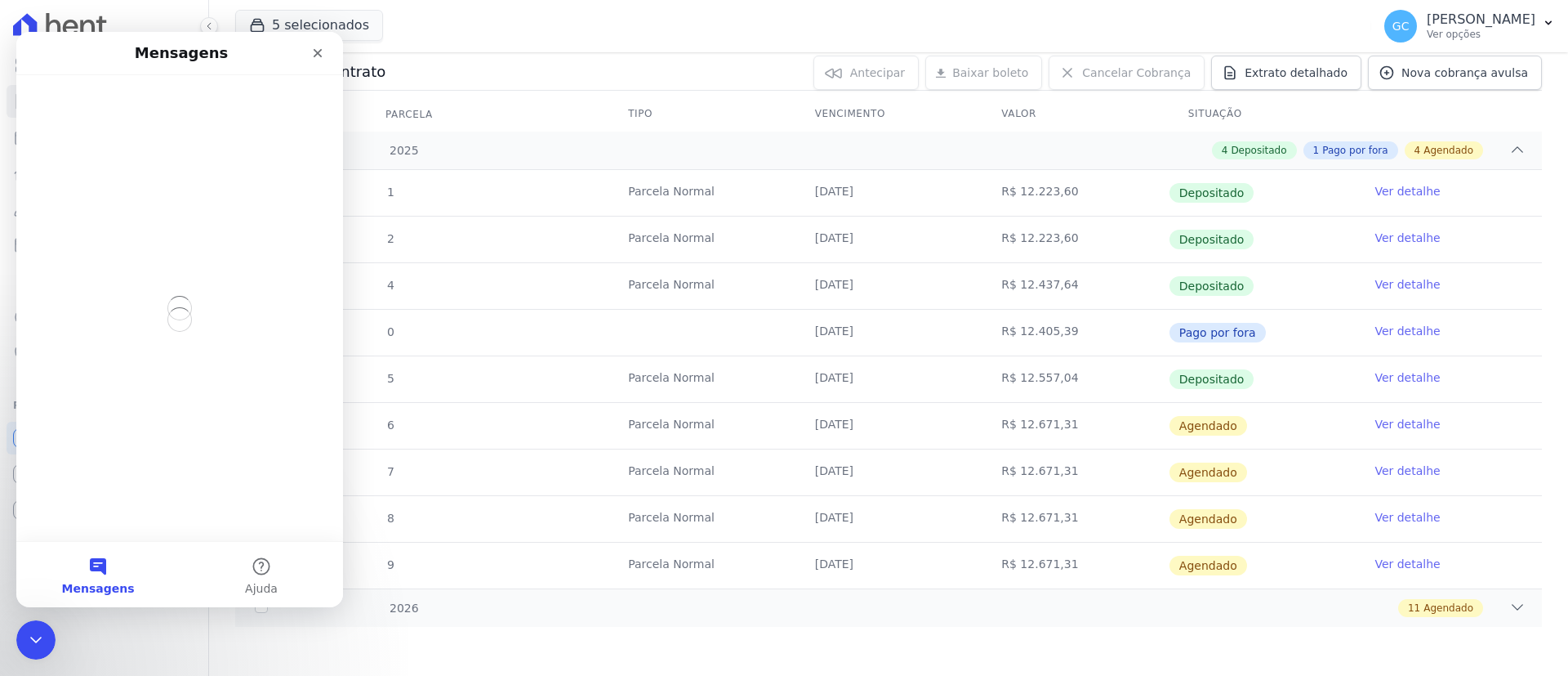
scroll to position [0, 0]
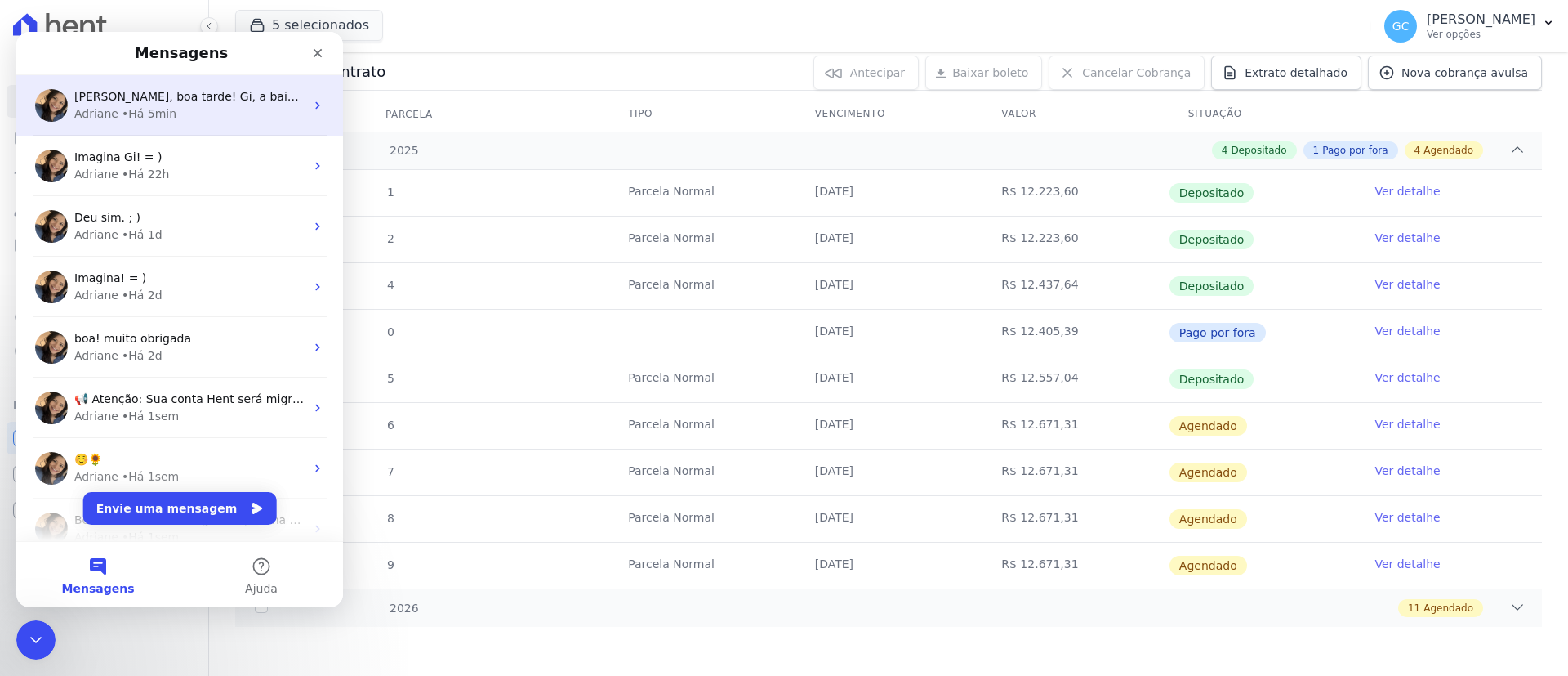
click at [159, 122] on div "Olá Giovana, boa tarde! Gi, a baixa manual pode ser realizada direto na platafo…" at bounding box center [179, 105] width 327 height 60
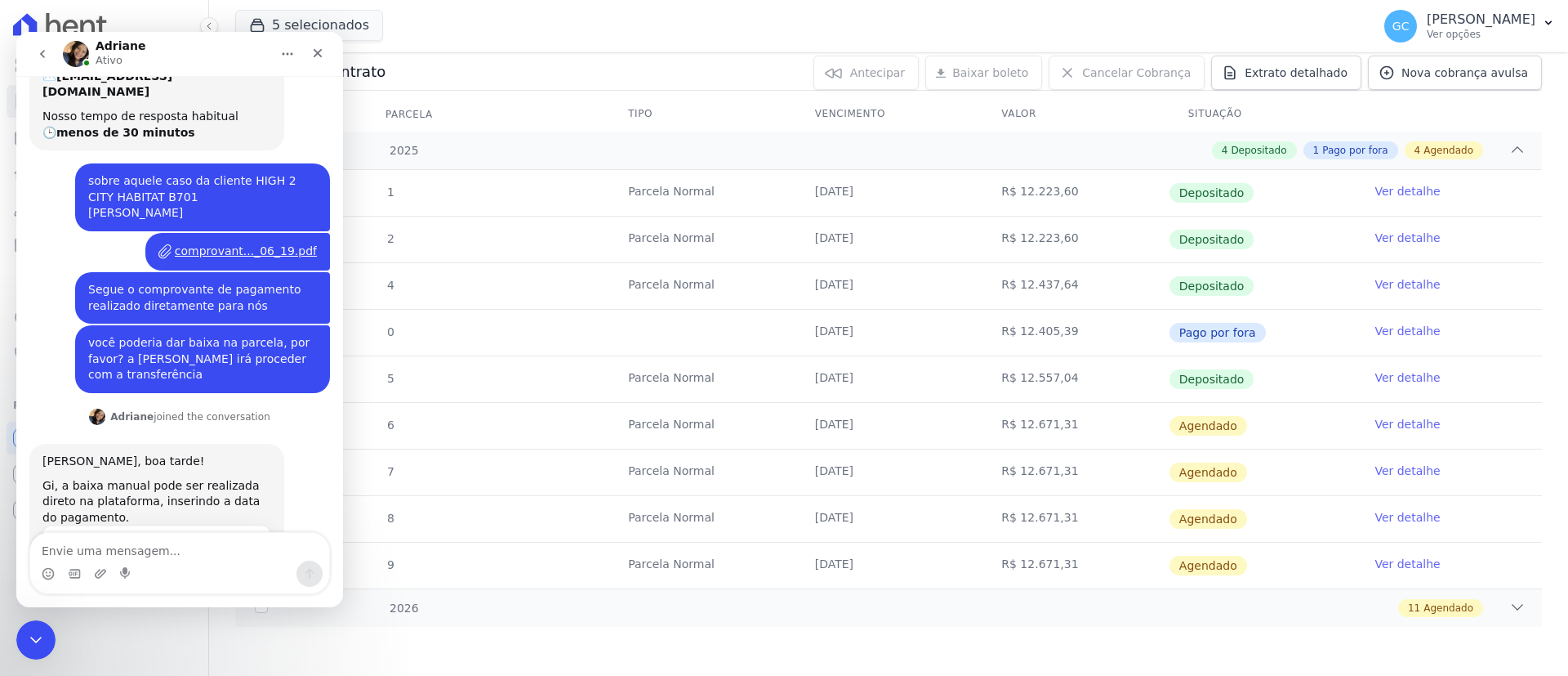
scroll to position [217, 0]
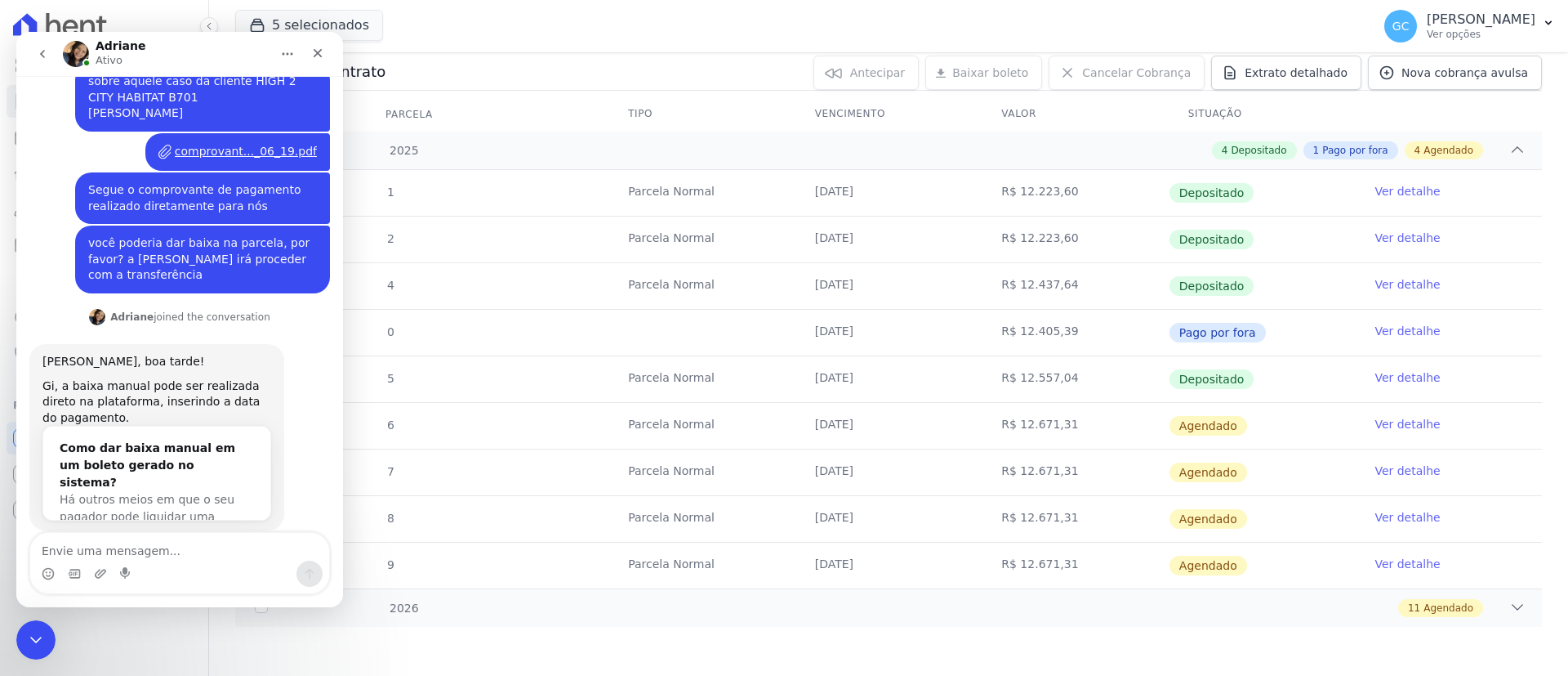
click at [120, 542] on textarea "Envie uma mensagem..." at bounding box center [179, 547] width 299 height 28
type textarea "muitíssimo obrigadaa, Adri!"
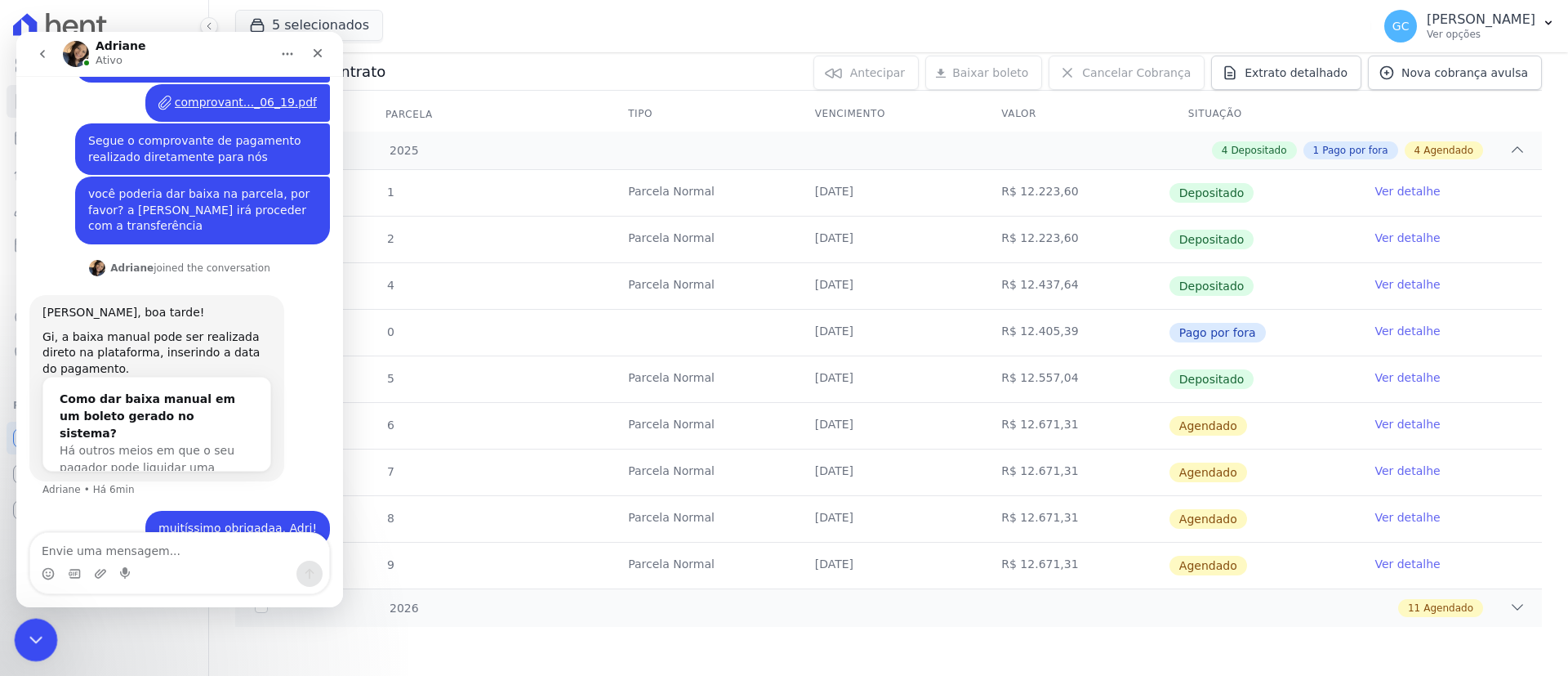
click at [25, 650] on div "Encerramento do Messenger da Intercom" at bounding box center [34, 637] width 40 height 40
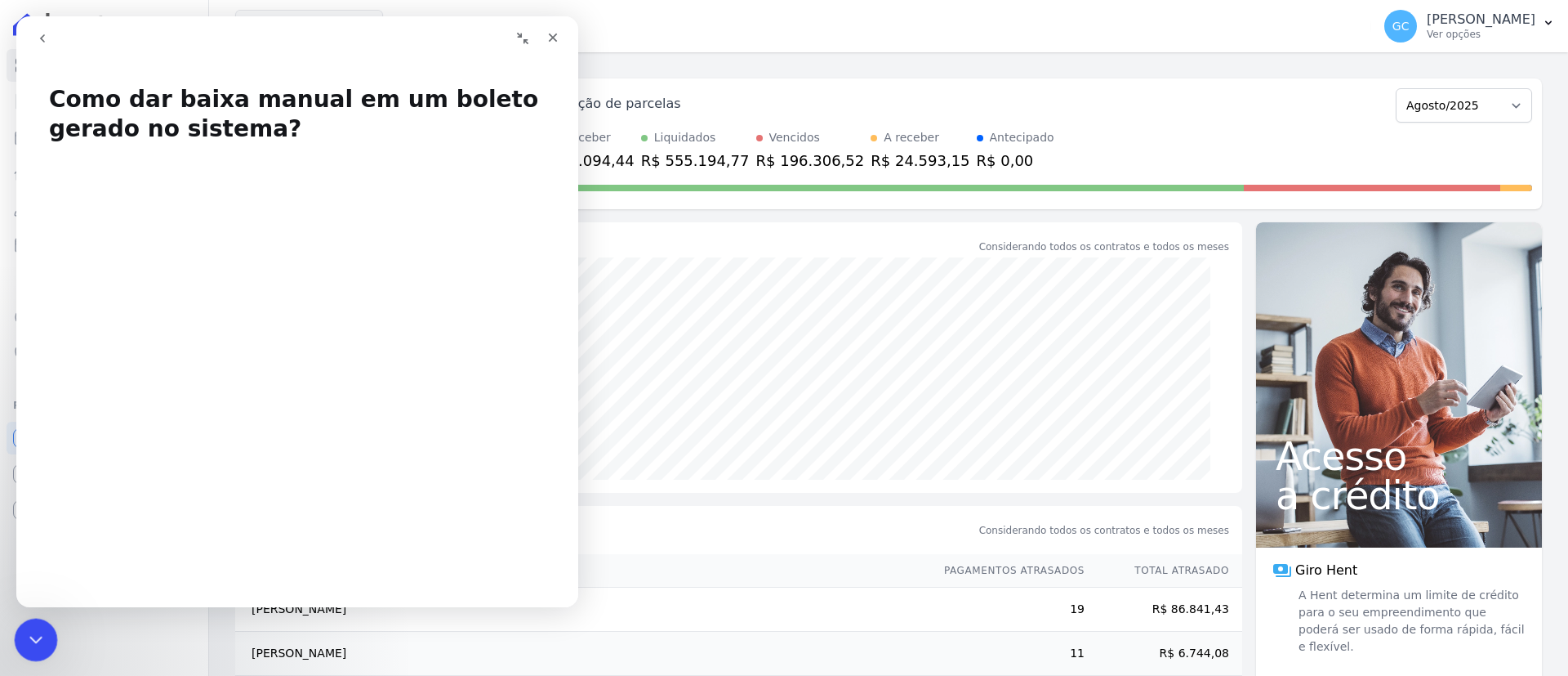
click at [16, 634] on div "Encerramento do Messenger da Intercom" at bounding box center [34, 637] width 40 height 40
